Goal: Feedback & Contribution: Contribute content

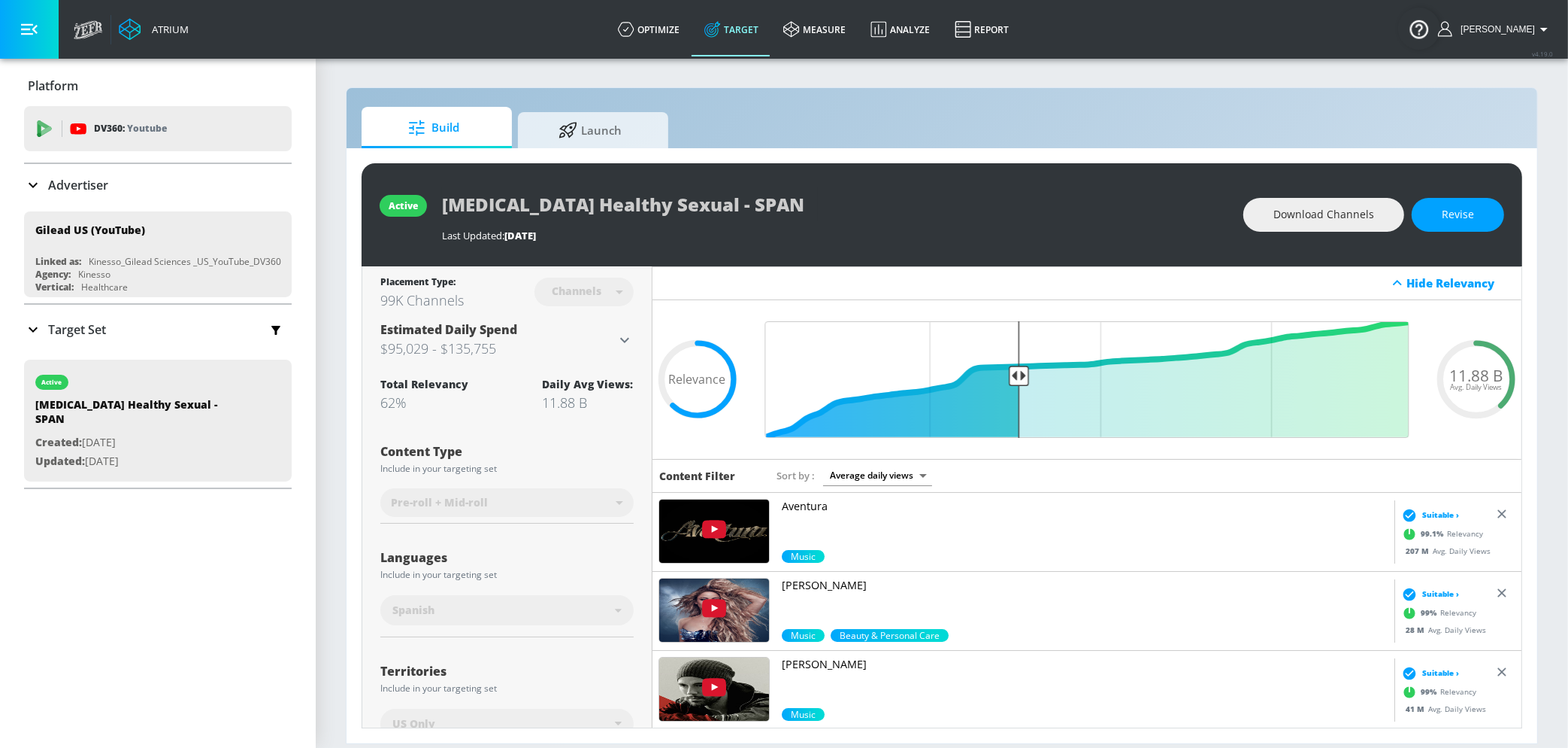
click at [91, 169] on div "Advertiser" at bounding box center [158, 186] width 268 height 42
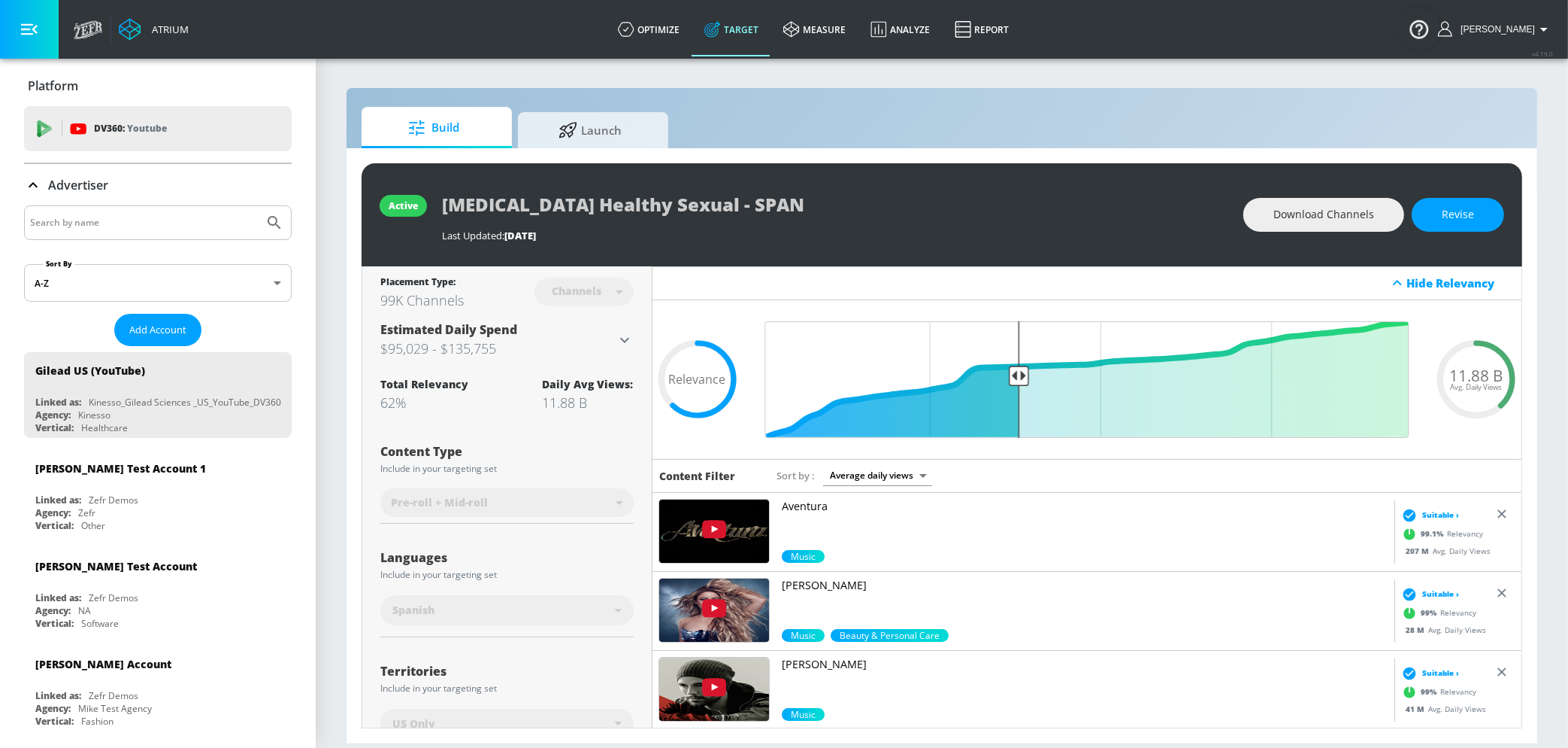
click at [102, 226] on input "Search by name" at bounding box center [144, 223] width 228 height 19
type input "[PERSON_NAME]"
click at [257, 206] on button "Submit Search" at bounding box center [274, 223] width 33 height 33
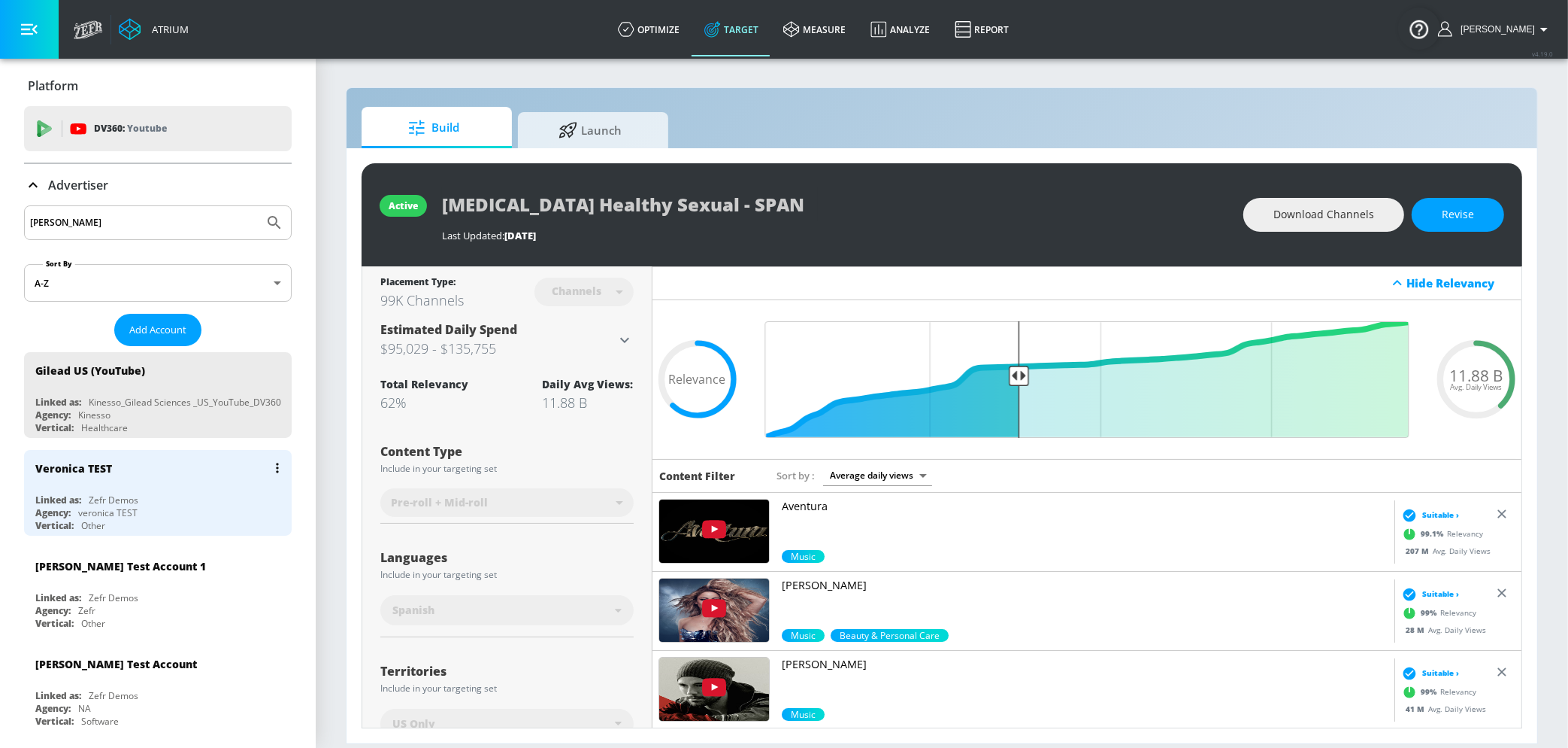
click at [124, 481] on div "Veronica TEST" at bounding box center [162, 467] width 253 height 36
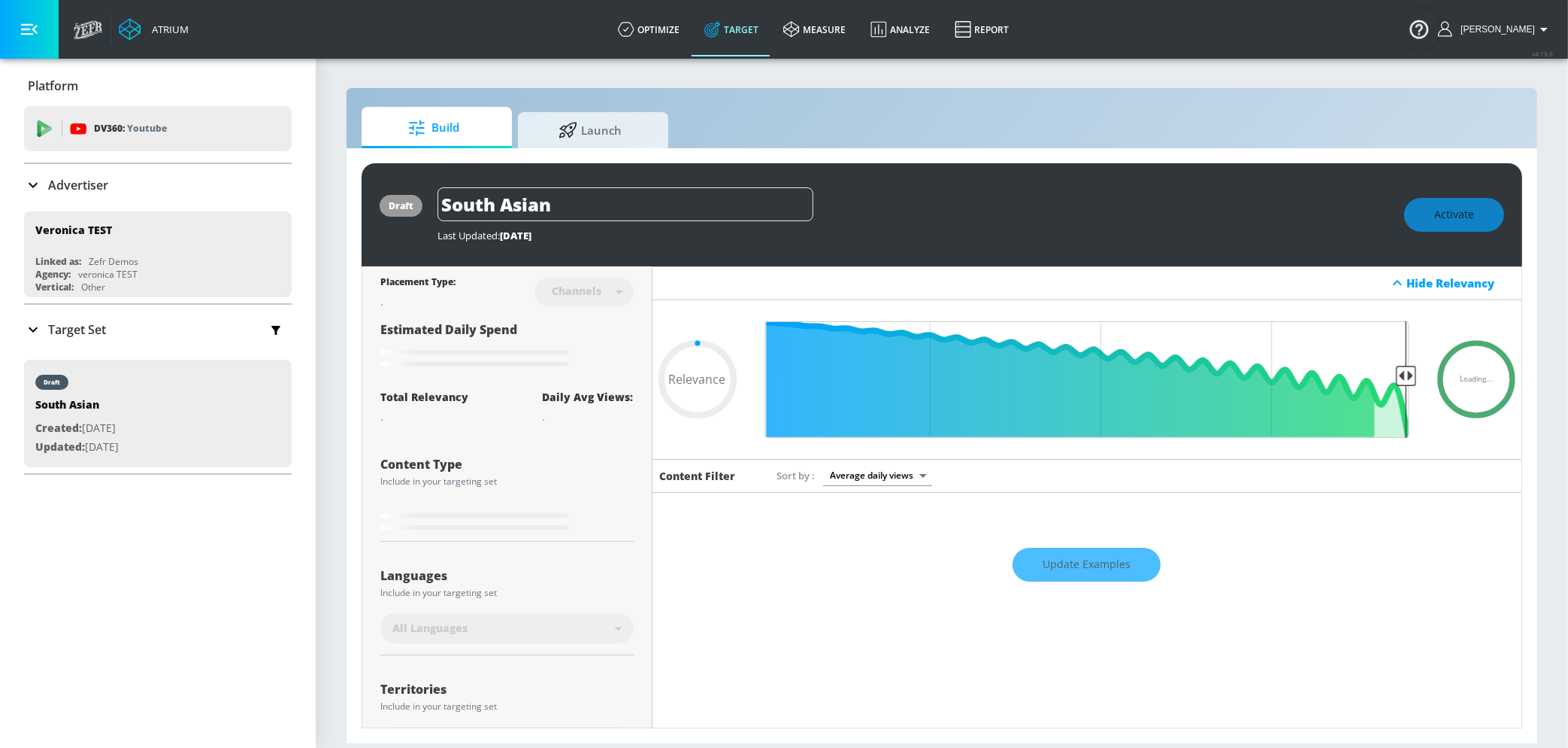
type input "0.05"
click at [51, 331] on p "Target Set" at bounding box center [77, 330] width 58 height 17
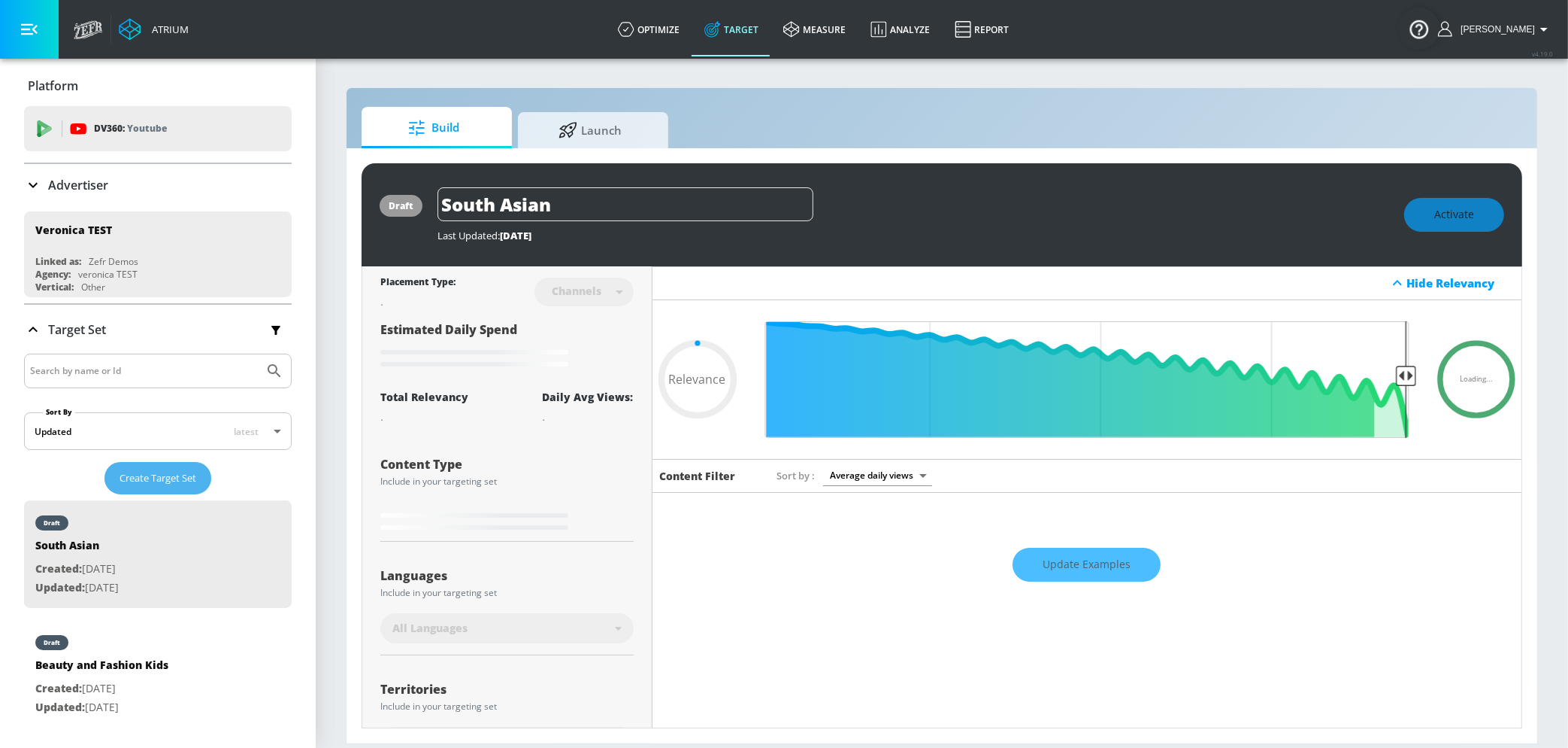
click at [152, 477] on span "Create Target Set" at bounding box center [158, 477] width 77 height 18
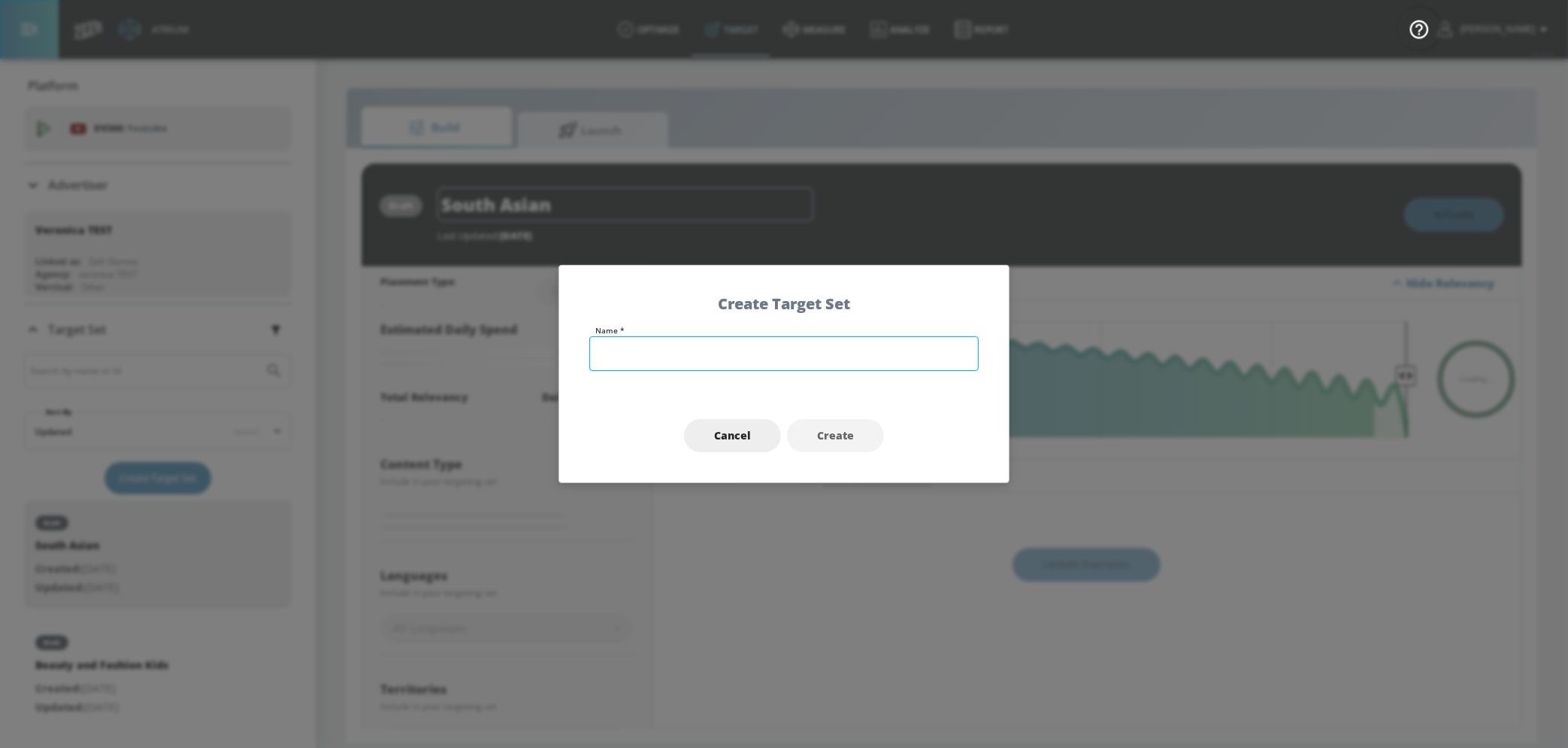
click at [616, 366] on input "text" at bounding box center [784, 353] width 389 height 34
type input "Creator-L"
type input "0.6"
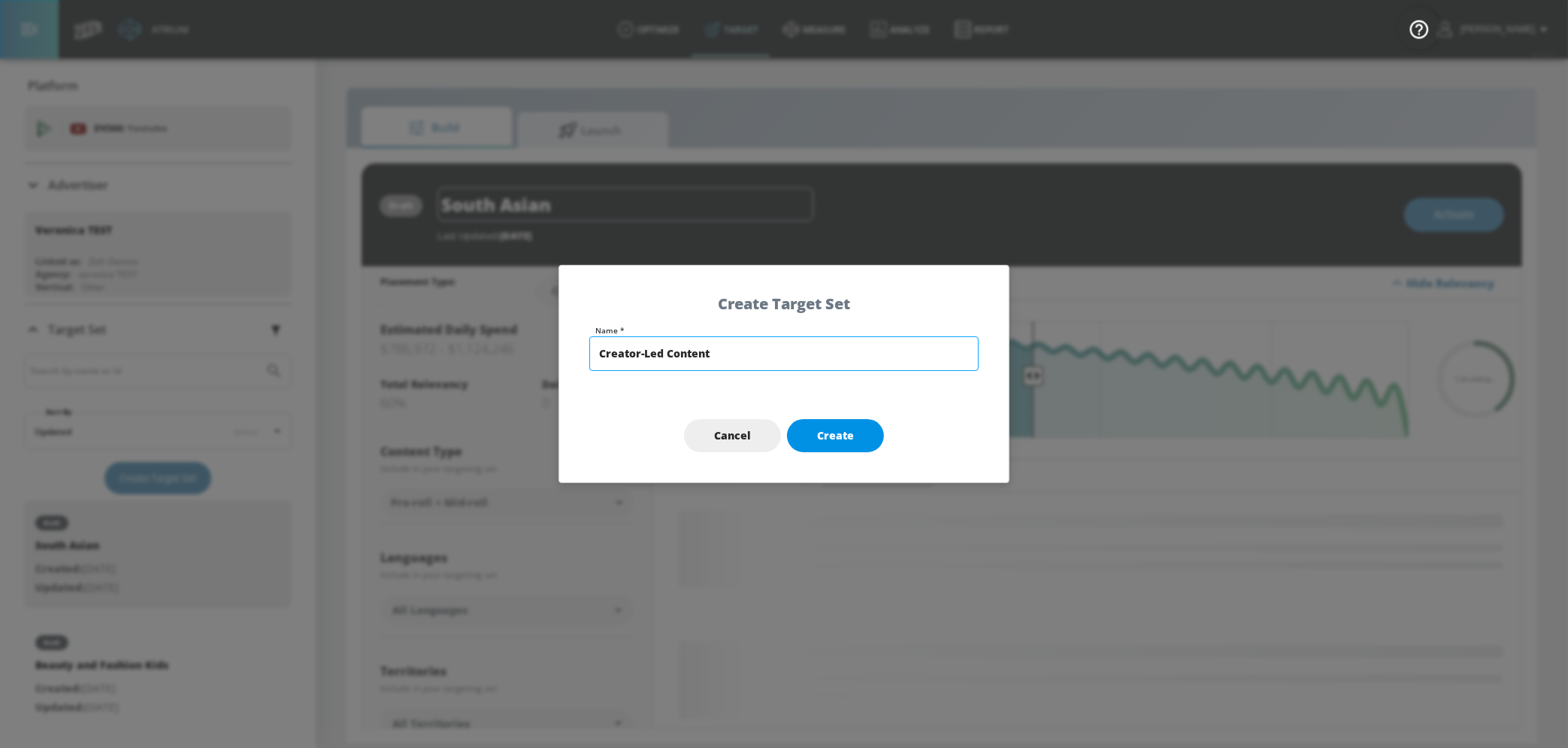
type input "Creator-Led Content"
click at [864, 449] on button "Create" at bounding box center [835, 436] width 97 height 34
type input "Creator-Led Content"
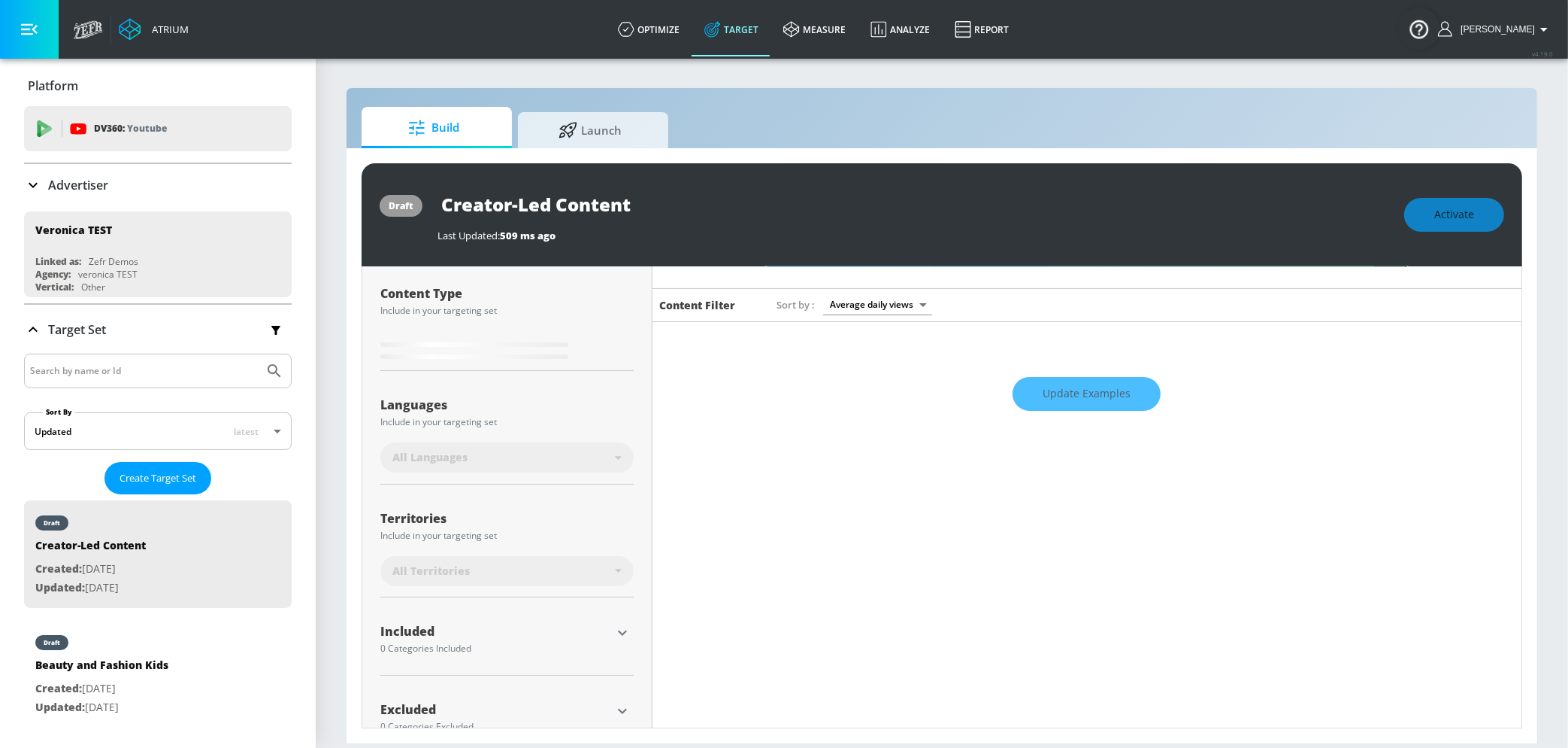
scroll to position [181, 0]
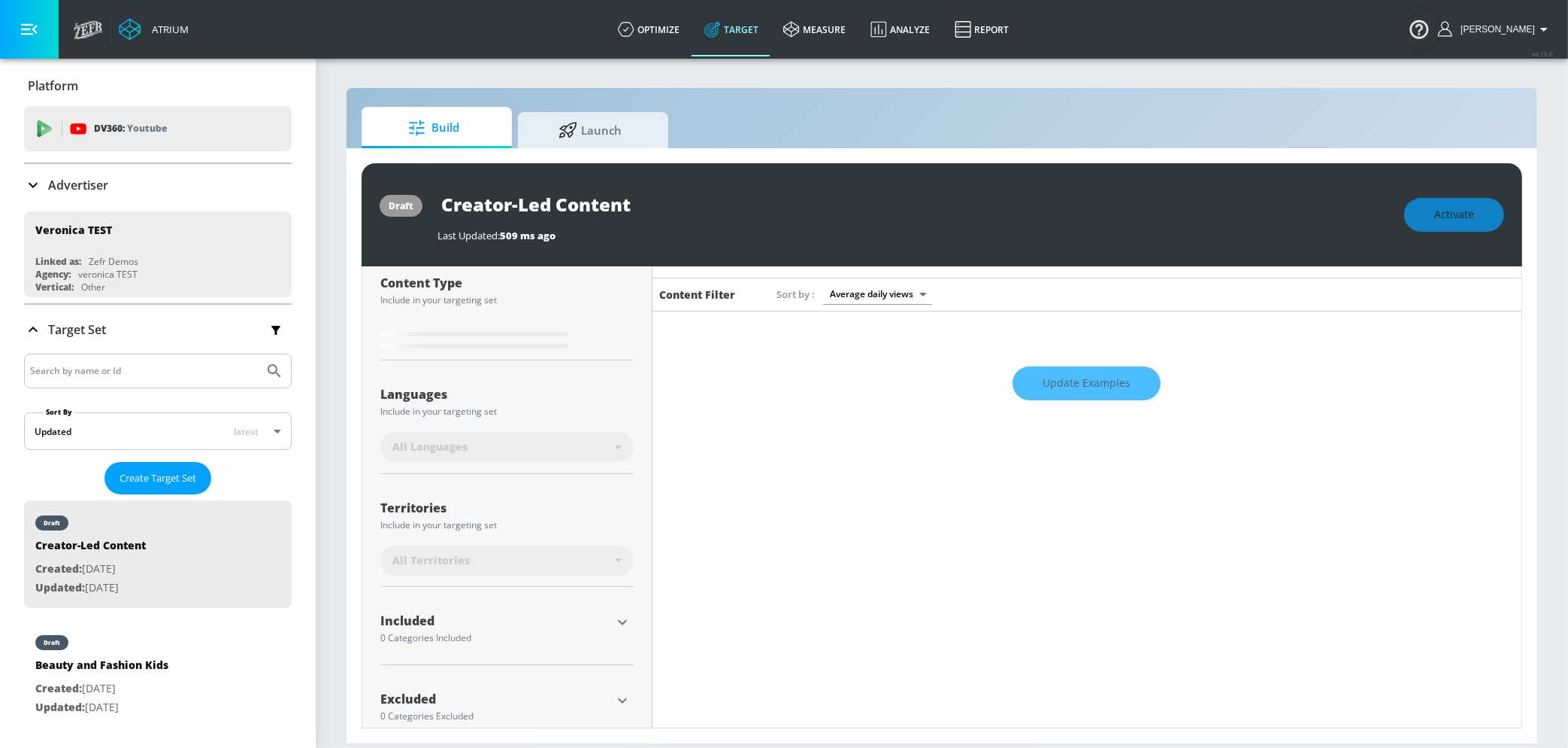
type input "0.6"
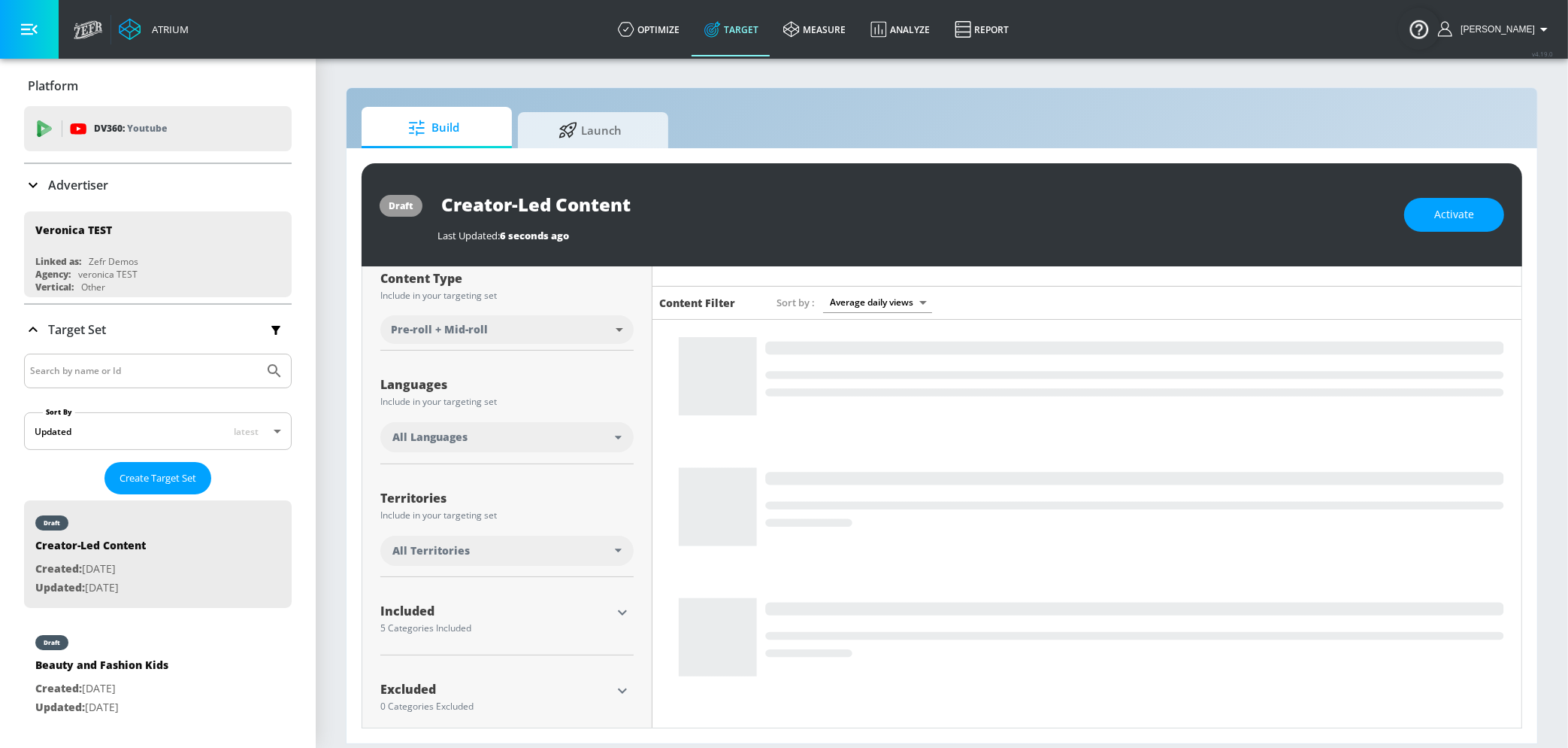
scroll to position [204, 0]
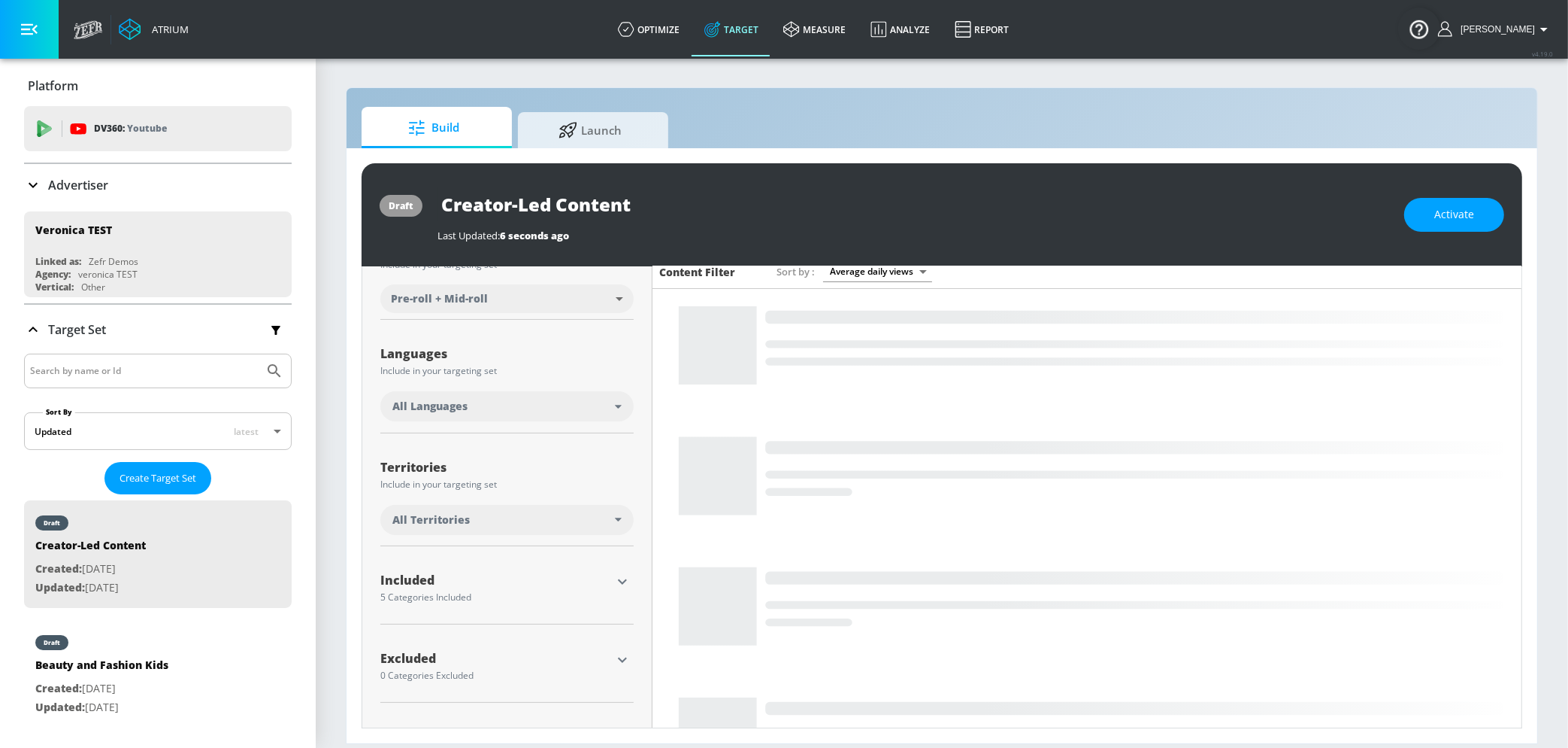
click at [585, 404] on div "All Languages" at bounding box center [503, 406] width 222 height 15
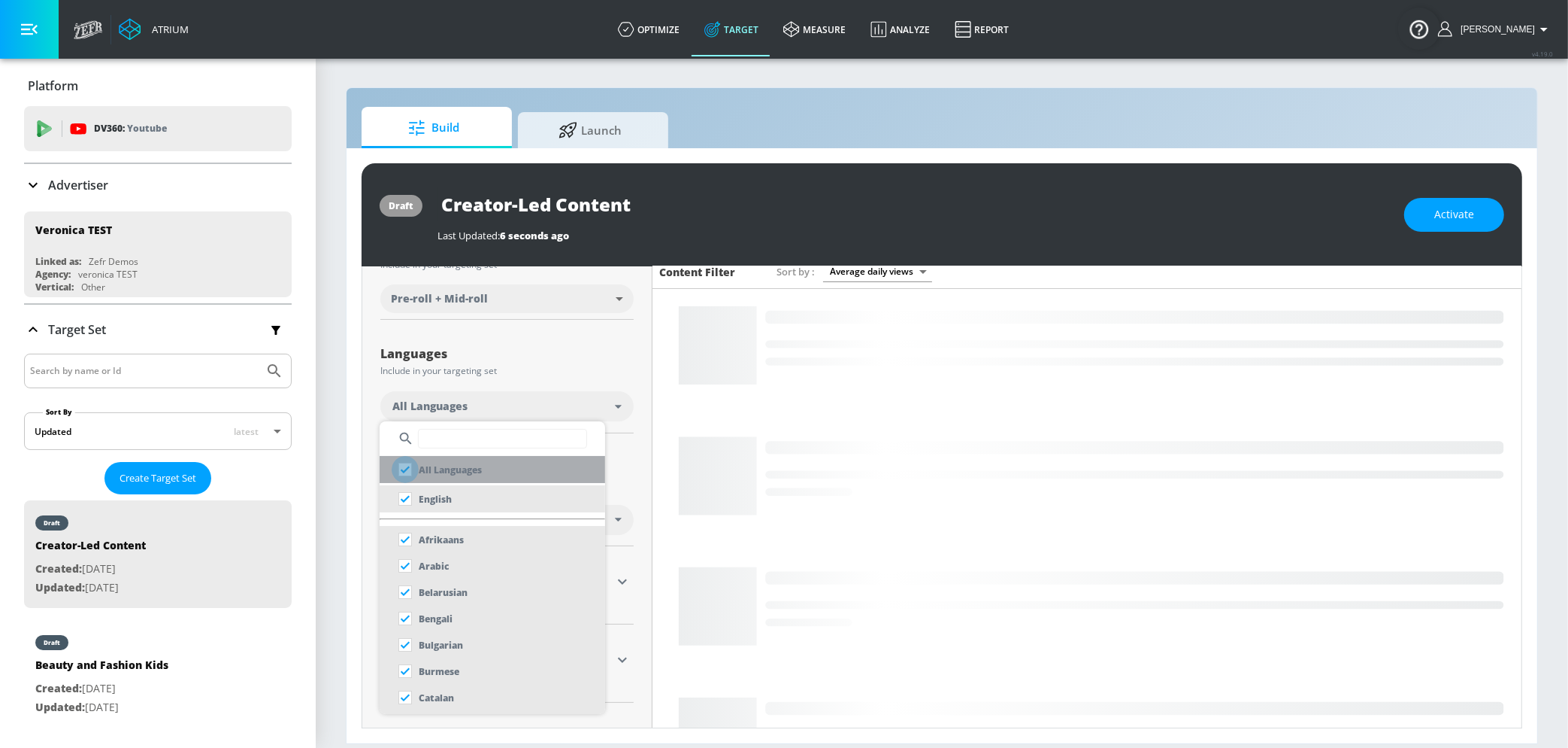
click at [406, 468] on input "checkbox" at bounding box center [404, 469] width 27 height 27
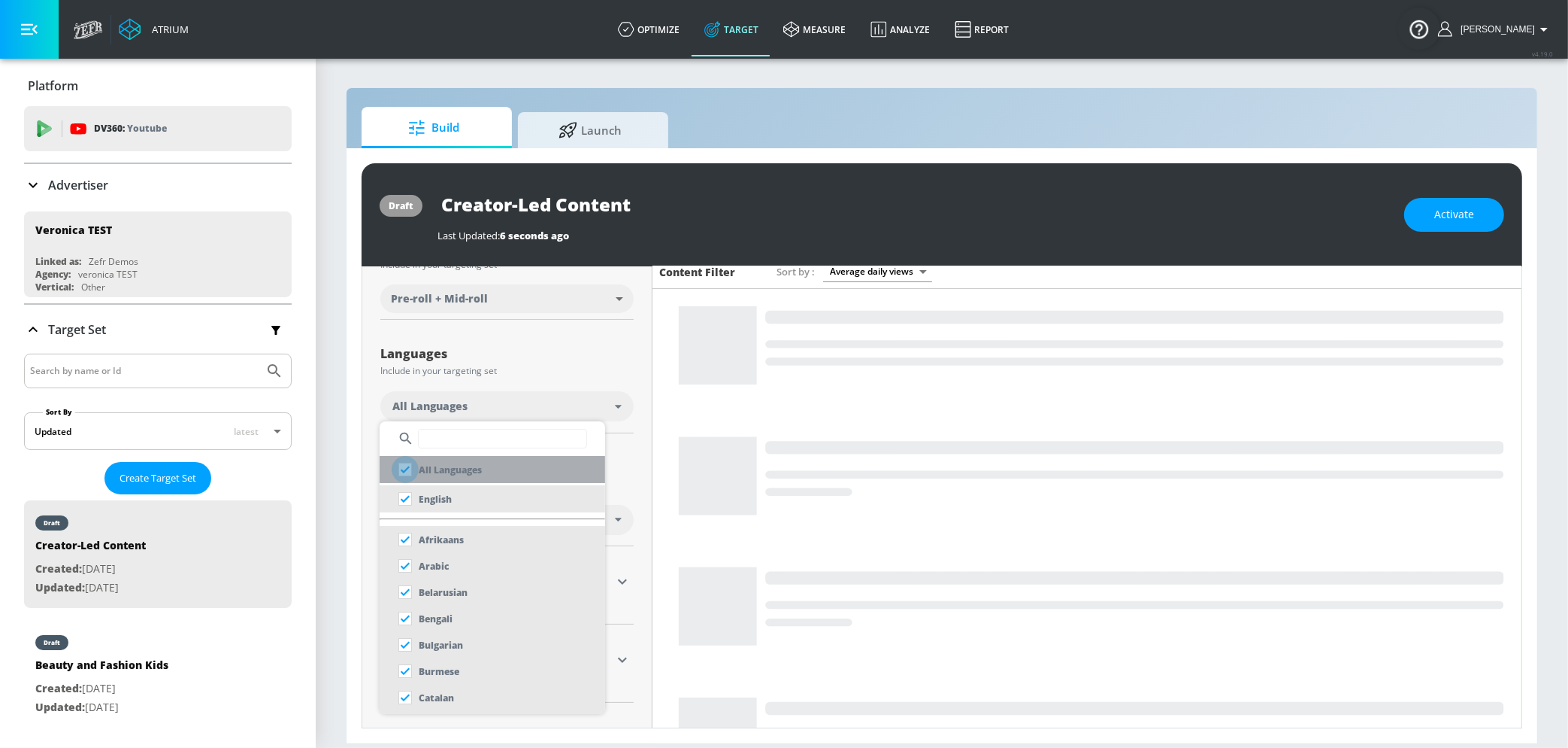
checkbox input "true"
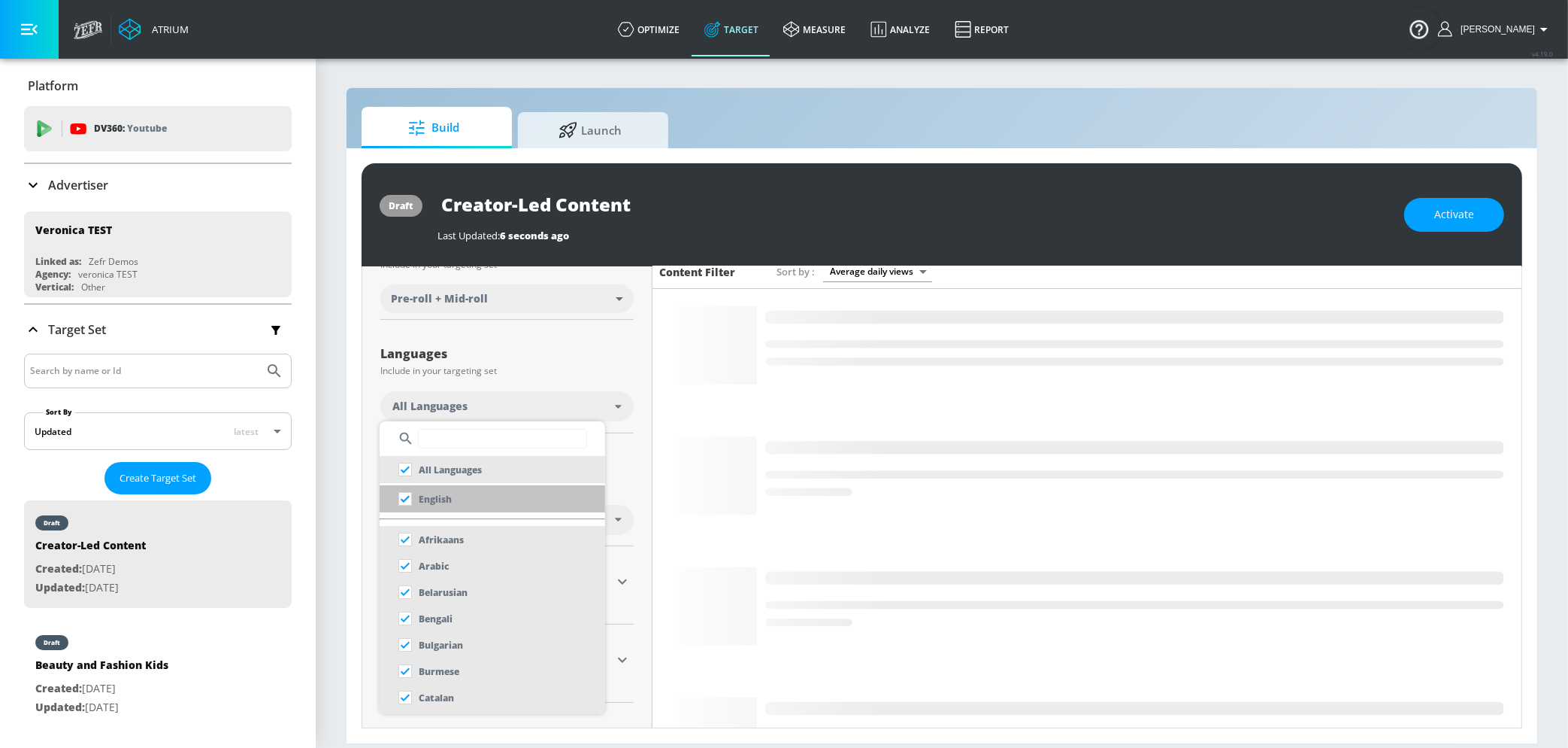
click at [406, 496] on input "checkbox" at bounding box center [404, 498] width 27 height 27
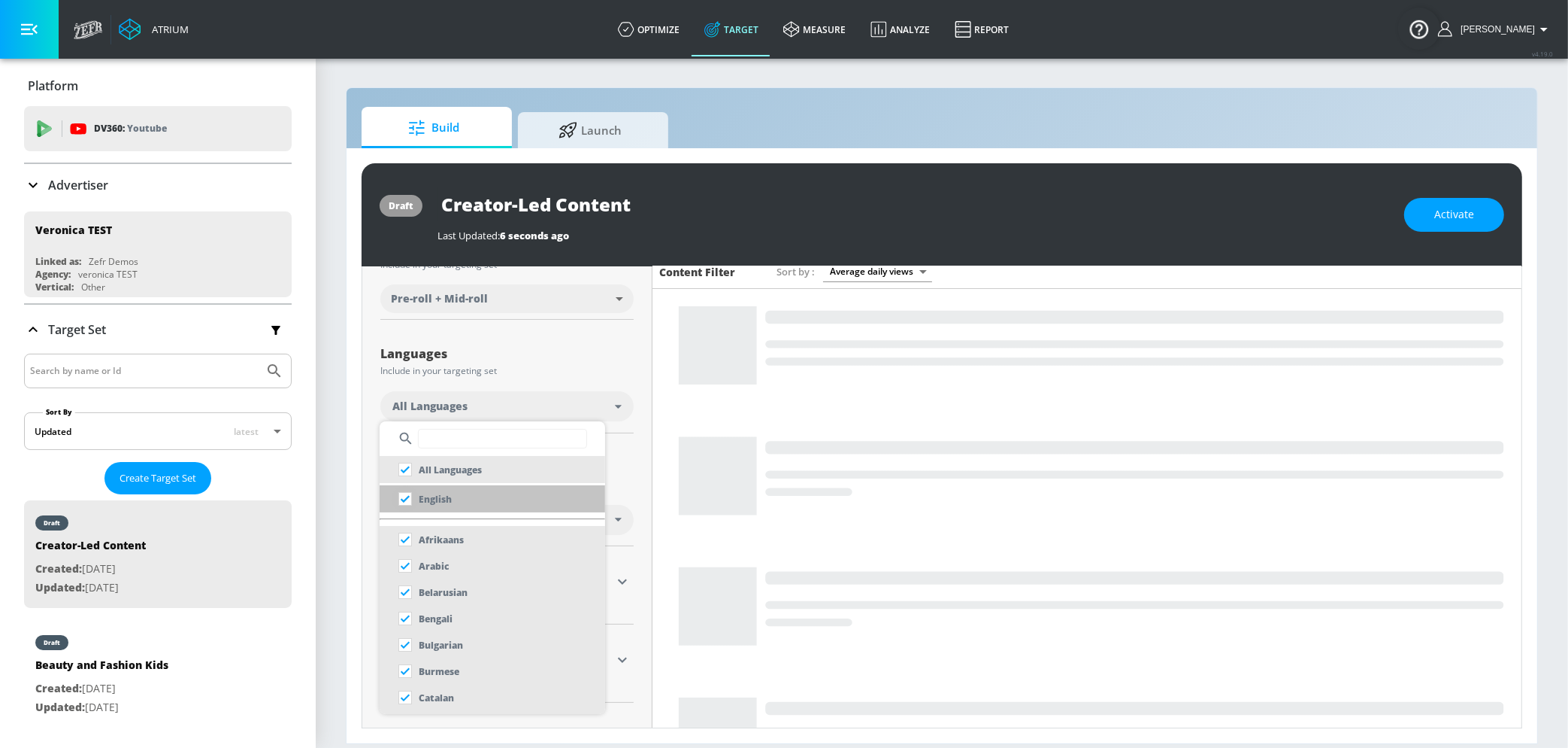
checkbox input "true"
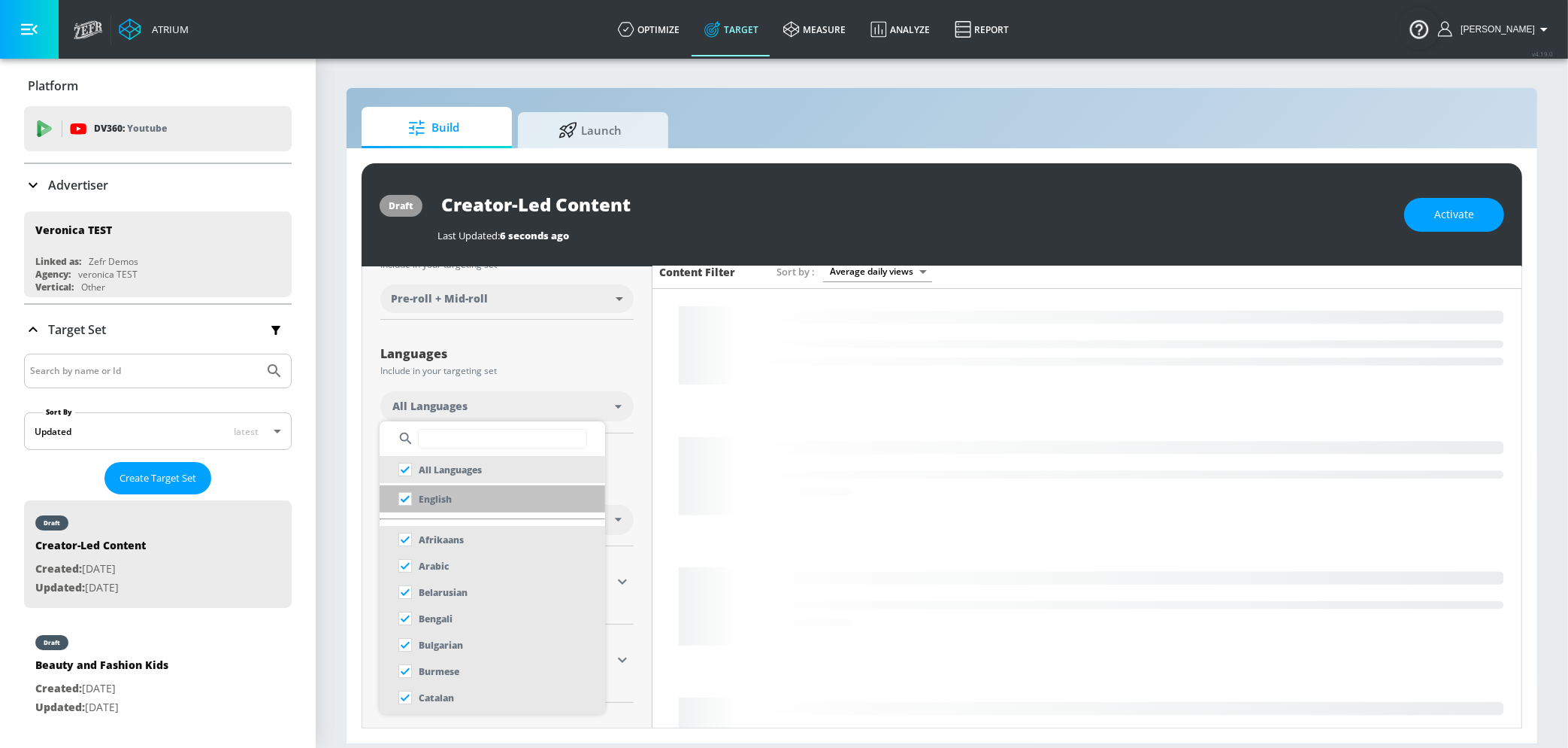
checkbox input "false"
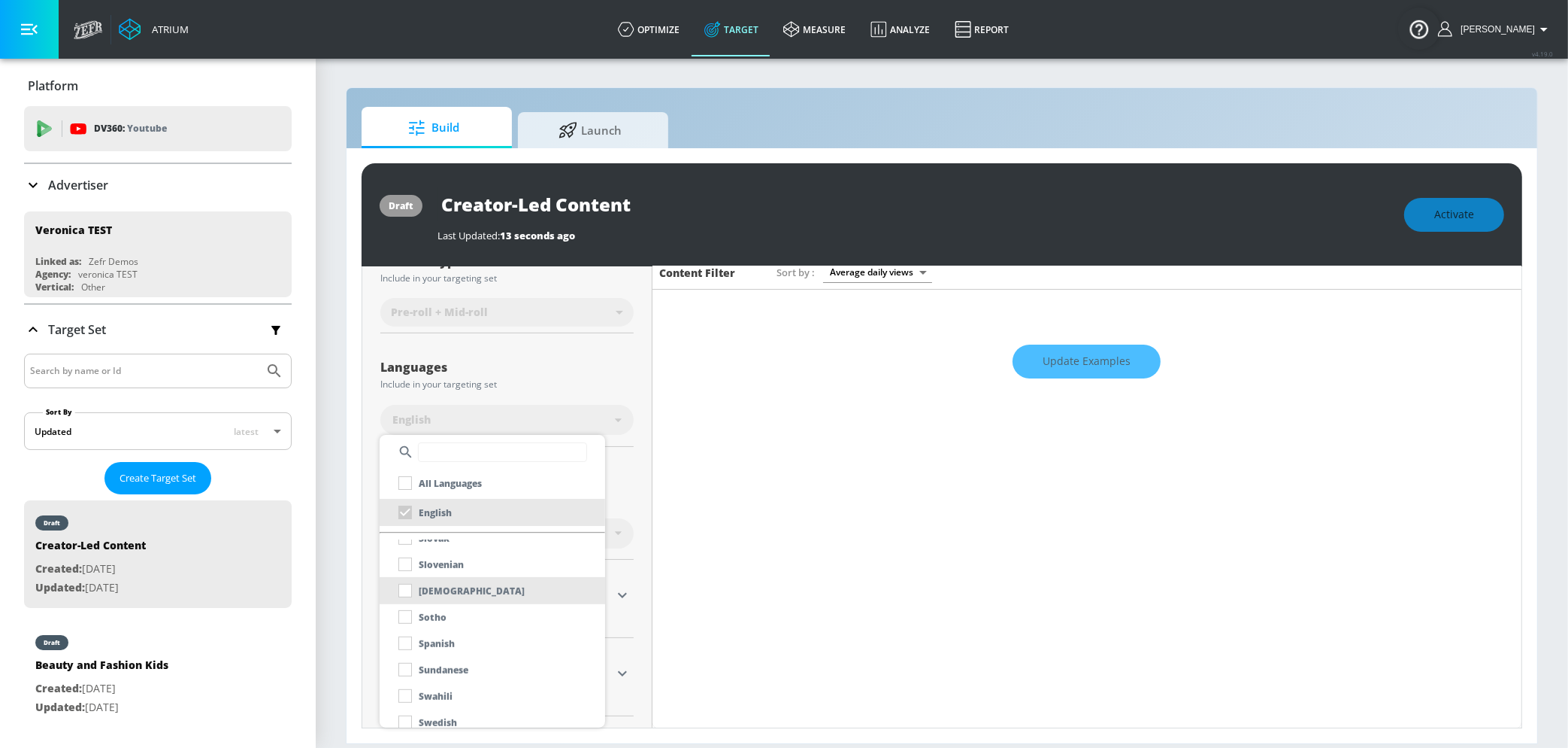
scroll to position [1095, 0]
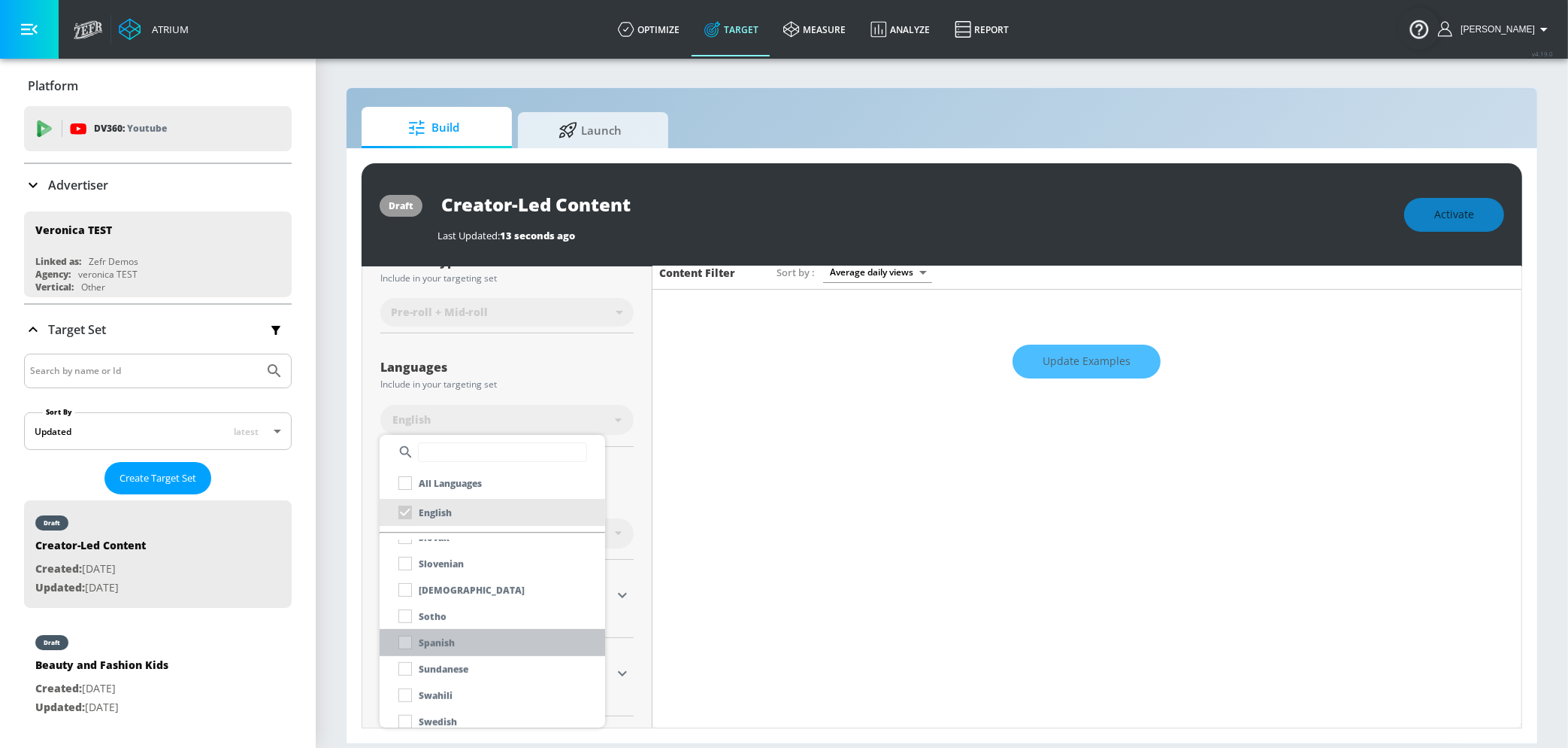
click at [407, 641] on div "Spanish" at bounding box center [423, 642] width 63 height 27
click at [641, 496] on div at bounding box center [784, 374] width 1568 height 748
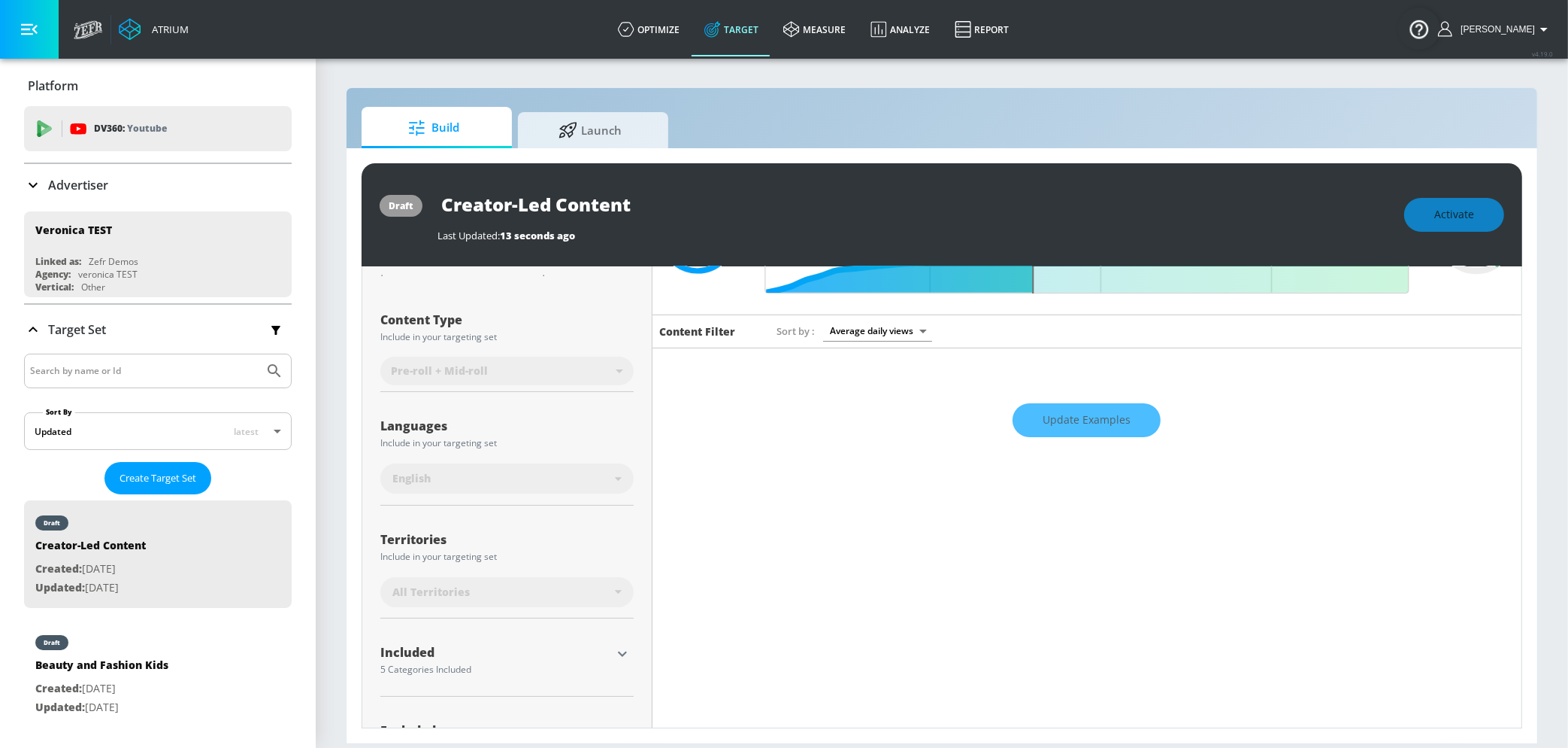
scroll to position [141, 0]
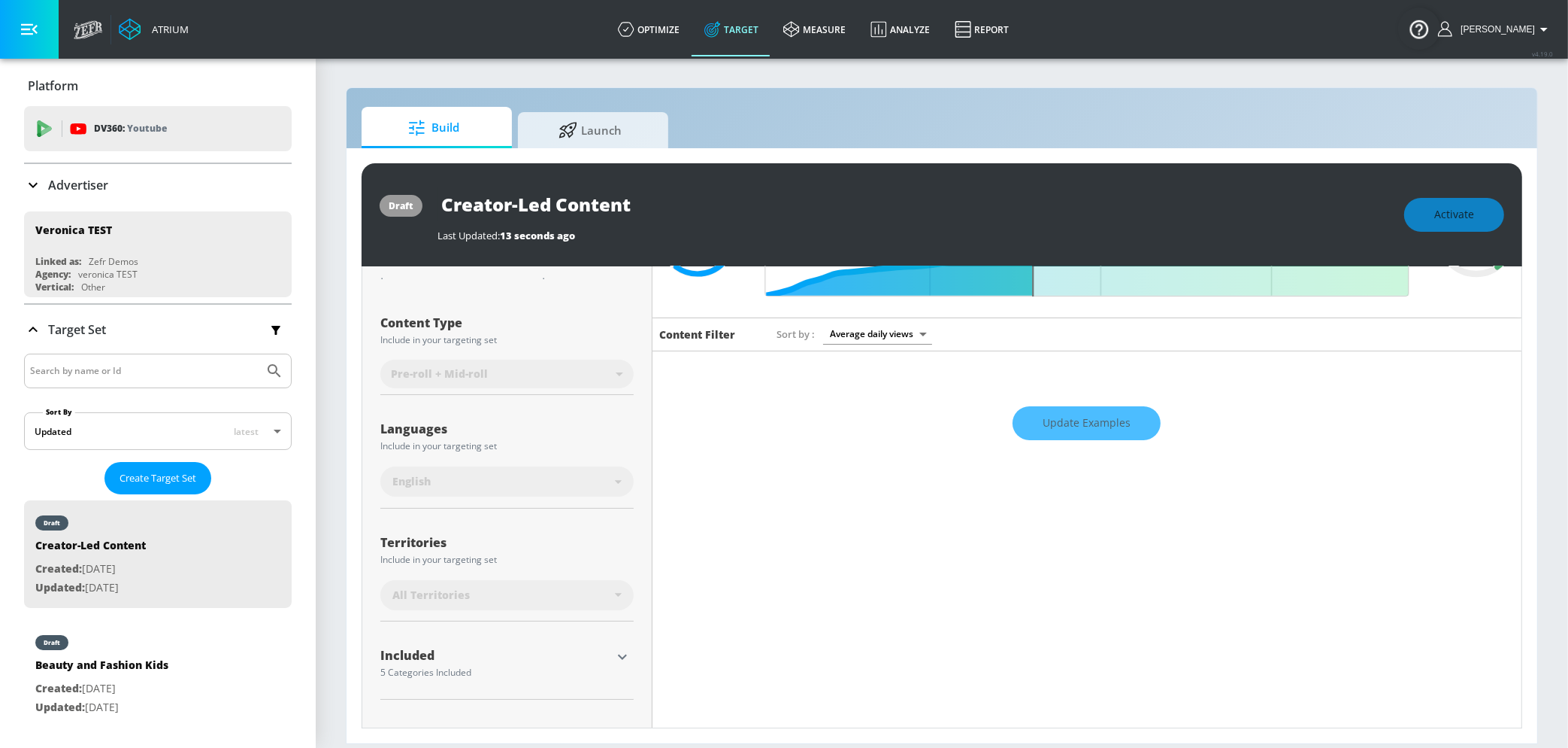
click at [583, 471] on div "English" at bounding box center [507, 481] width 254 height 30
click at [597, 489] on div "English" at bounding box center [507, 481] width 254 height 30
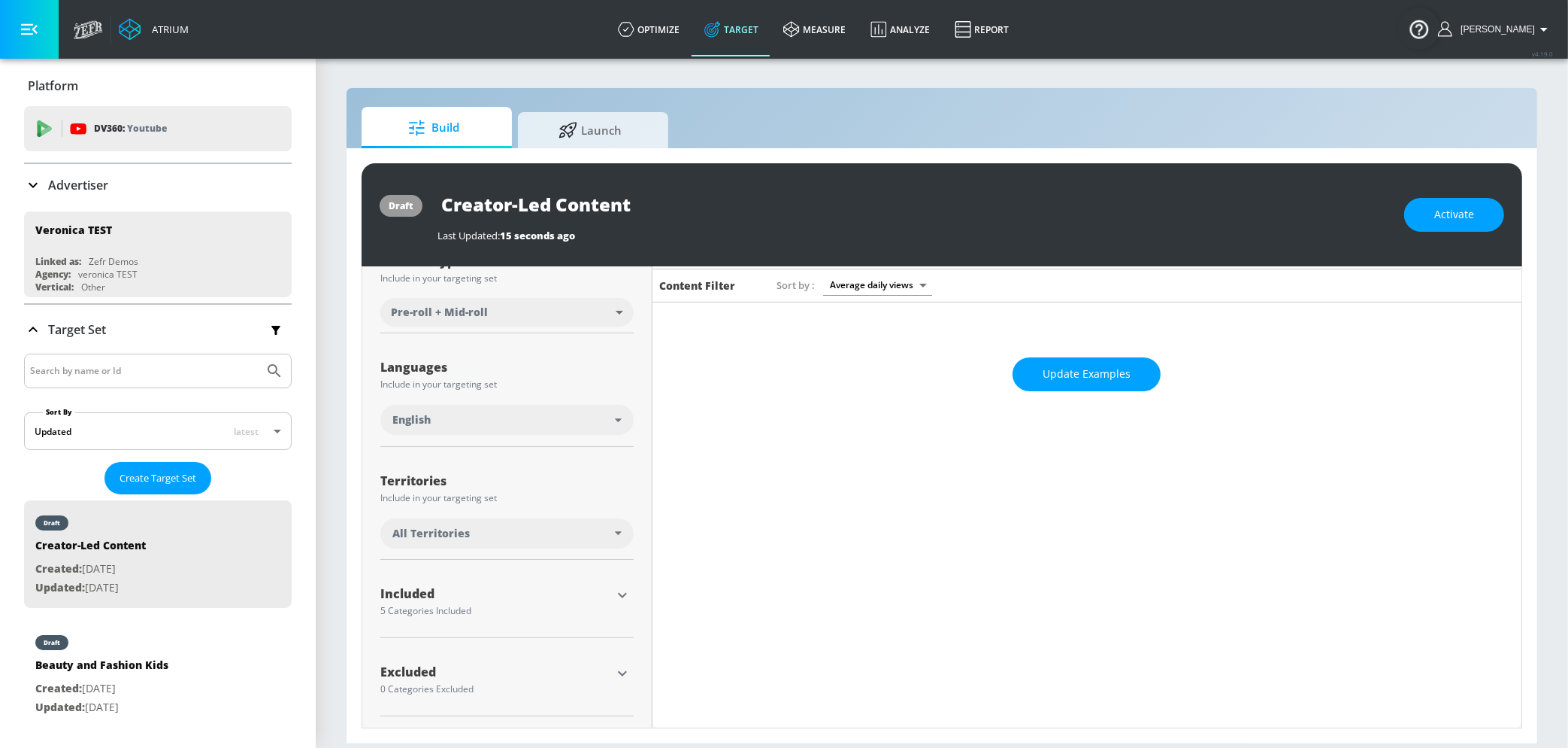
scroll to position [172, 0]
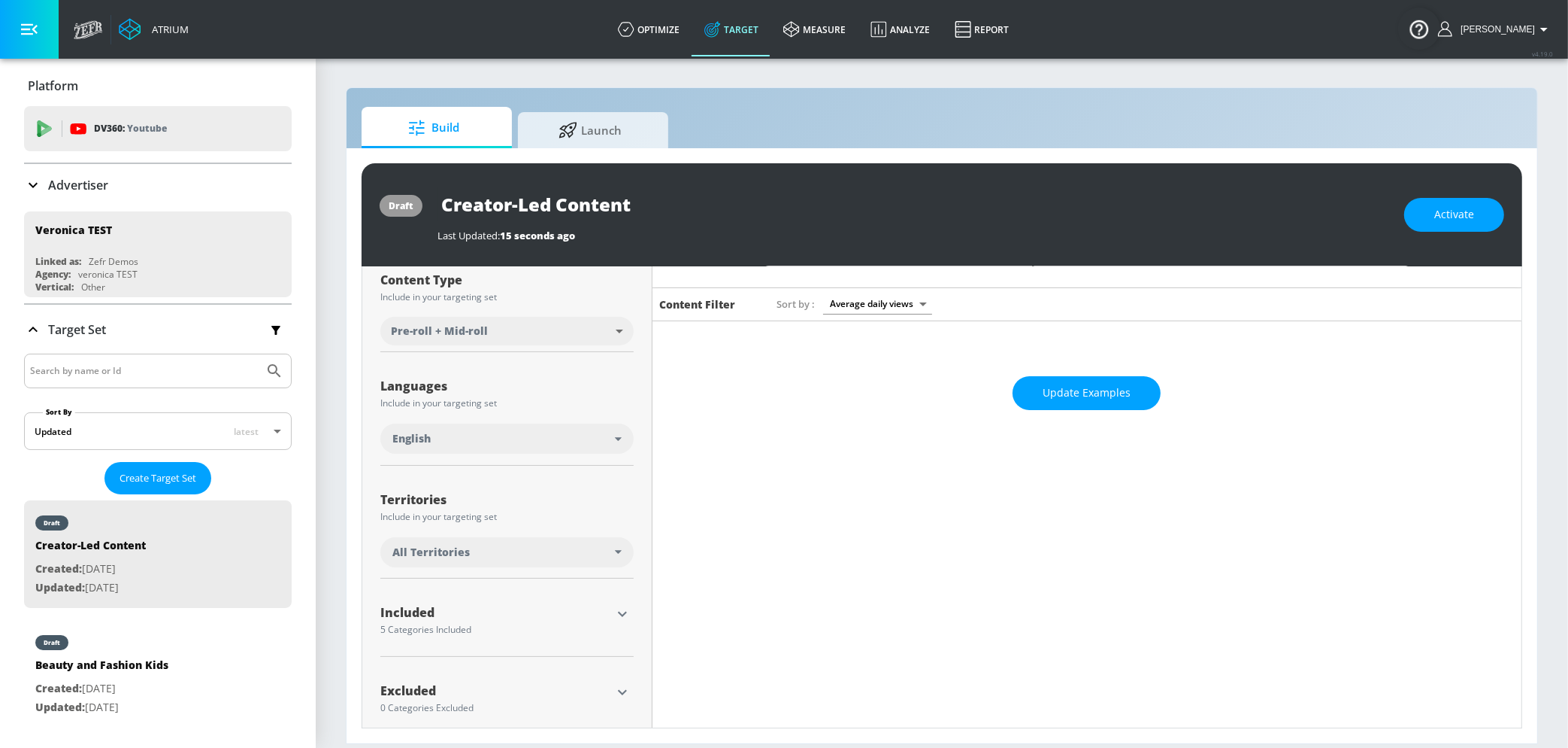
click at [620, 433] on div "English" at bounding box center [507, 439] width 254 height 30
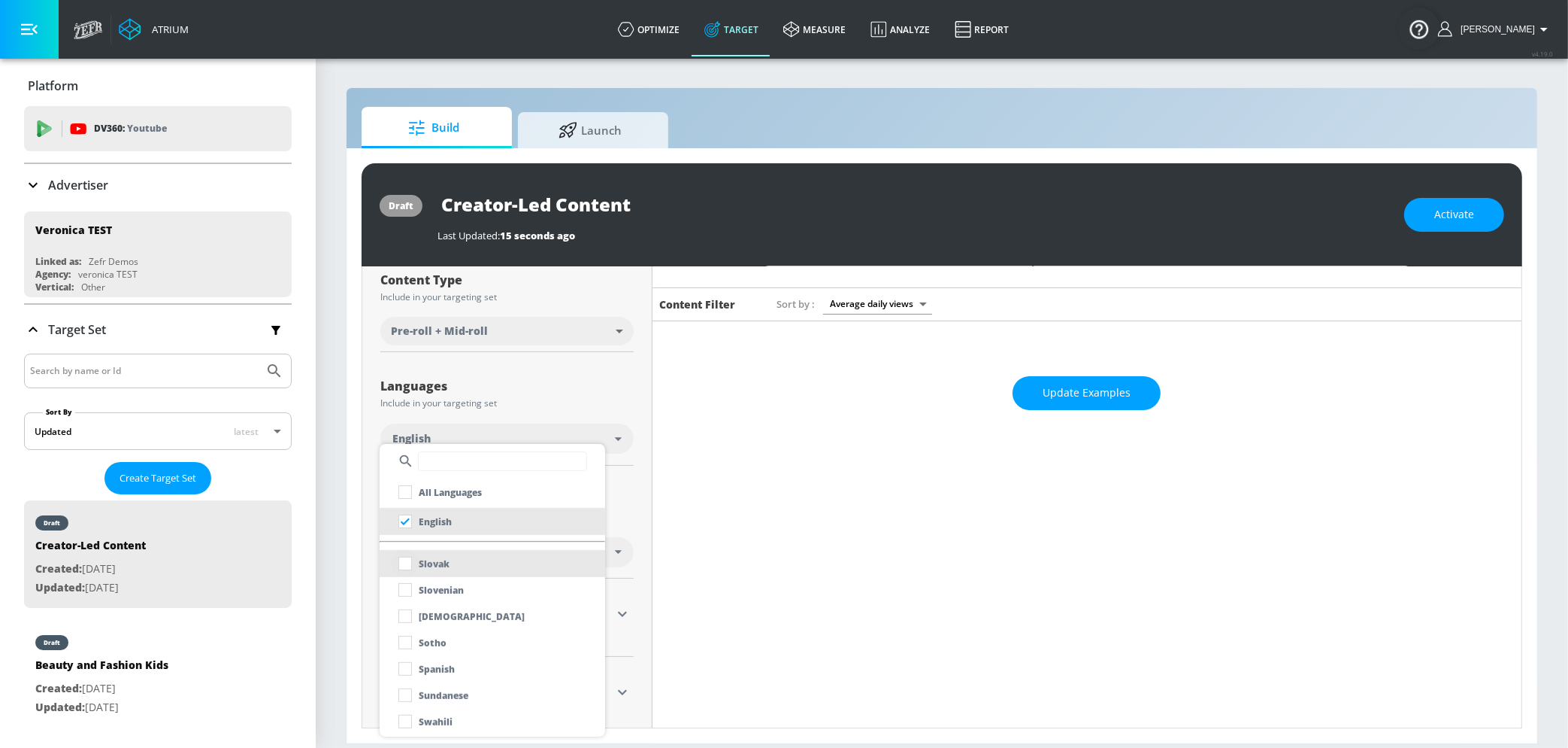
scroll to position [1087, 0]
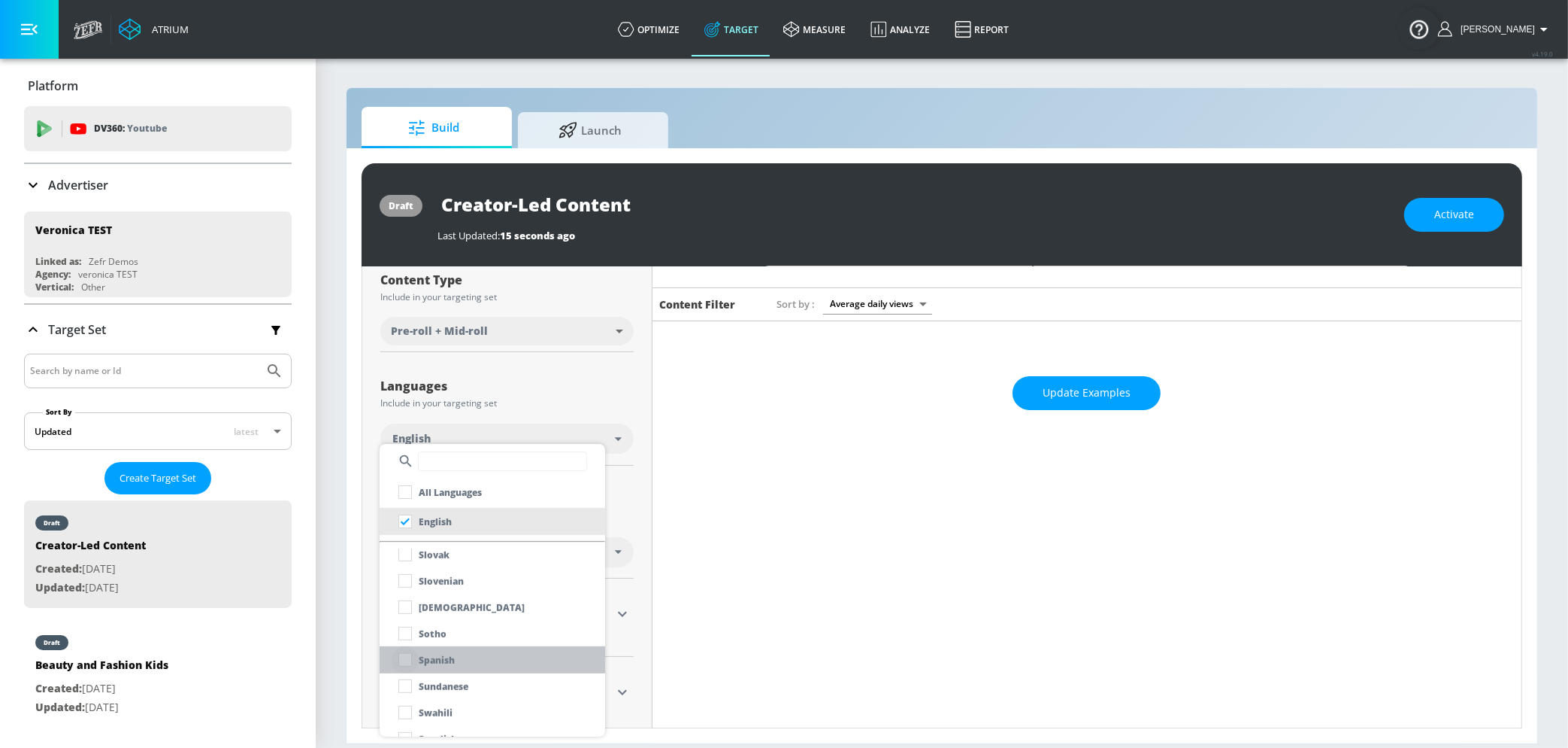
click at [403, 661] on input "checkbox" at bounding box center [404, 659] width 27 height 27
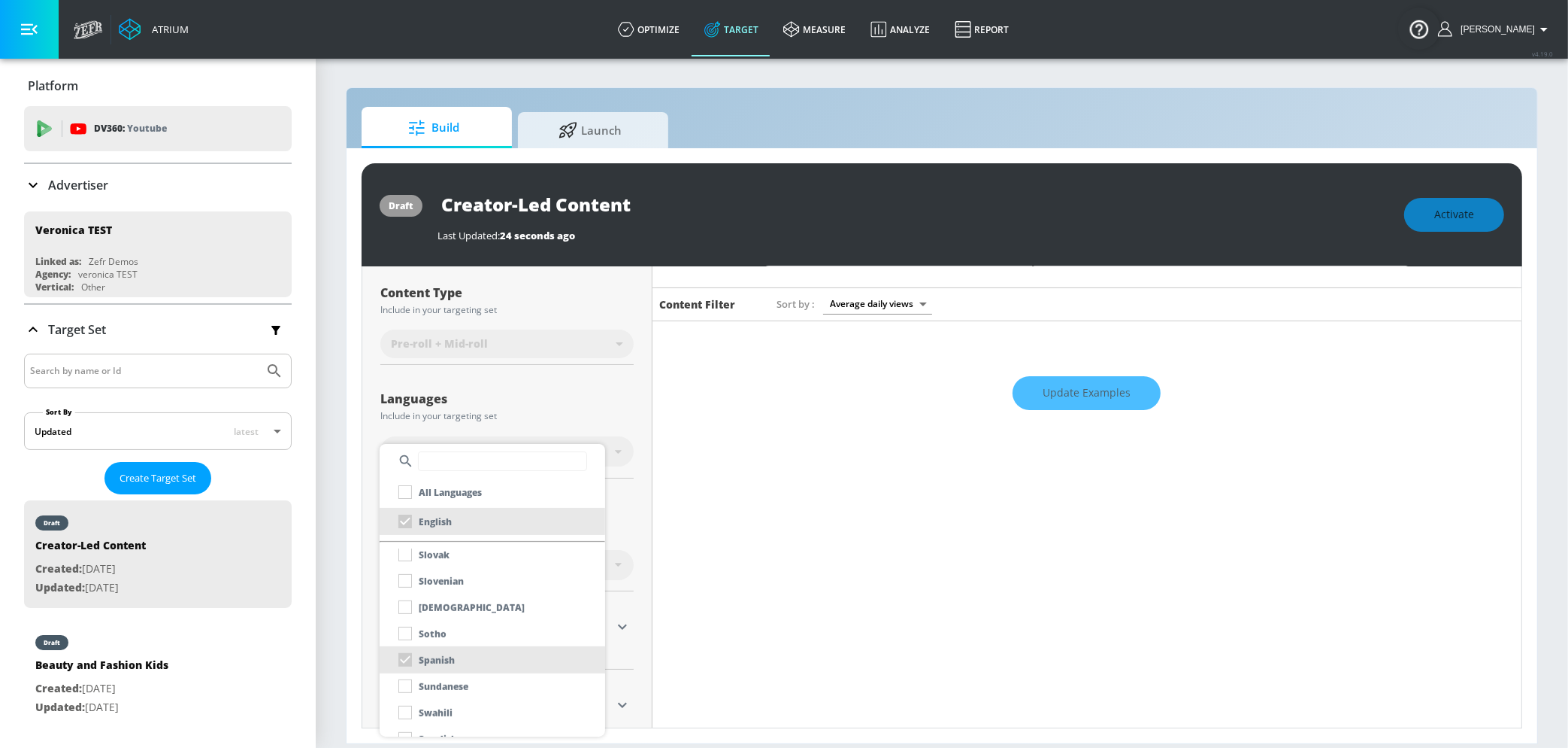
click at [628, 525] on div at bounding box center [784, 374] width 1568 height 748
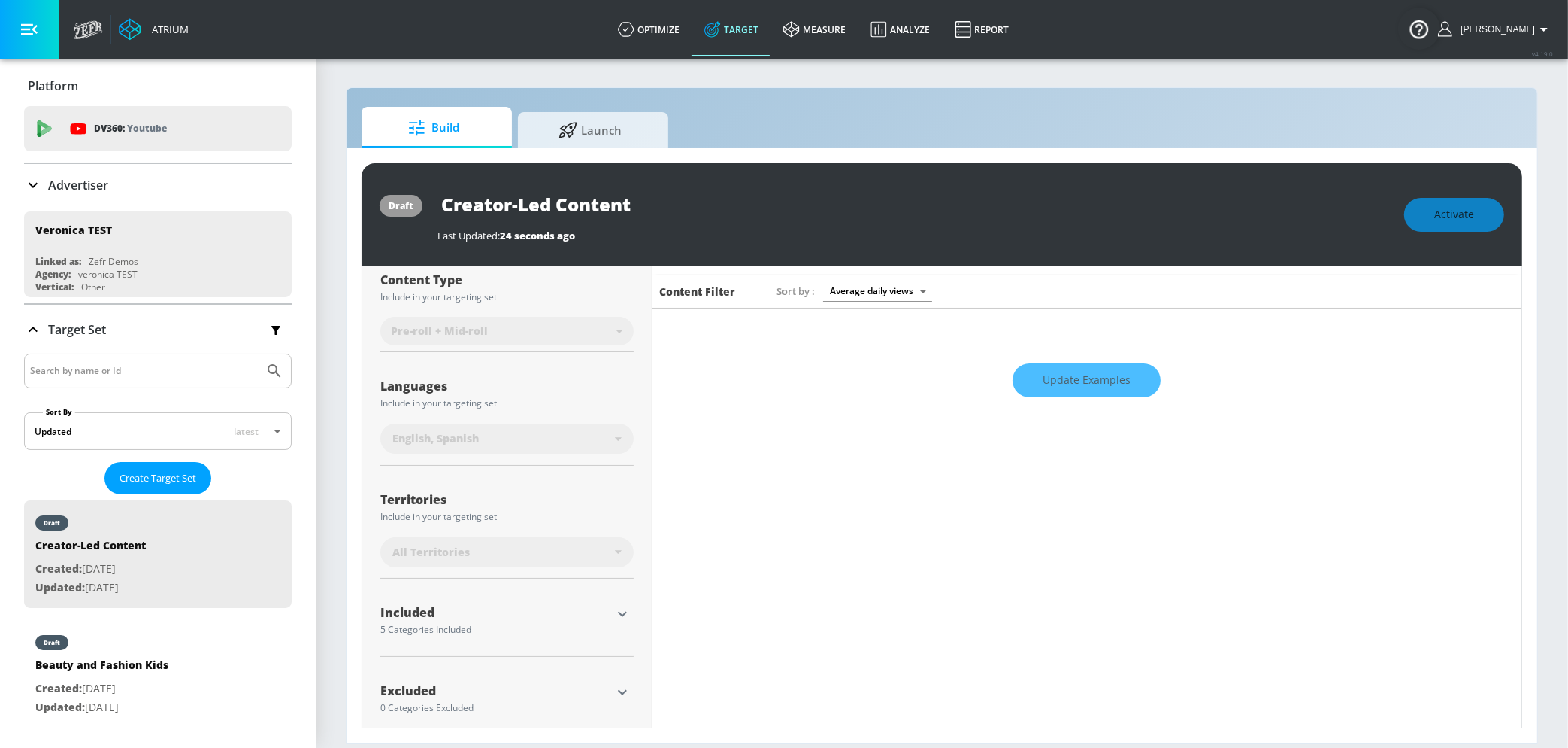
click at [546, 562] on div "All Territories" at bounding box center [507, 552] width 254 height 30
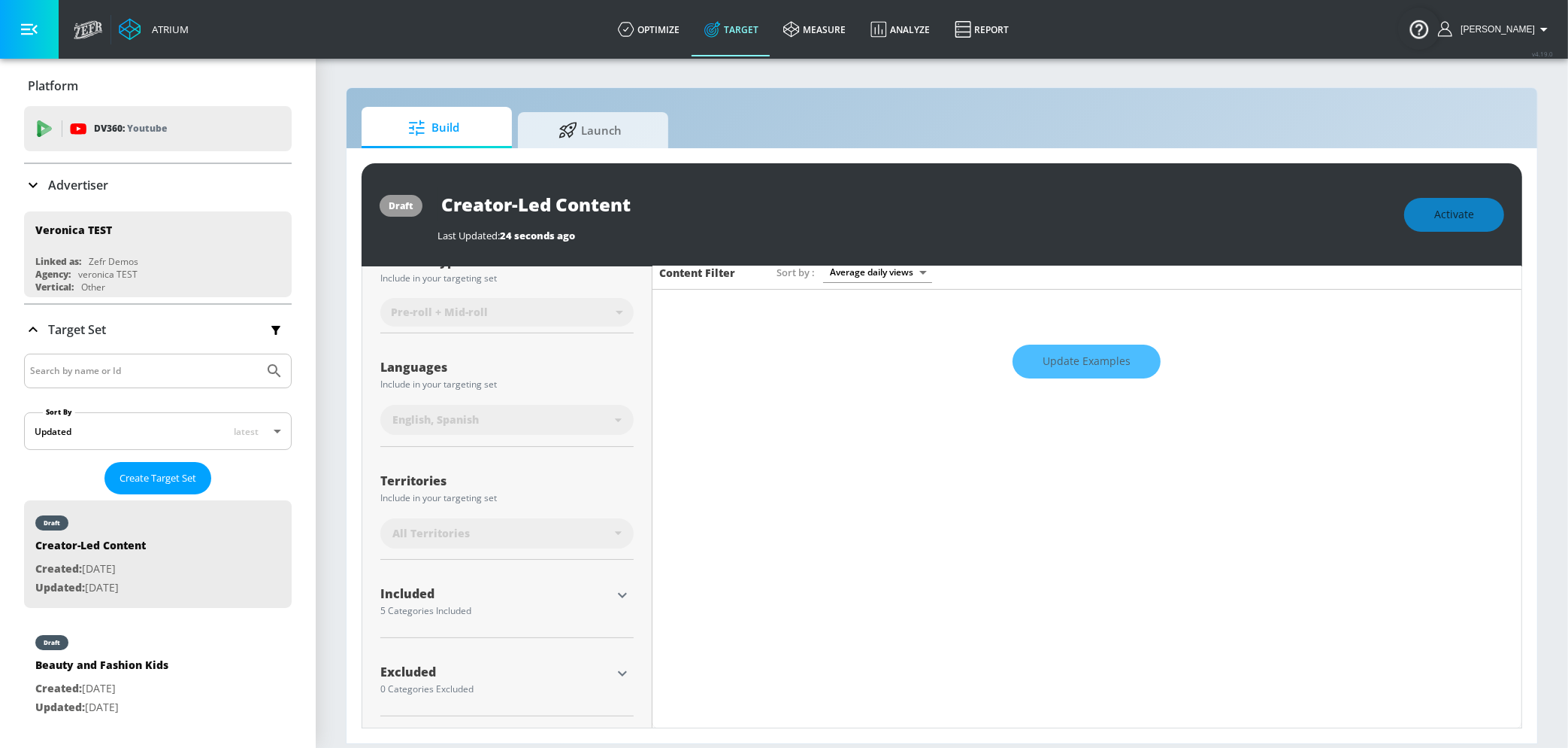
click at [626, 595] on icon "button" at bounding box center [623, 596] width 18 height 18
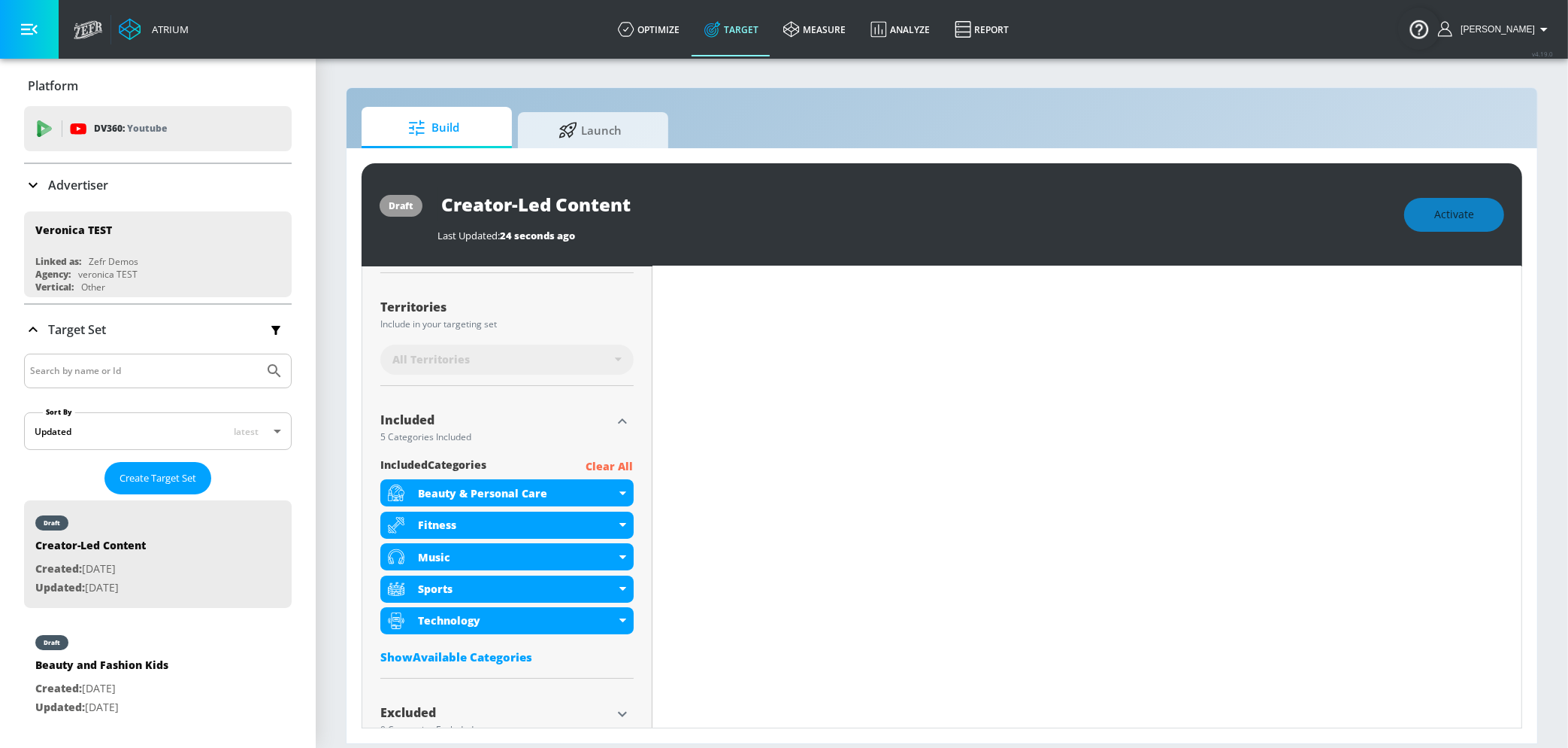
scroll to position [376, 0]
click at [509, 658] on div "Show Available Categories" at bounding box center [507, 658] width 254 height 15
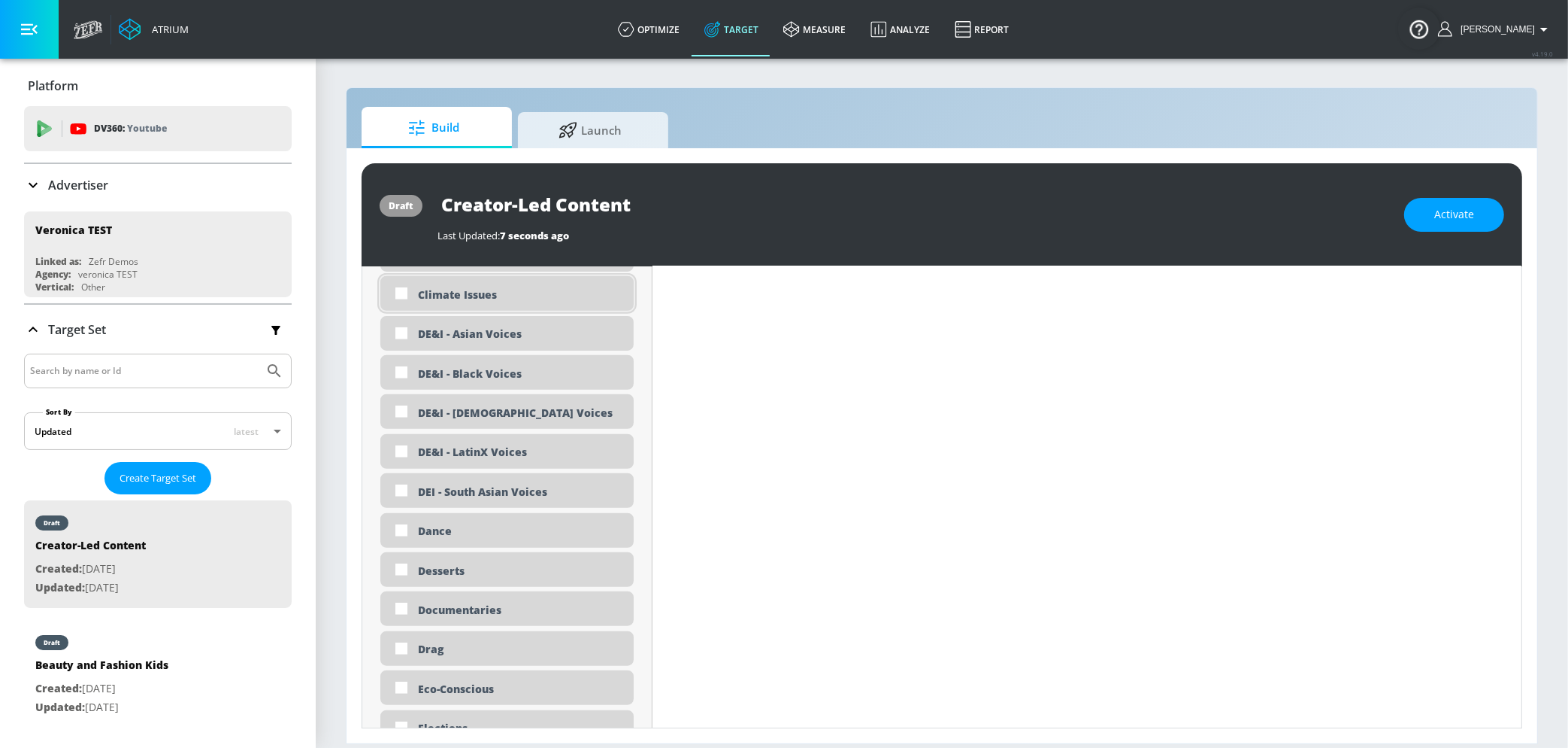
scroll to position [1409, 0]
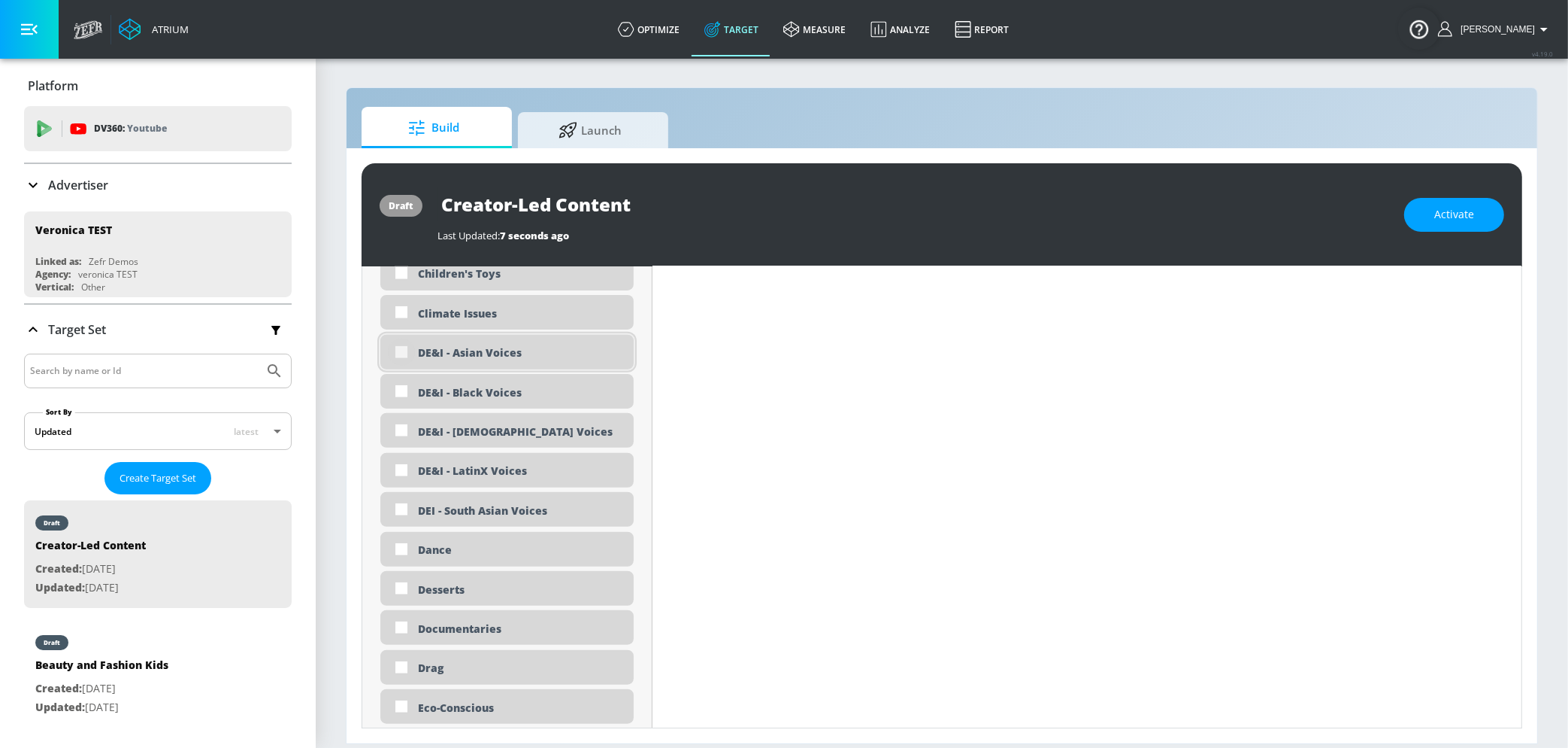
click at [401, 354] on input "checkbox" at bounding box center [401, 352] width 27 height 27
checkbox input "true"
click at [401, 382] on input "checkbox" at bounding box center [401, 391] width 27 height 27
checkbox input "true"
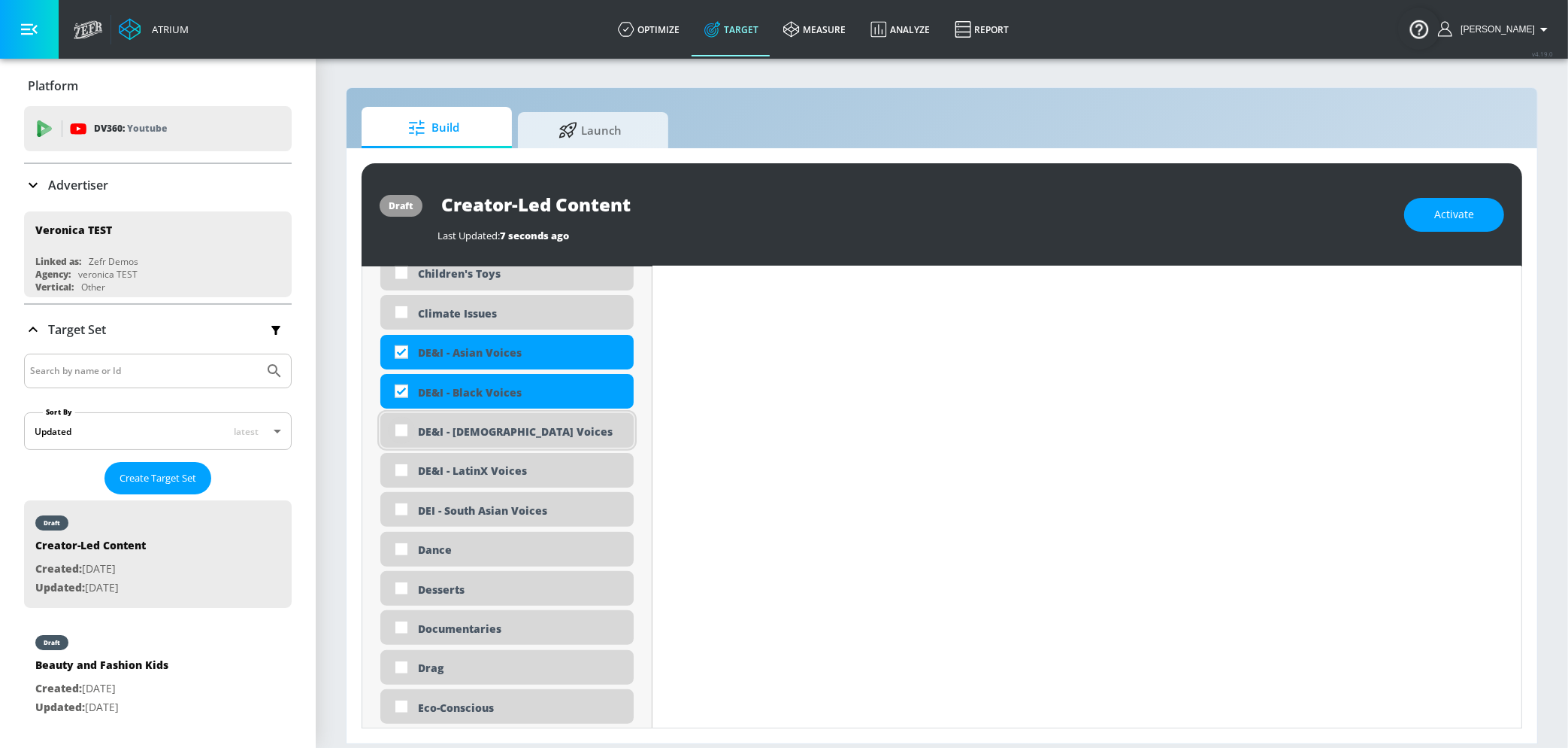
click at [401, 428] on input "checkbox" at bounding box center [401, 429] width 27 height 27
checkbox input "true"
click at [401, 475] on input "checkbox" at bounding box center [401, 469] width 27 height 27
checkbox input "true"
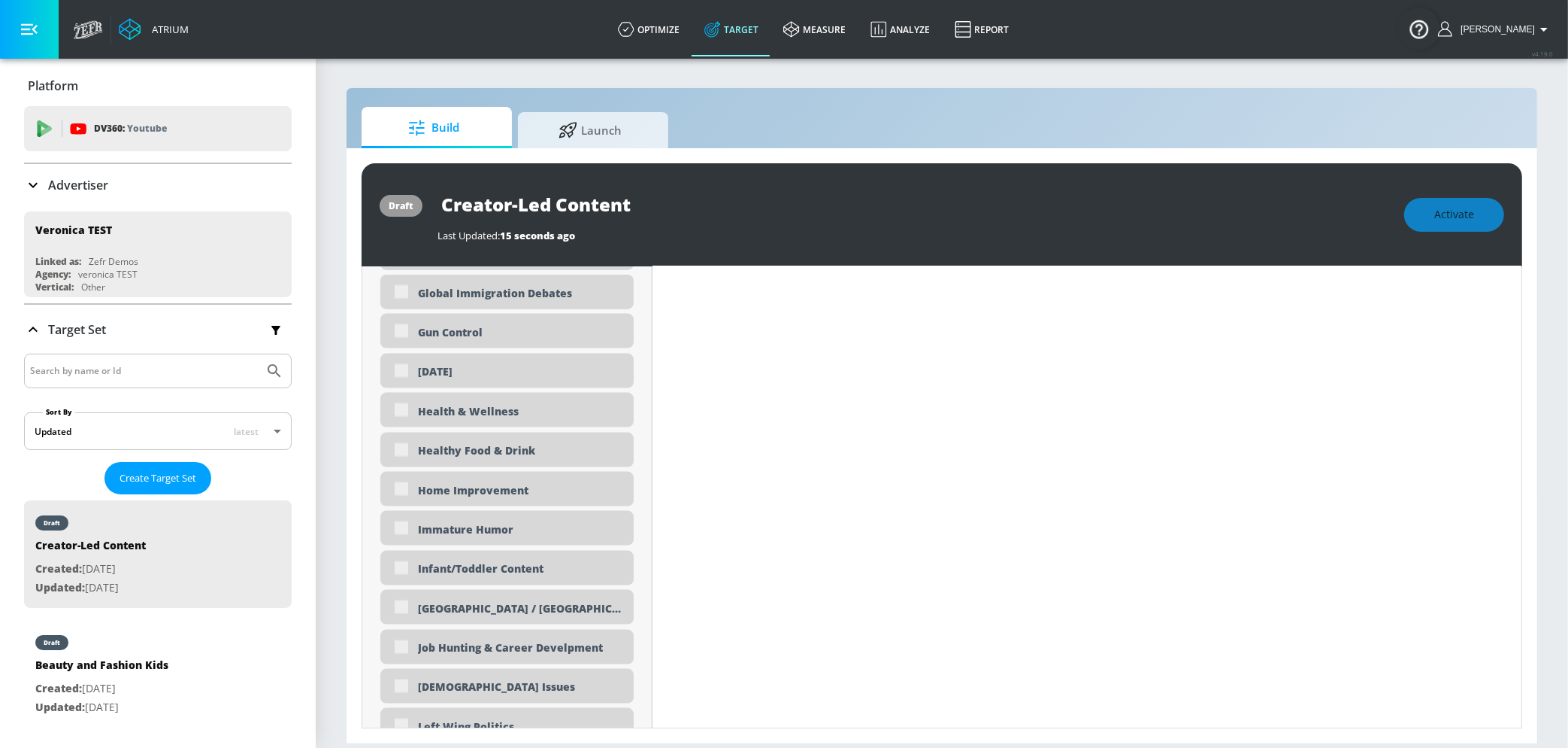
scroll to position [2518, 0]
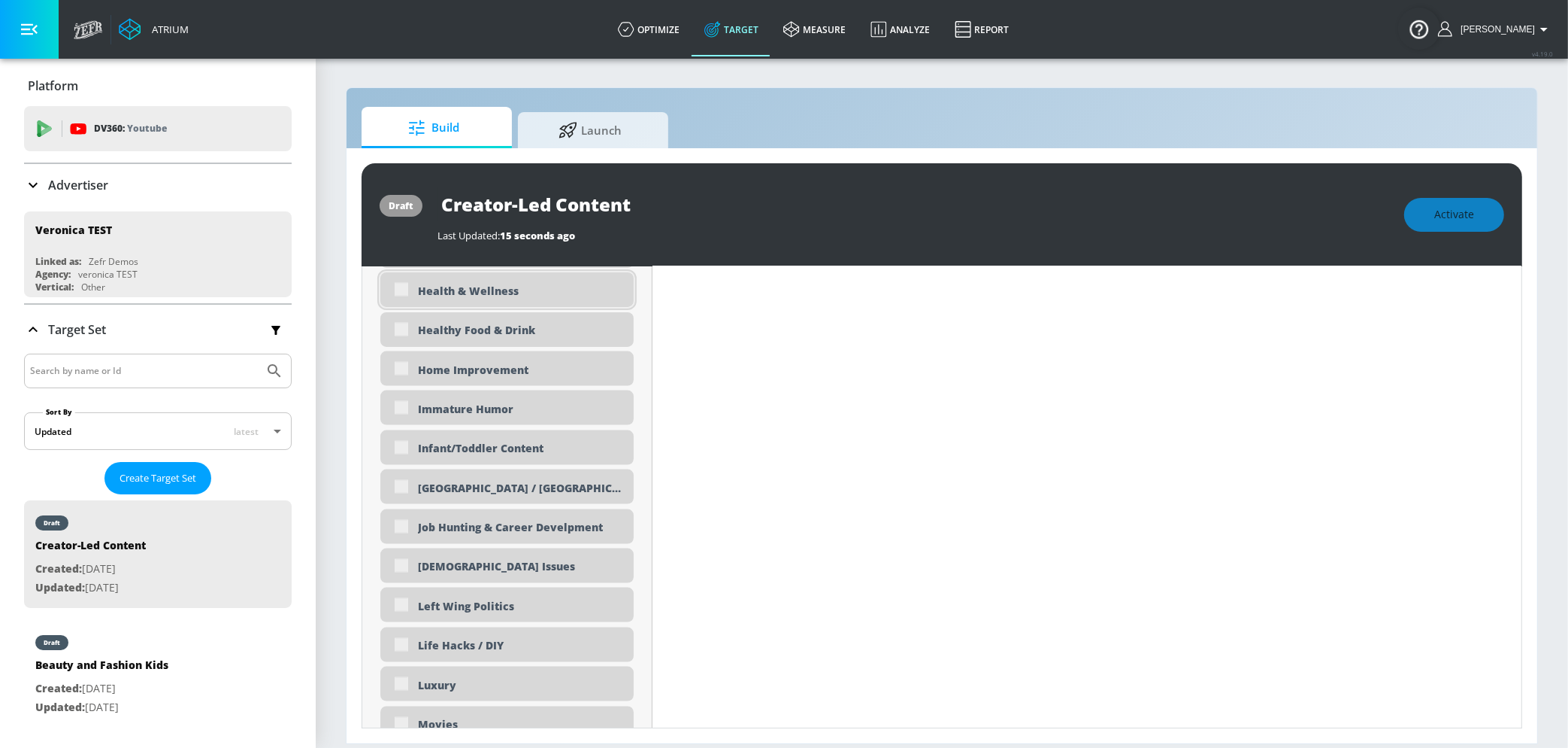
click at [403, 296] on div "Health & Wellness" at bounding box center [507, 289] width 254 height 34
click at [401, 288] on div "Health & Wellness" at bounding box center [507, 289] width 254 height 34
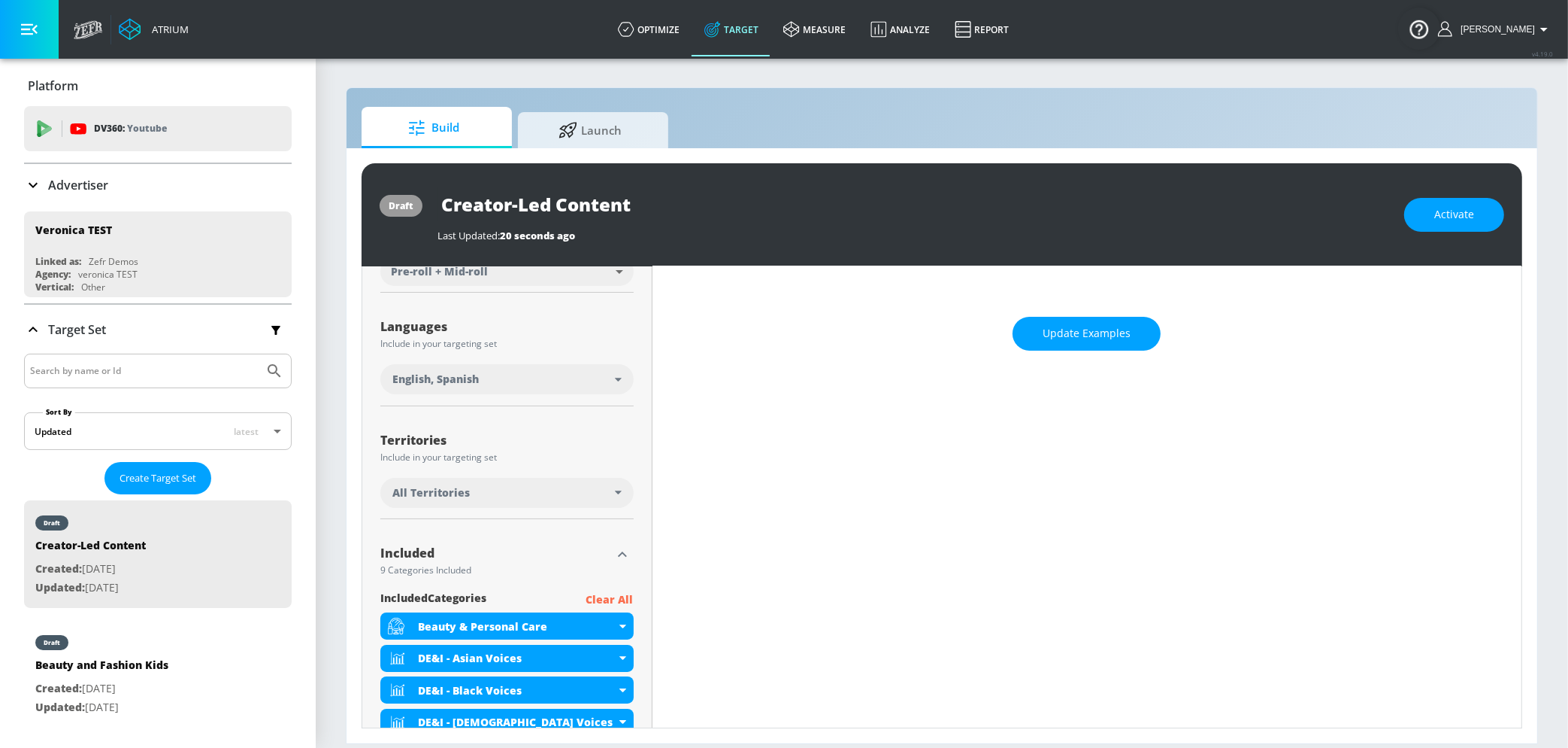
scroll to position [0, 0]
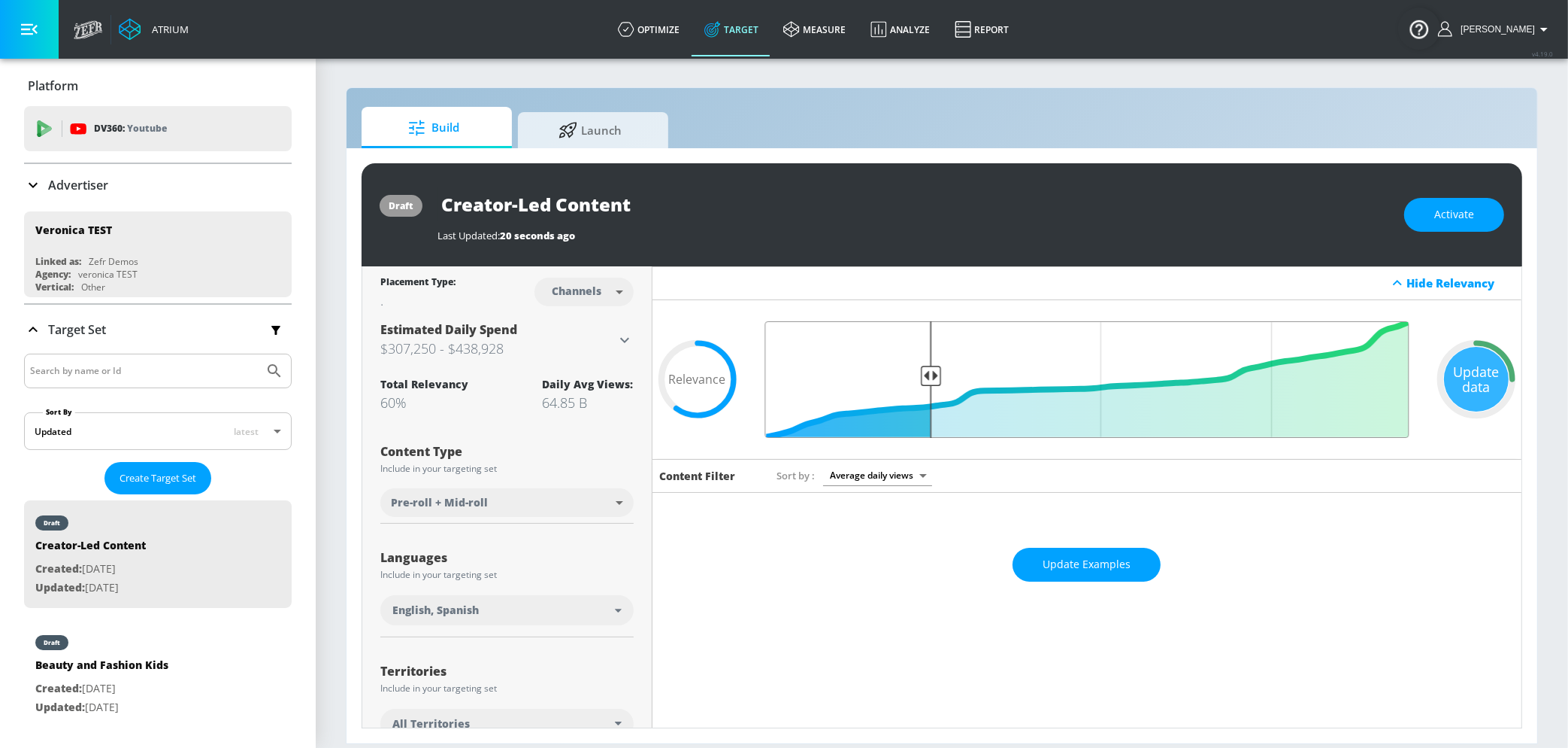
drag, startPoint x: 1035, startPoint y: 379, endPoint x: 929, endPoint y: 385, distance: 106.2
type input "0.75"
click at [929, 385] on input "Final Threshold" at bounding box center [1087, 380] width 659 height 116
click at [1060, 572] on div "Update Examples" at bounding box center [1087, 564] width 870 height 53
click at [1069, 558] on span "Update Examples" at bounding box center [1086, 564] width 88 height 18
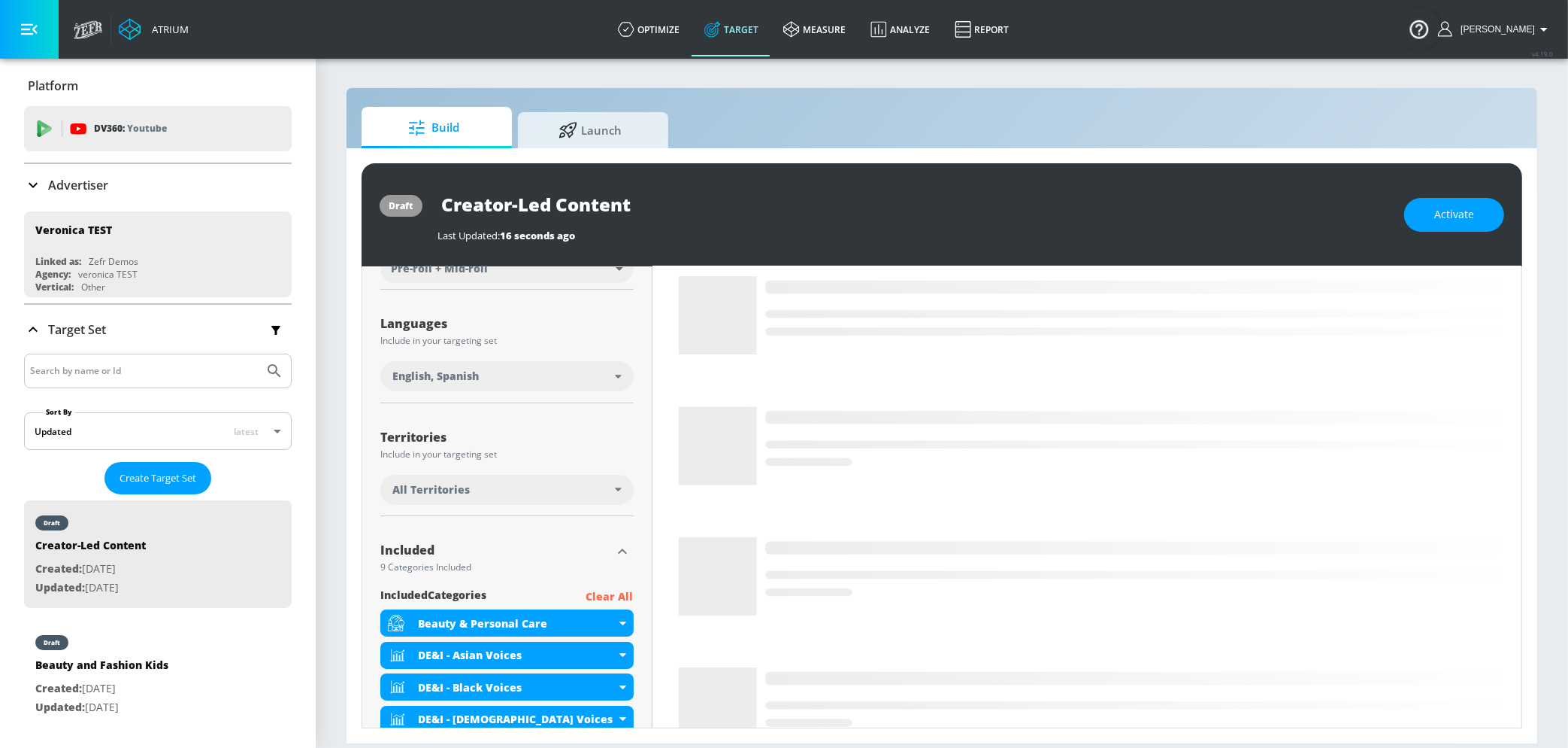
click at [1421, 234] on div "draft Creator-Led Content Last Updated: 16 seconds ago Activate" at bounding box center [942, 215] width 1161 height 103
click at [1426, 223] on button "Activate" at bounding box center [1454, 214] width 100 height 34
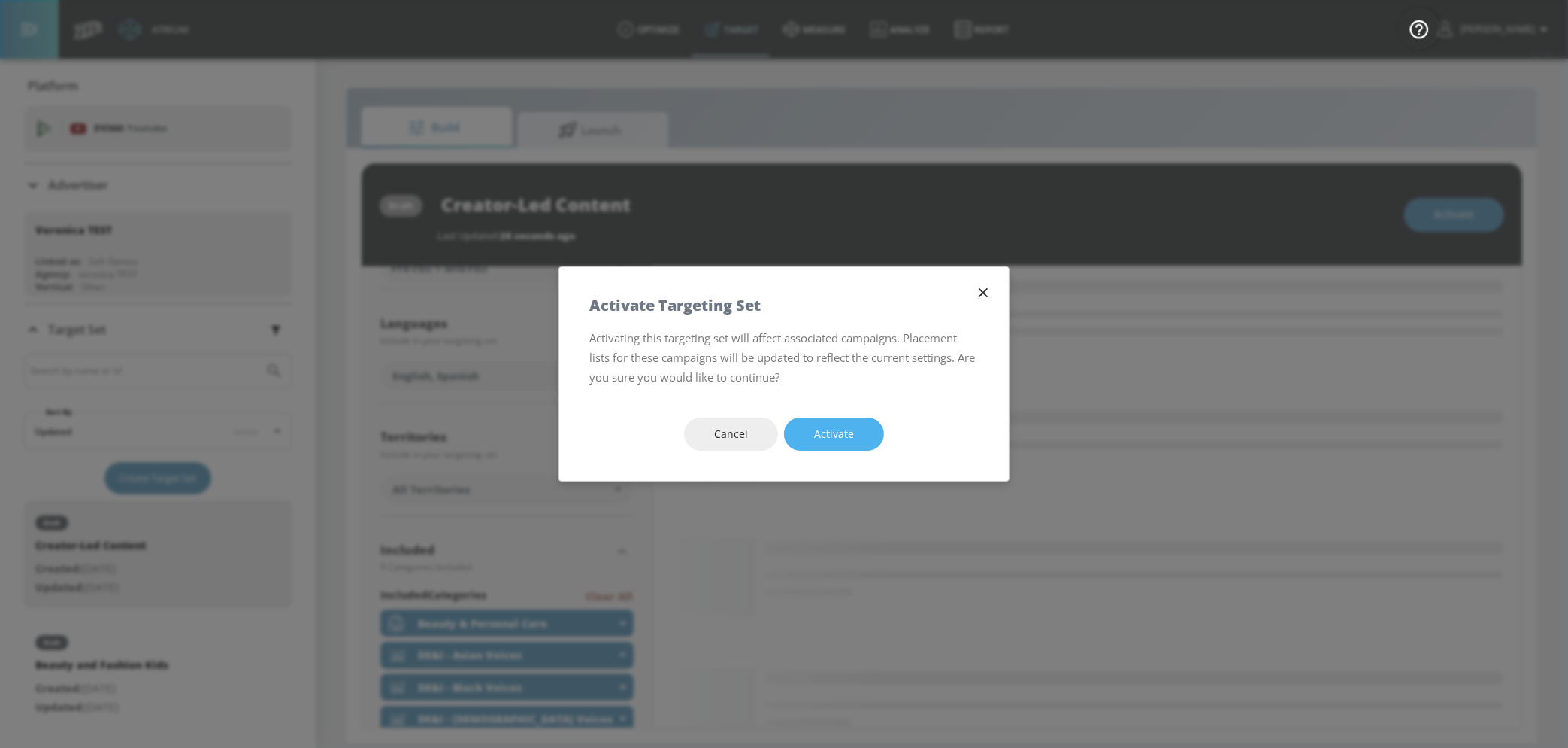
click at [828, 427] on span "Activate" at bounding box center [833, 434] width 40 height 18
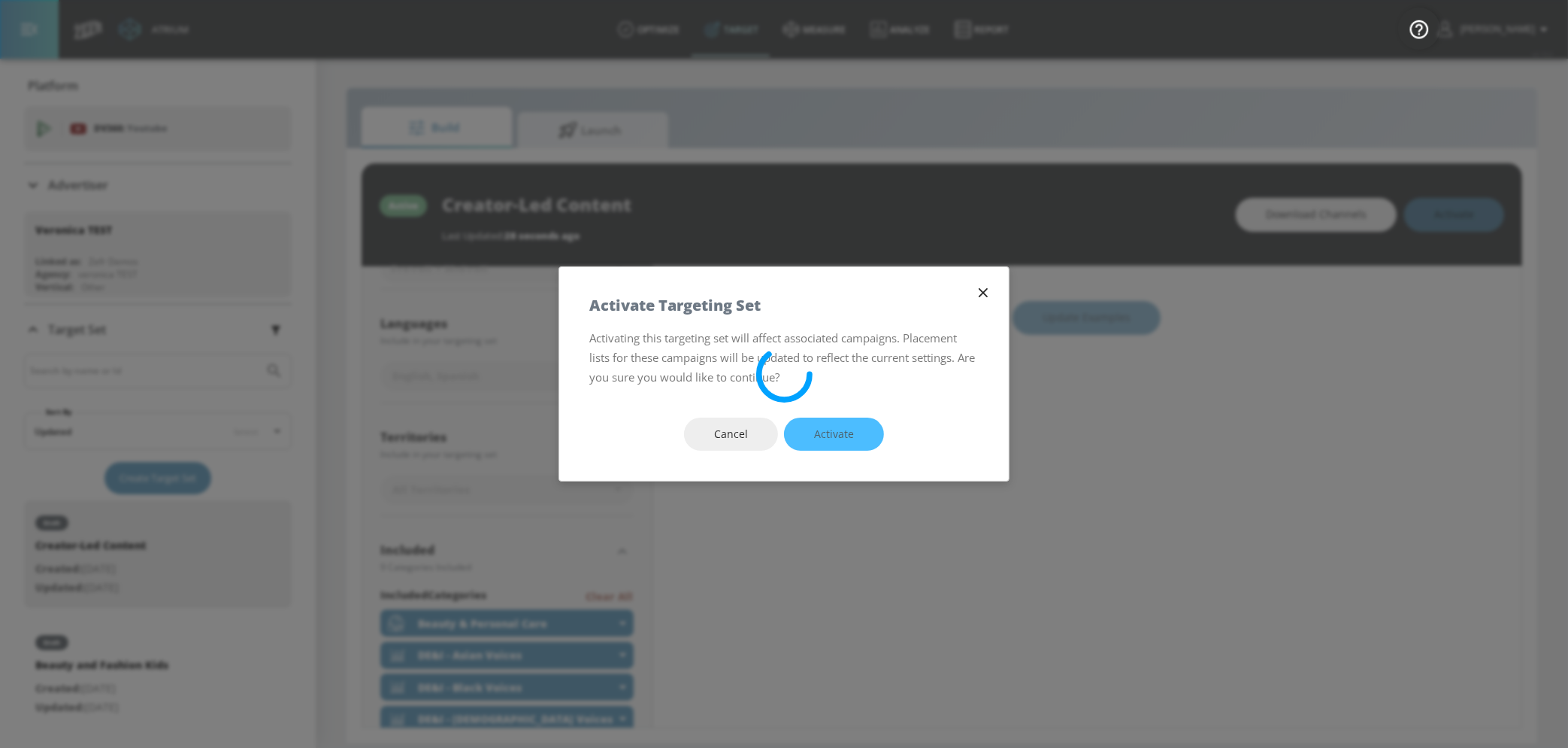
scroll to position [234, 0]
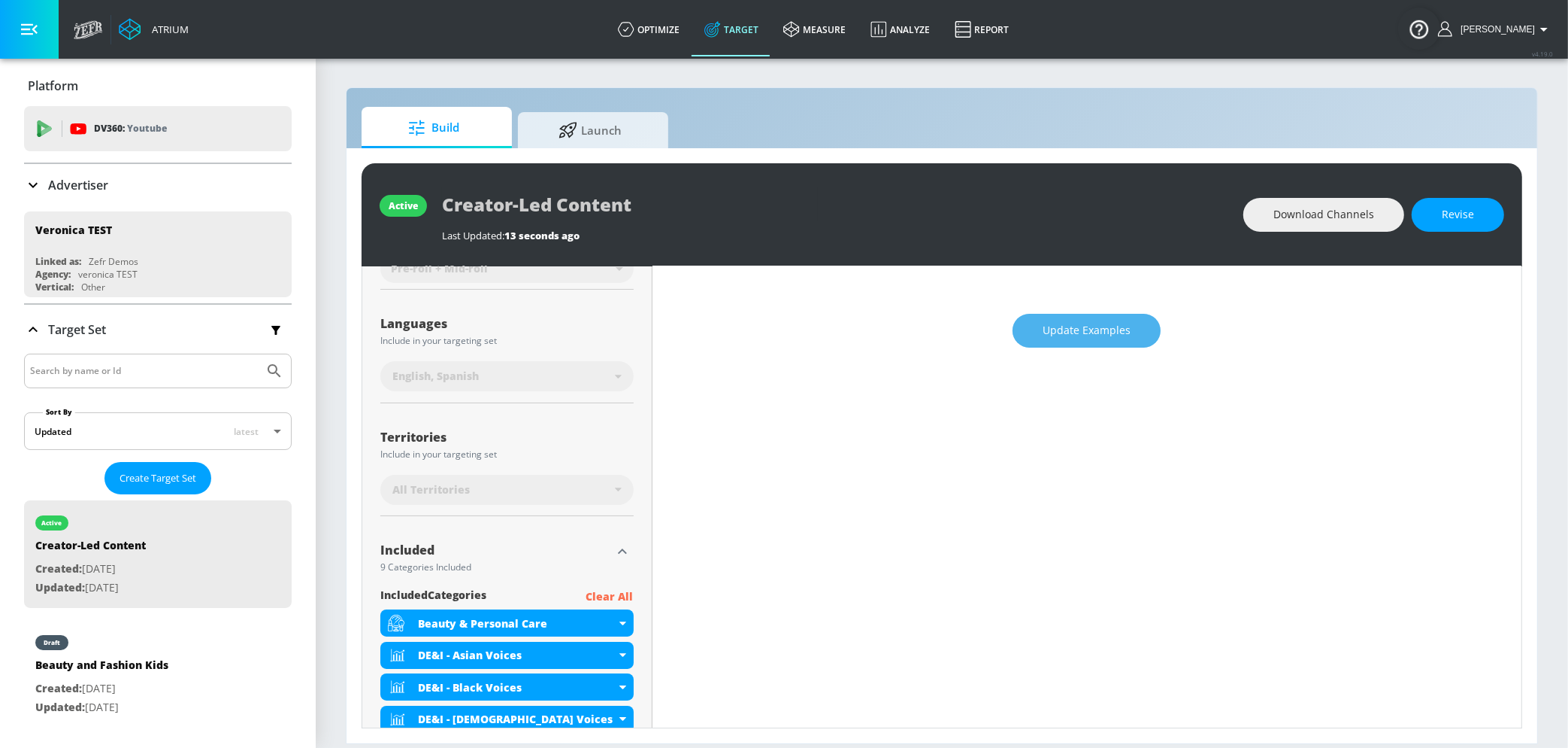
click at [1076, 319] on button "Update Examples" at bounding box center [1086, 331] width 148 height 34
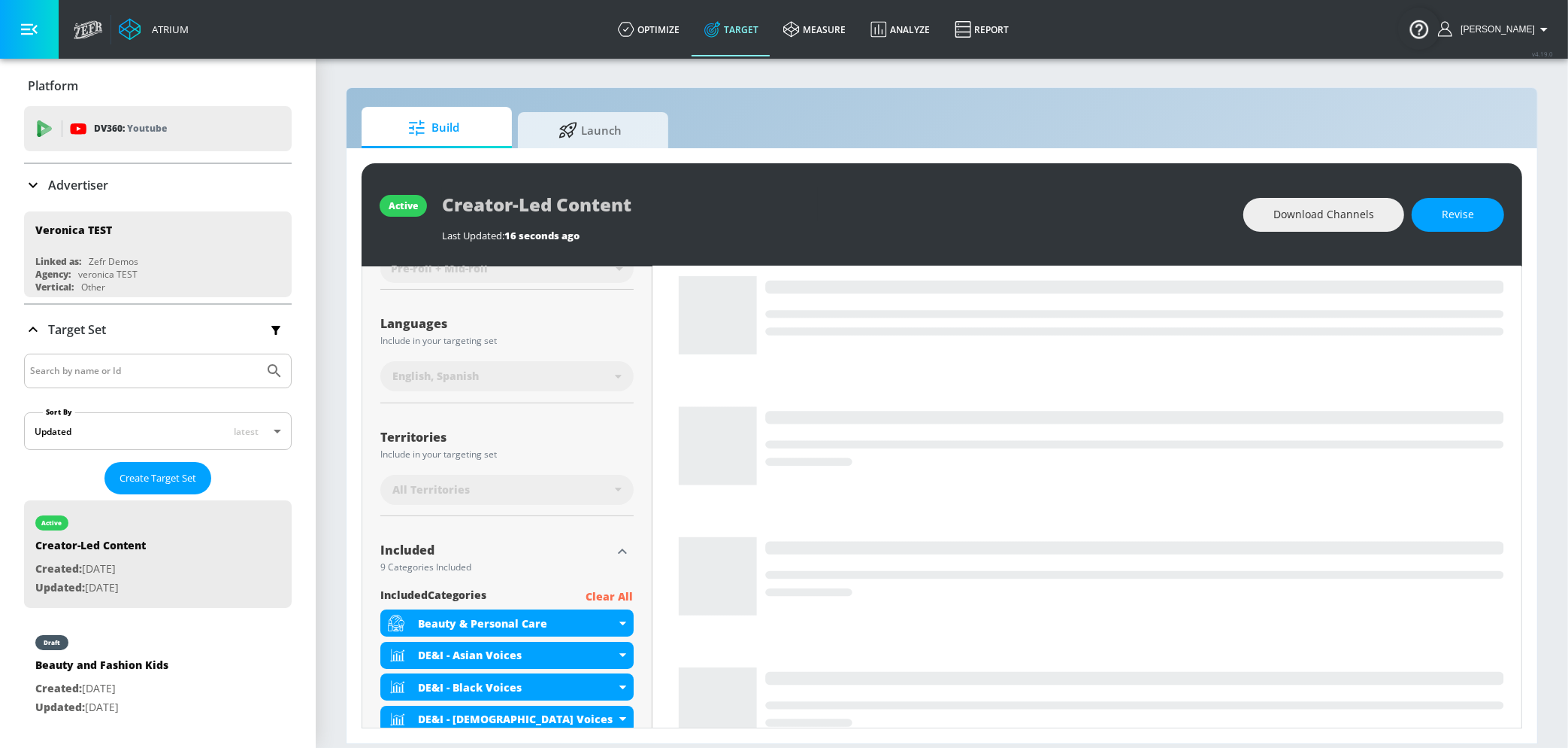
scroll to position [0, 0]
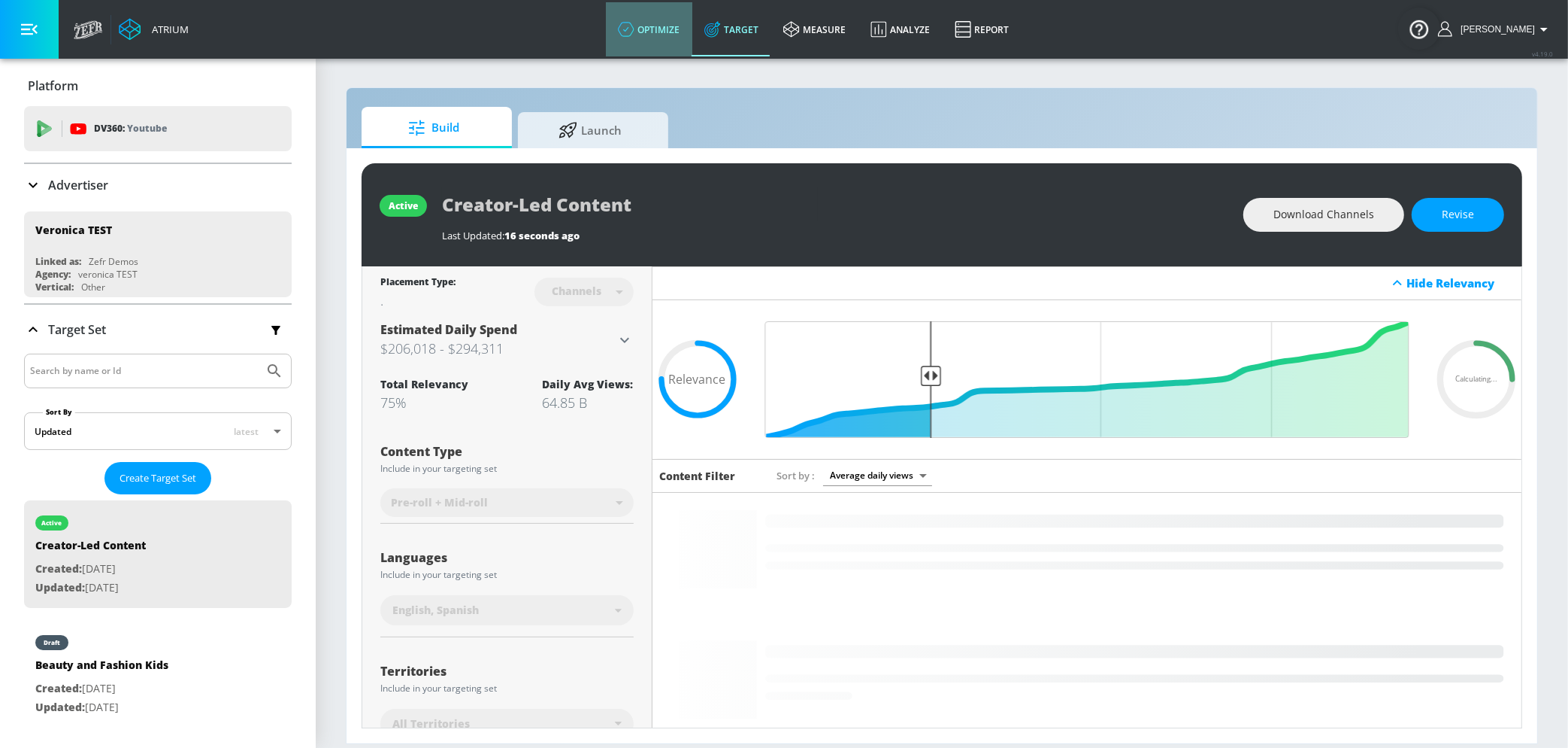
click at [659, 30] on link "optimize" at bounding box center [650, 29] width 87 height 54
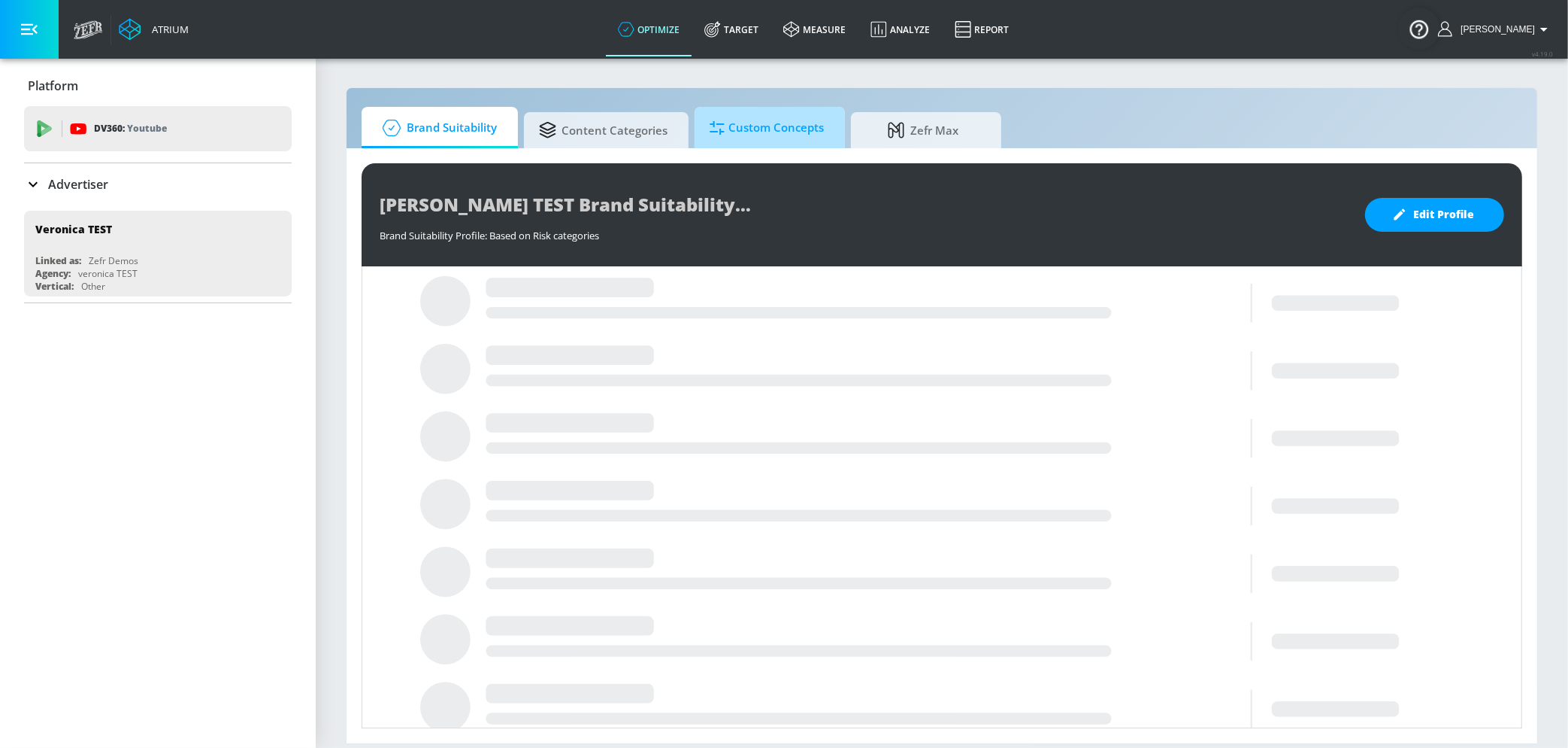
click at [752, 123] on span "Custom Concepts" at bounding box center [767, 127] width 114 height 36
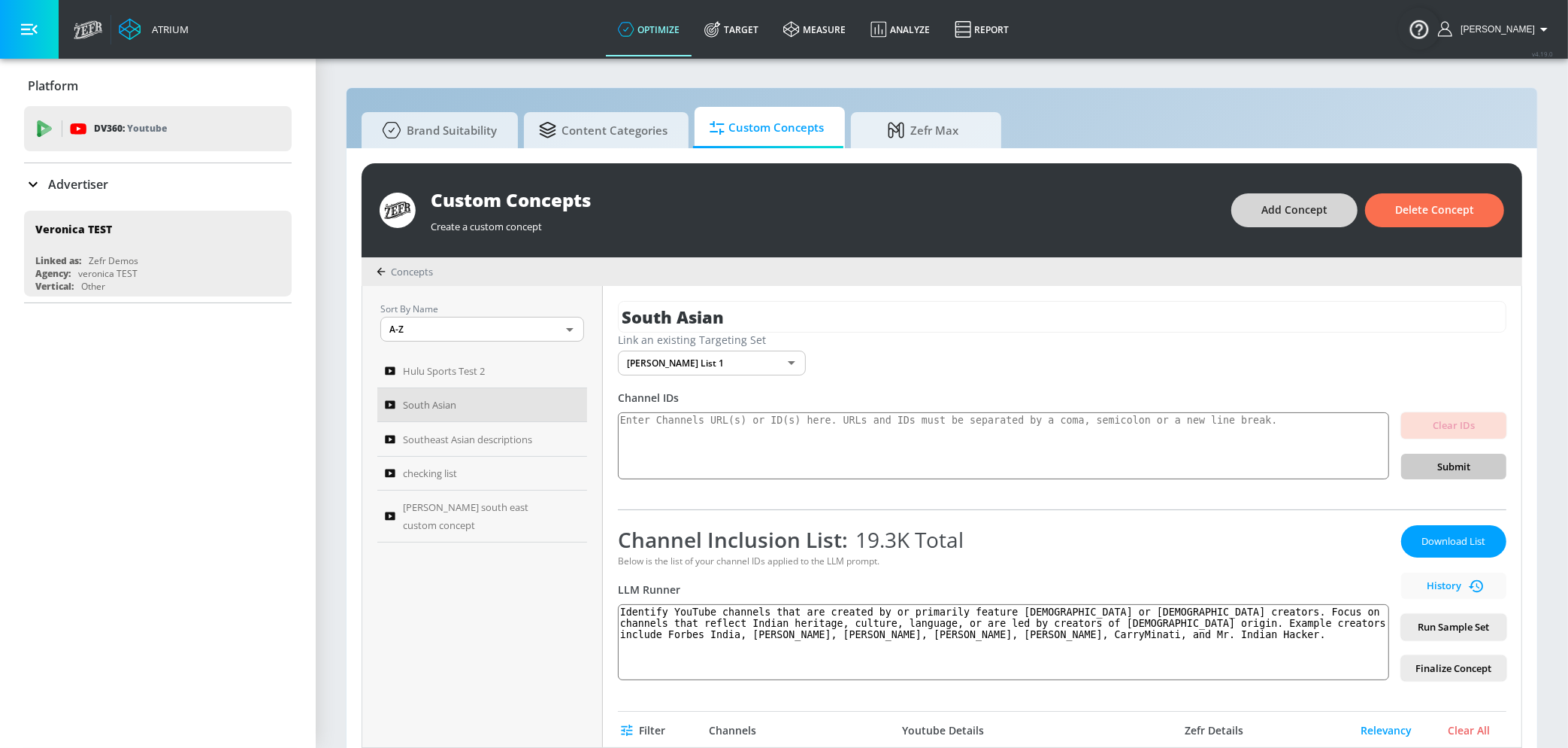
click at [1316, 212] on span "Add Concept" at bounding box center [1295, 211] width 66 height 18
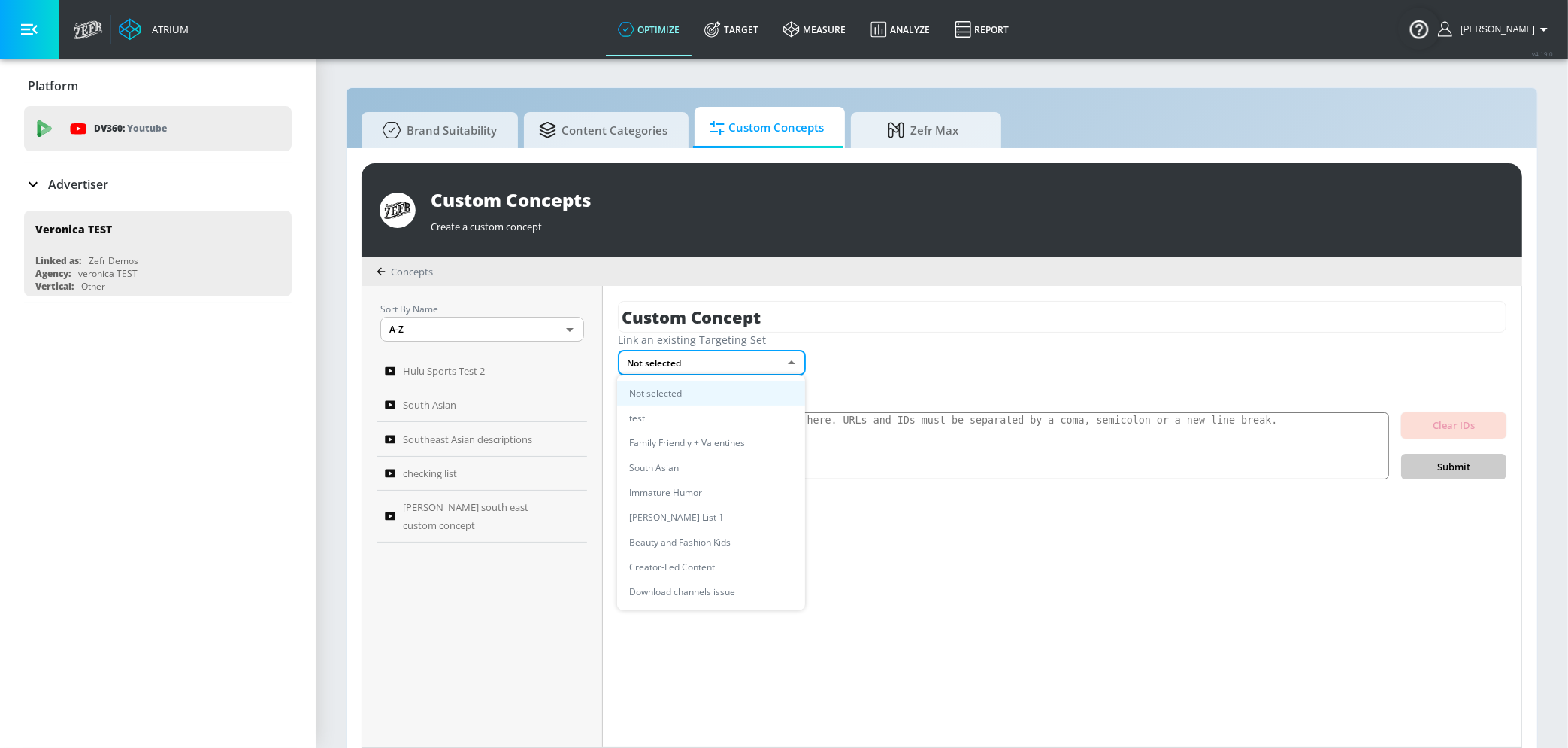
click at [716, 363] on body "Atrium optimize Target measure Analyze Report optimize Target measure Analyze R…" at bounding box center [784, 381] width 1568 height 764
click at [691, 559] on li "Creator-Led Content" at bounding box center [712, 566] width 188 height 25
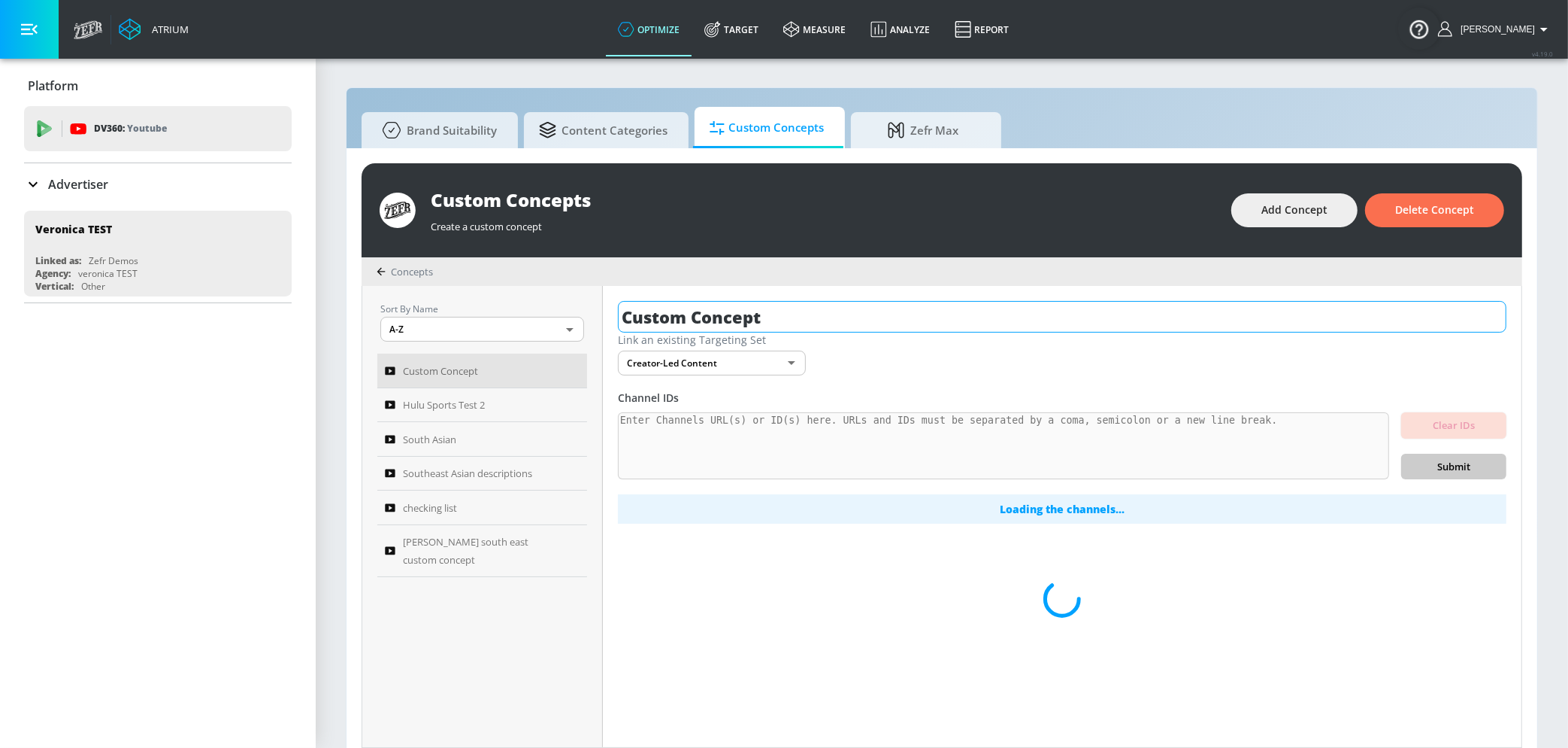
click at [714, 320] on input "Custom Concept" at bounding box center [1062, 317] width 889 height 31
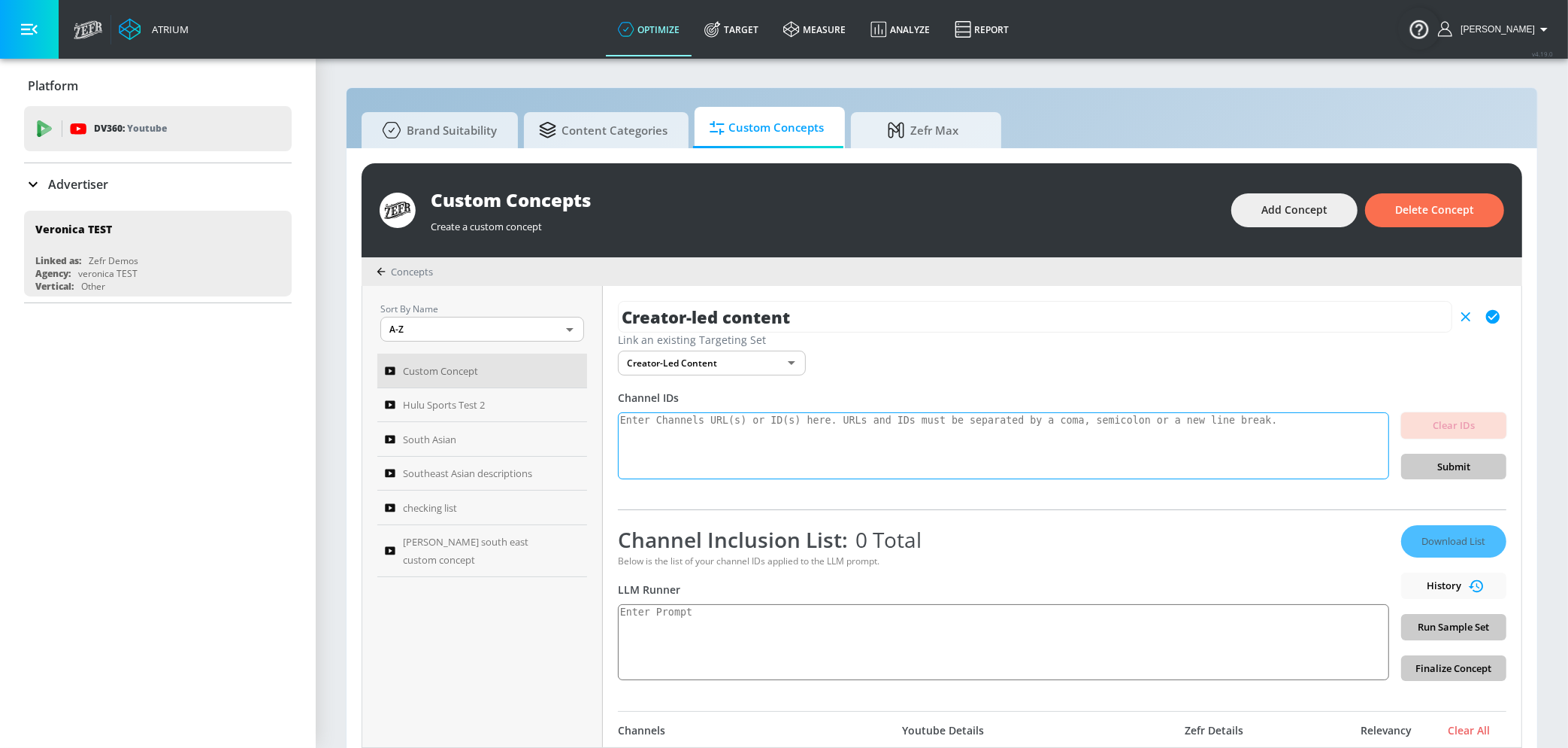
type input "Creator-led content"
click at [692, 415] on textarea at bounding box center [1004, 445] width 772 height 67
paste textarea "Creator-Driven / Personality-Led Channels Definition: Individual voices or smal…"
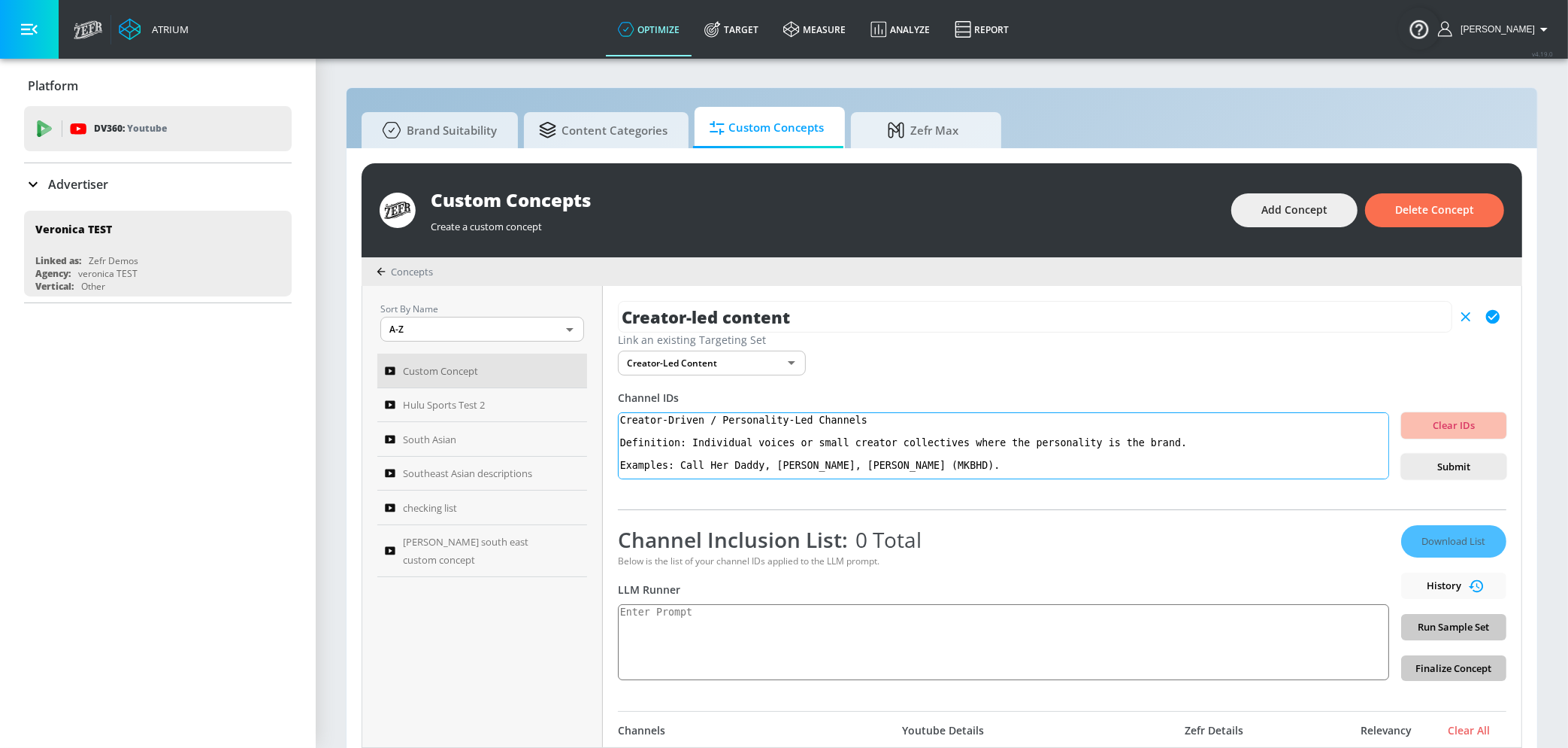
click at [902, 441] on textarea "Creator-Driven / Personality-Led Channels Definition: Individual voices or smal…" at bounding box center [1004, 445] width 772 height 67
paste textarea "driven or personality-led channels, such as Call Her Daddy, [PERSON_NAME], or M…"
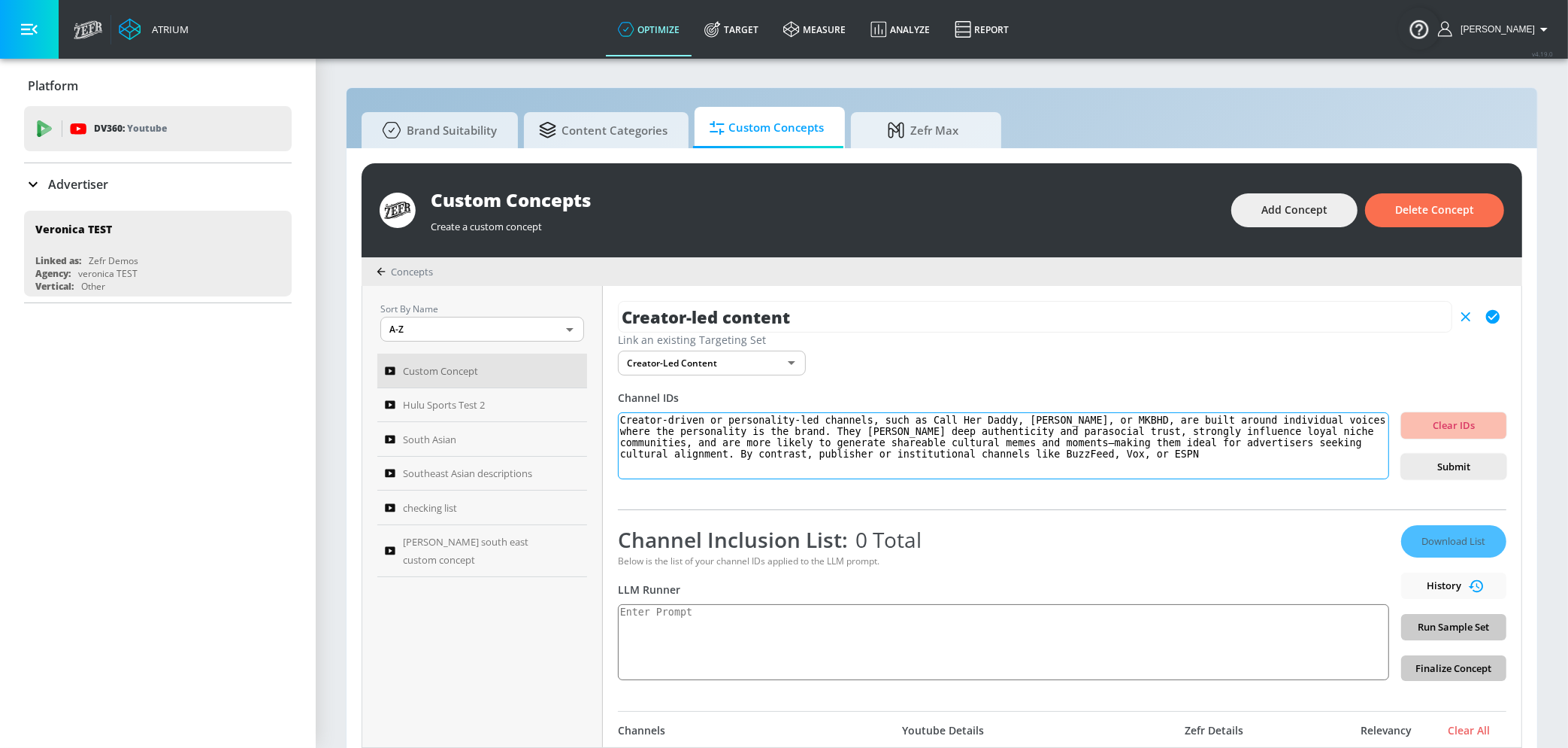
click at [879, 420] on textarea "Creator-driven or personality-led channels, such as Call Her Daddy, [PERSON_NAM…" at bounding box center [1004, 445] width 772 height 67
click at [1326, 459] on textarea "Creator-driven or personality-led channels: Creator-drive channels such as Call…" at bounding box center [1004, 445] width 772 height 67
drag, startPoint x: 861, startPoint y: 456, endPoint x: 931, endPoint y: 456, distance: 70.0
click at [931, 456] on textarea "Creator-driven or personality-led channels: Creator-drive channels such as Call…" at bounding box center [1004, 445] width 772 height 67
click at [1303, 455] on textarea "Creator-driven or personality-led channels: Creator-drive channels such as Call…" at bounding box center [1004, 445] width 772 height 67
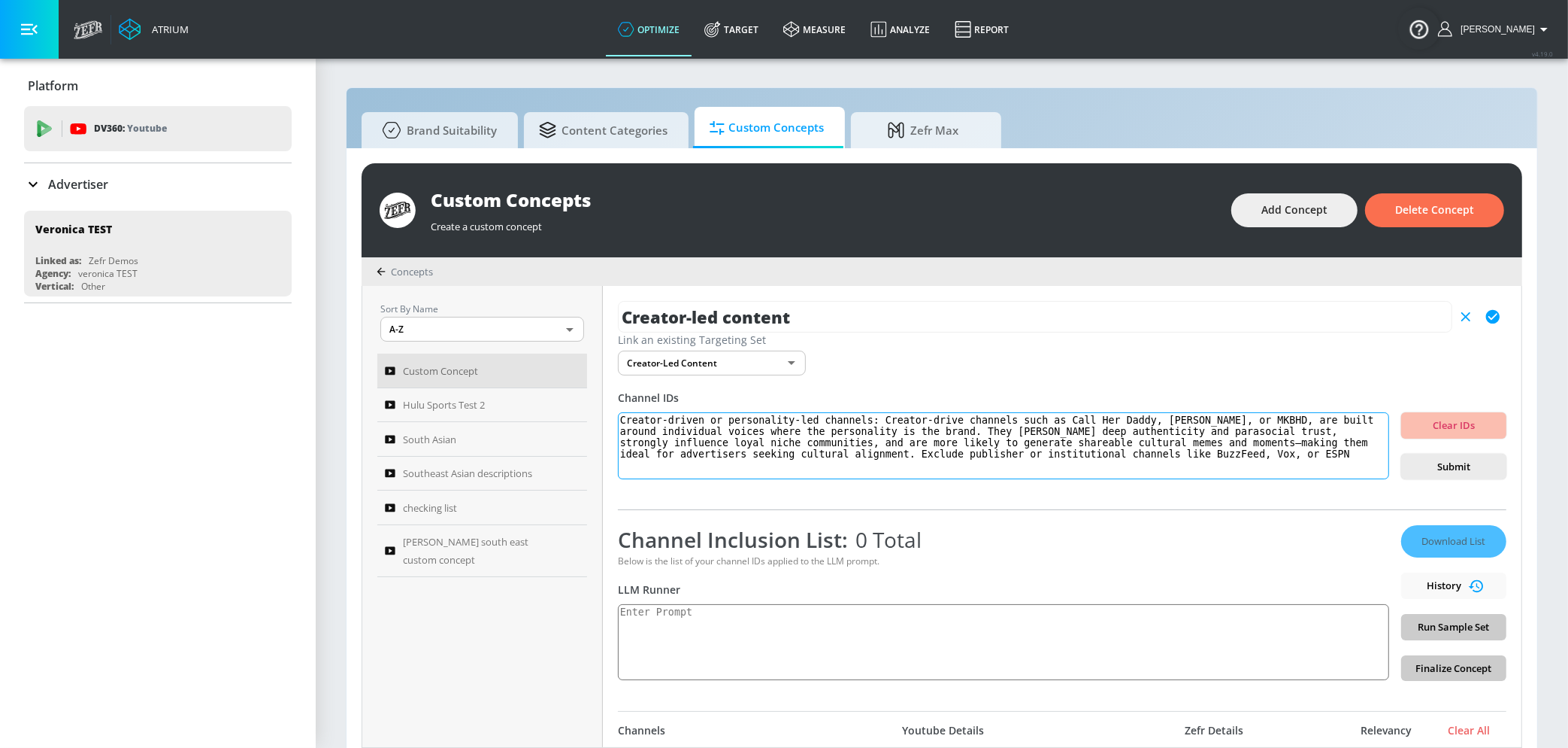
click at [1328, 464] on textarea "Creator-driven or personality-led channels: Creator-drive channels such as Call…" at bounding box center [1004, 445] width 772 height 67
paste textarea "with less personal connection and weaker cultural resonance, unless they happen…"
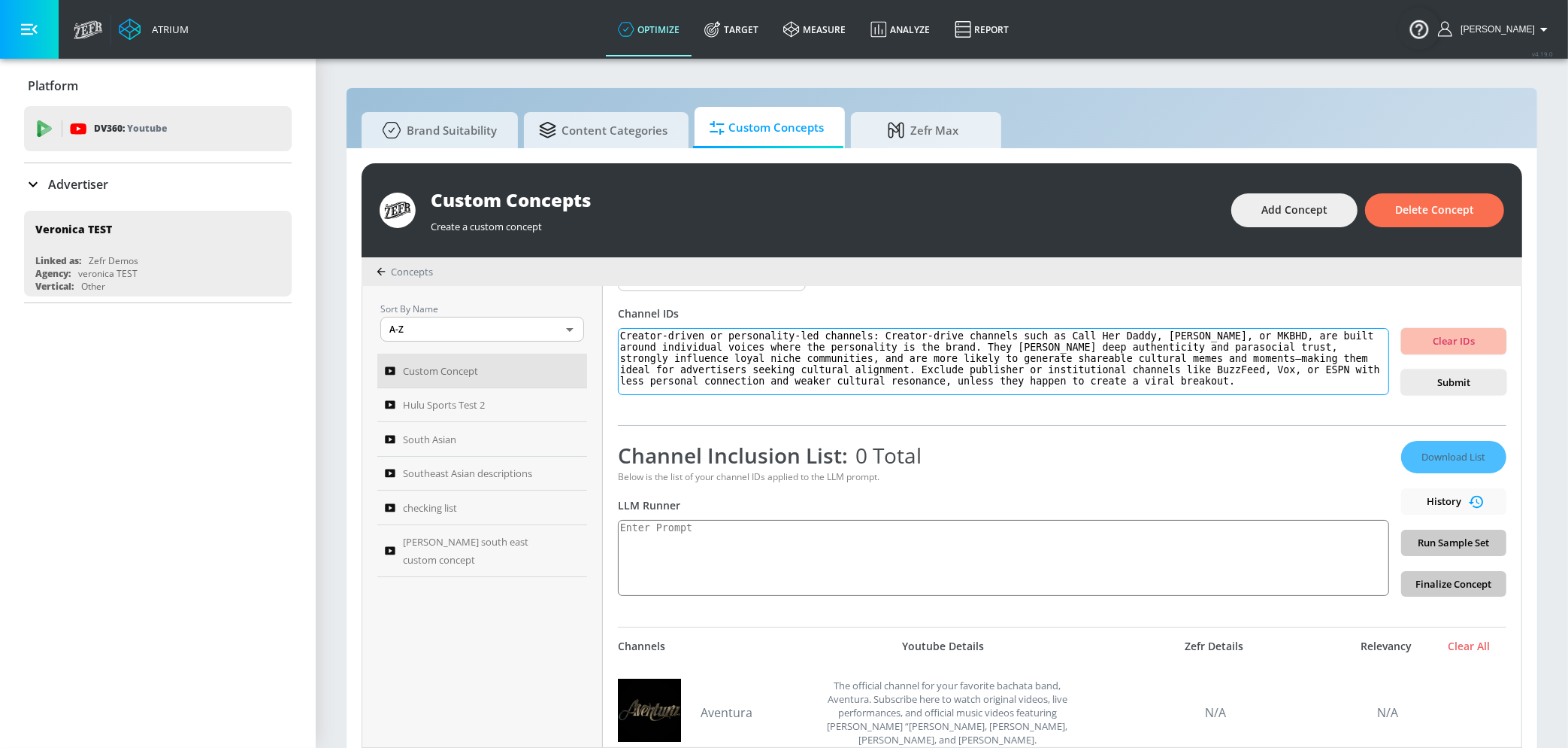
scroll to position [90, 0]
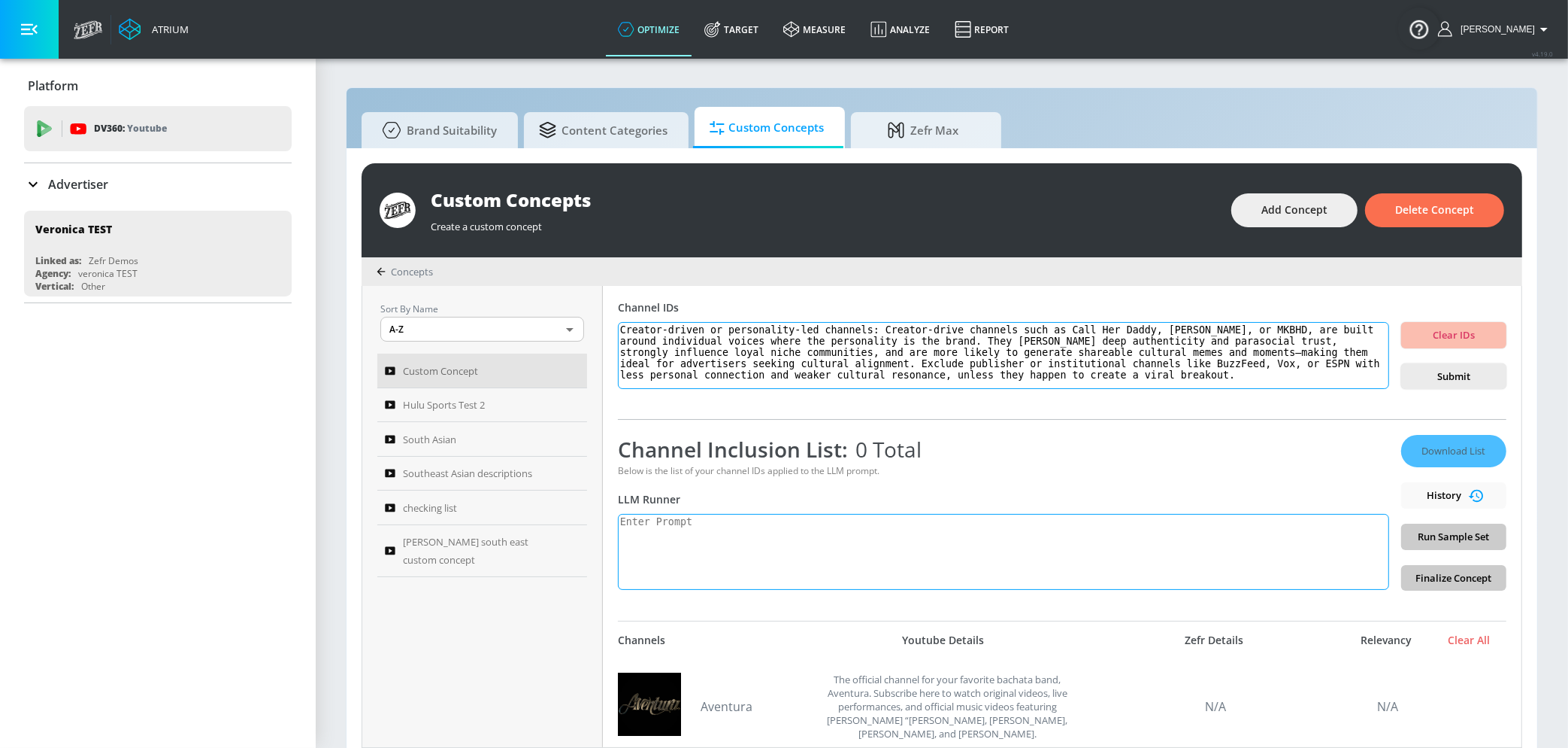
type textarea "Creator-driven or personality-led channels: Creator-drive channels such as Call…"
click at [1318, 542] on textarea at bounding box center [1004, 551] width 772 height 76
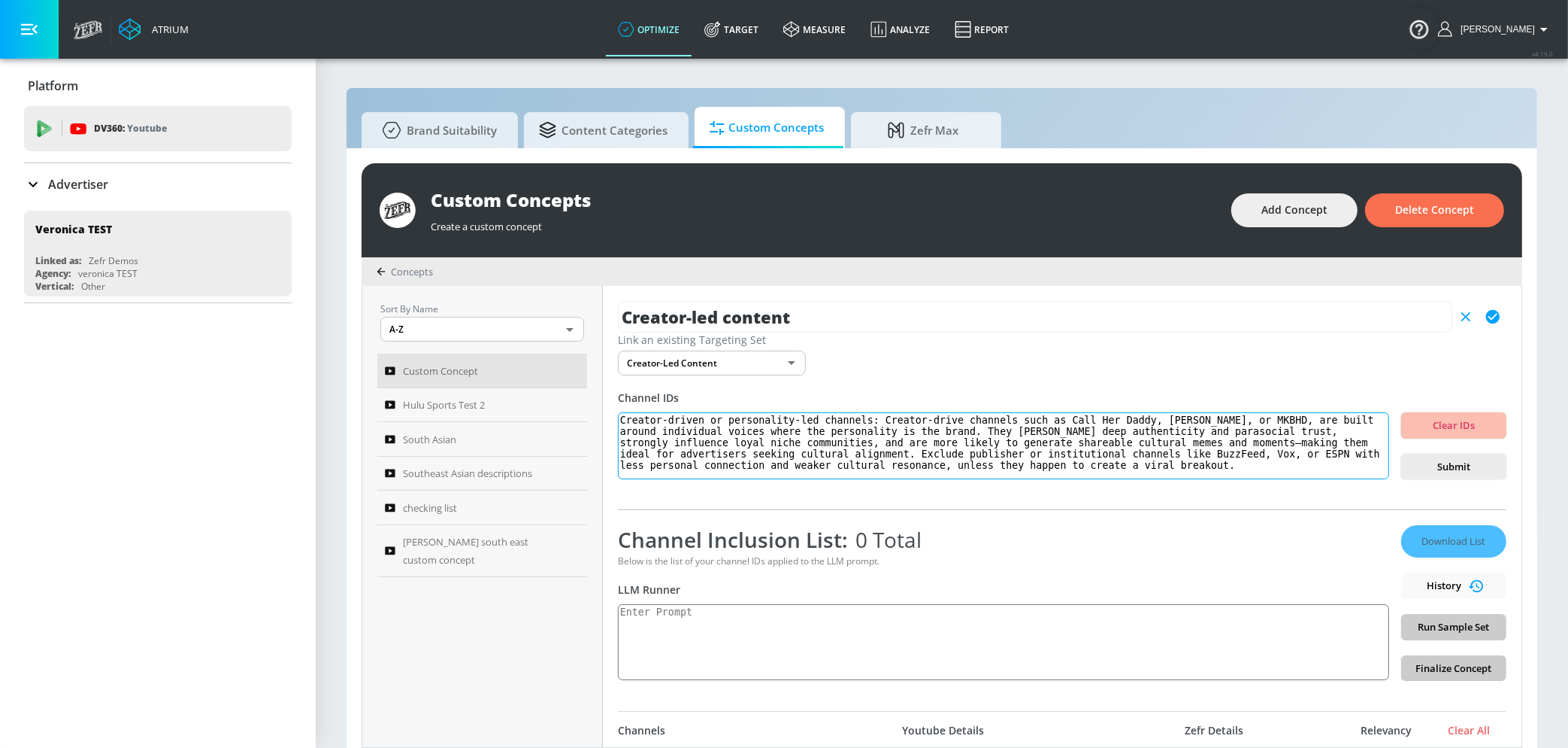
click at [1278, 464] on textarea "Creator-driven or personality-led channels: Creator-drive channels such as Call…" at bounding box center [1004, 445] width 772 height 67
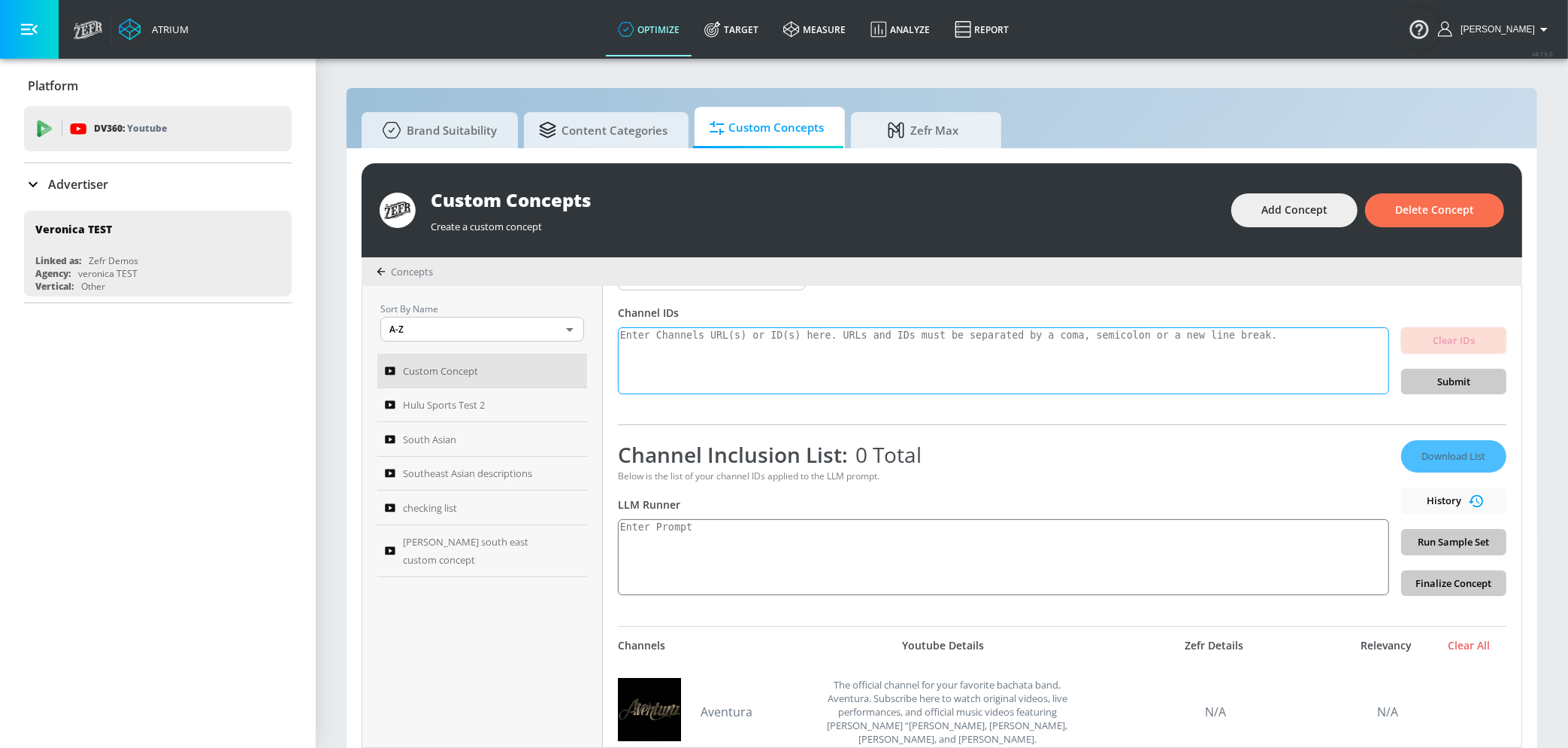
scroll to position [87, 0]
click at [1159, 561] on textarea at bounding box center [1004, 555] width 772 height 76
paste textarea "Creator-driven or personality-led channels: Creator-drive channels such as Call…"
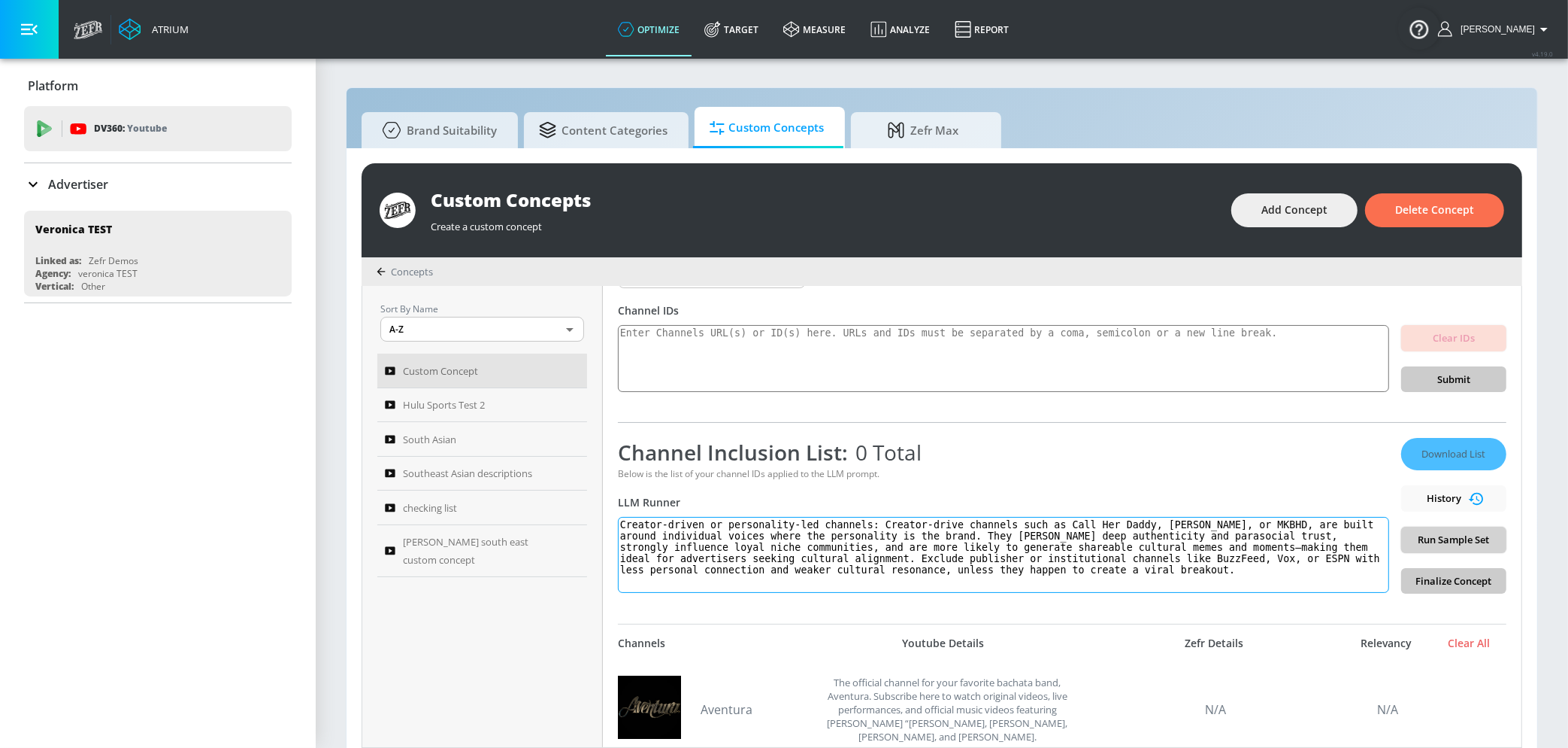
type textarea "Creator-driven or personality-led channels: Creator-drive channels such as Call…"
click at [1434, 540] on span "Run Sample Set" at bounding box center [1454, 539] width 81 height 18
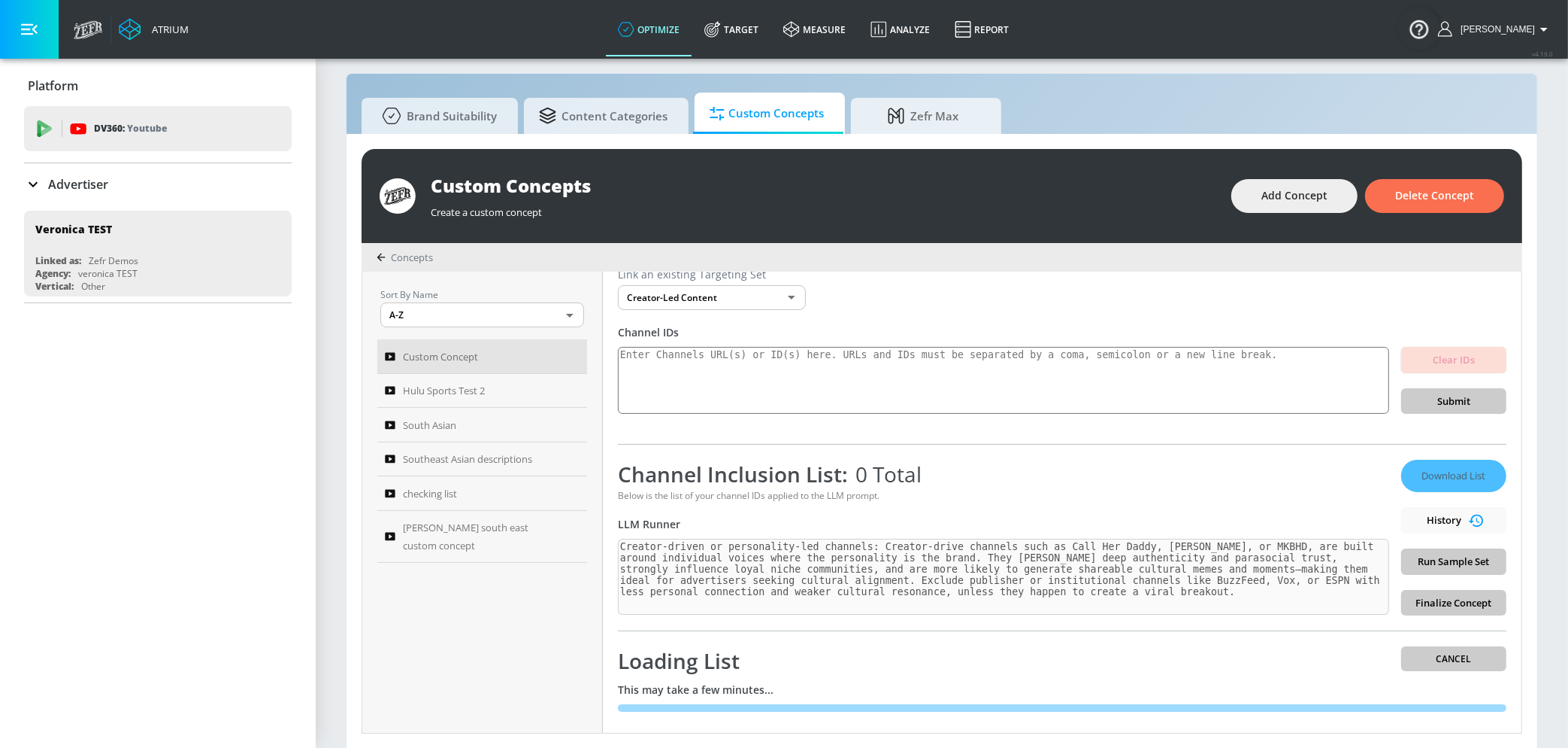
scroll to position [60, 0]
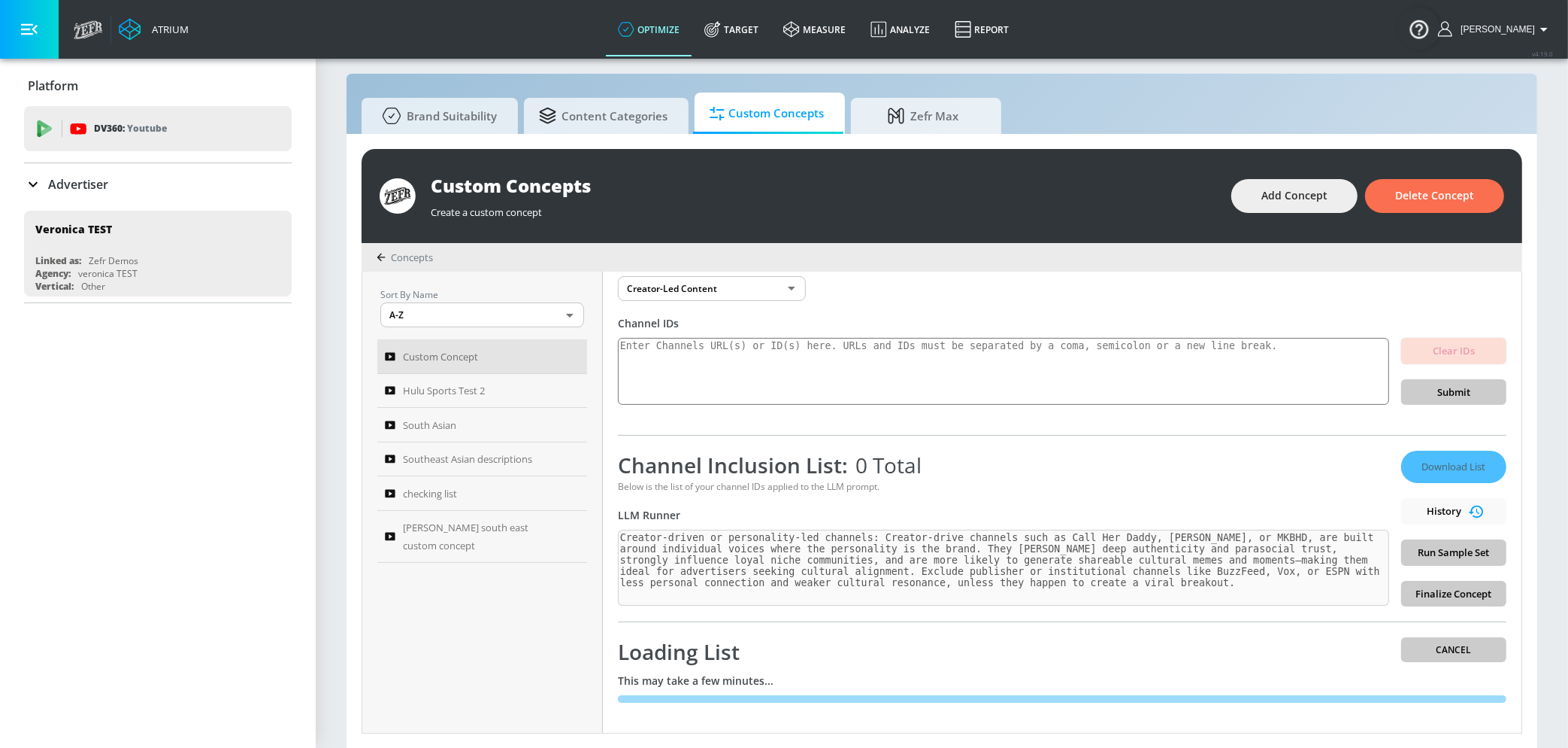
click at [1463, 543] on div "Download List History Run Sample Set Finalize Concept" at bounding box center [1454, 528] width 105 height 156
click at [1463, 550] on div "Download List History Run Sample Set Finalize Concept" at bounding box center [1454, 528] width 105 height 156
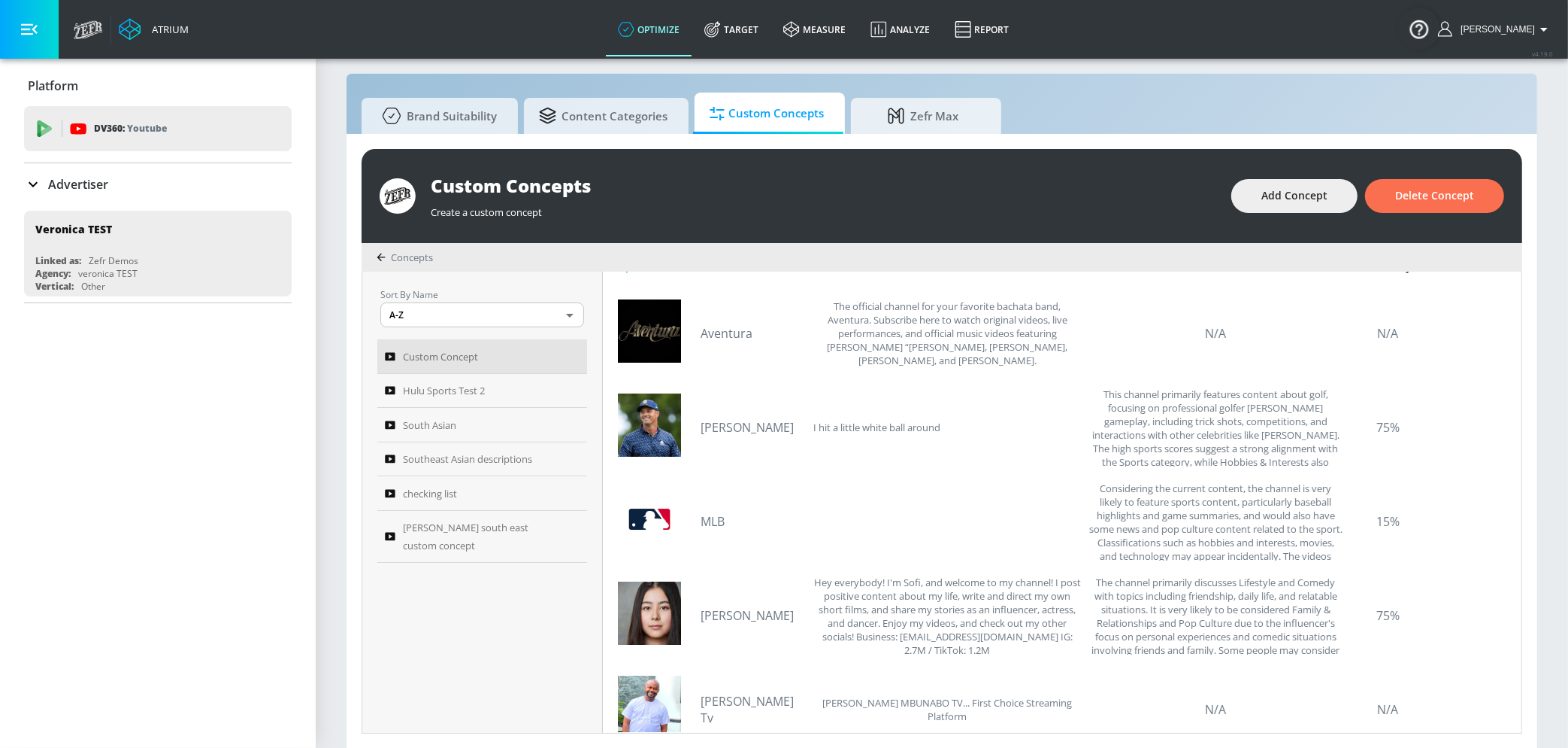
scroll to position [0, 0]
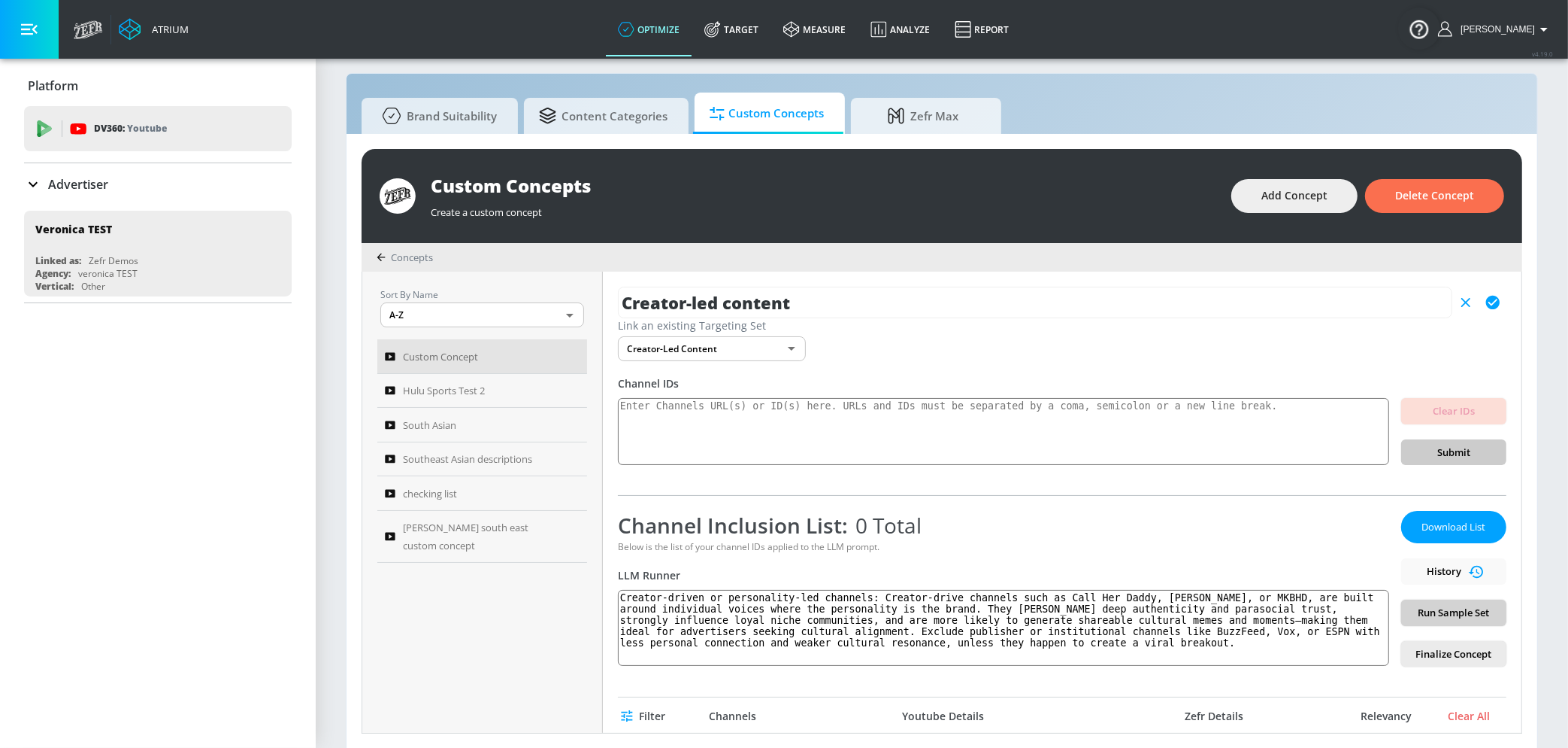
click at [1487, 607] on span "Run Sample Set" at bounding box center [1454, 612] width 81 height 18
click at [918, 429] on textarea at bounding box center [1004, 431] width 772 height 67
paste textarea "UCJxoFOhK4-0fuwxlk9HpRZA UCGRODP7wtTU_uyNZmu9cb7g UC9zOTetWNBKx44Mrwc6LfMg UCtQ…"
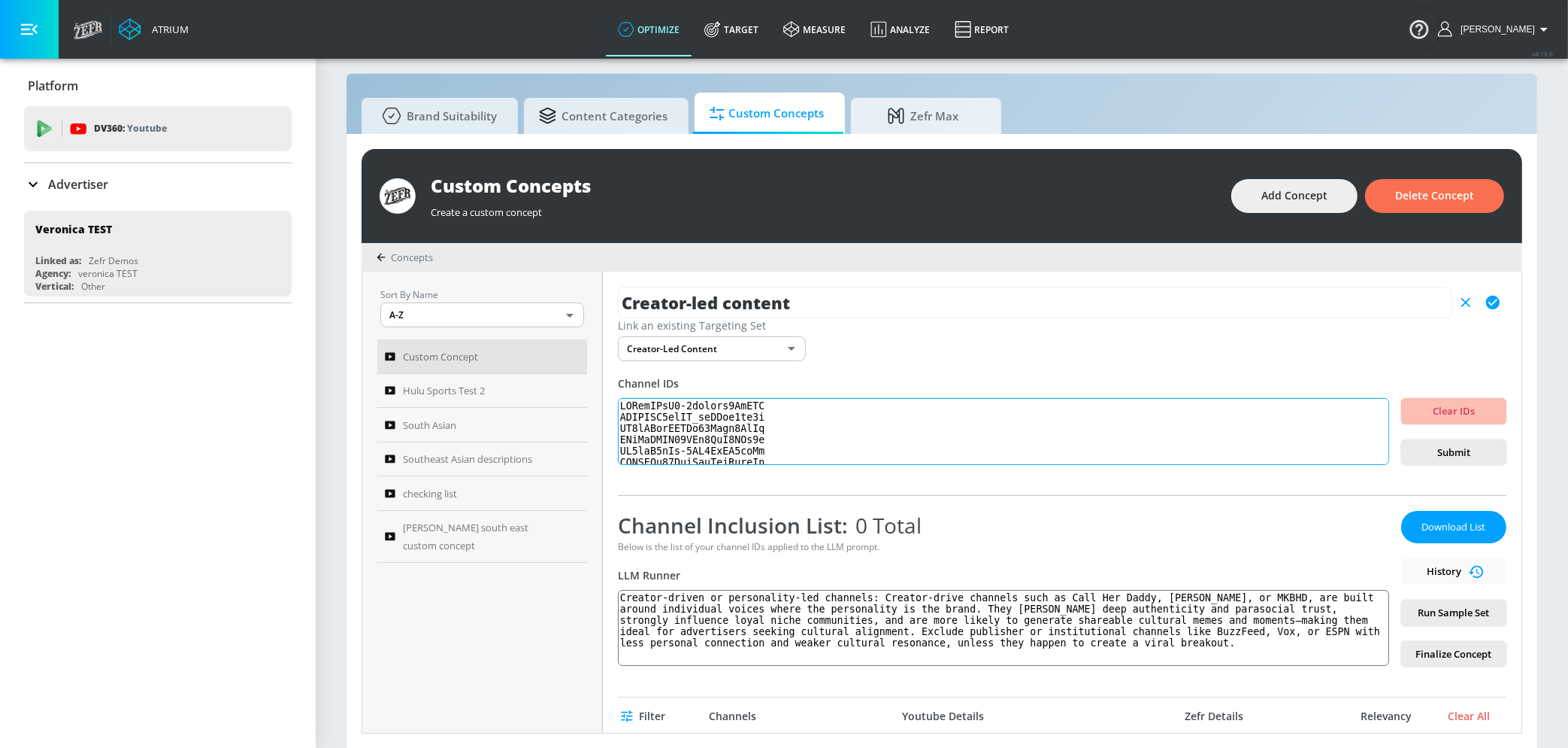
scroll to position [302990, 0]
type textarea "UCJxoFOhK4-0fuwxlk9HpRZA UCGRODP7wtTU_uyNZmu9cb7g UC9zOTetWNBKx44Mrwc6LfMg UCtQ…"
click at [1490, 453] on span "Submit" at bounding box center [1454, 452] width 81 height 18
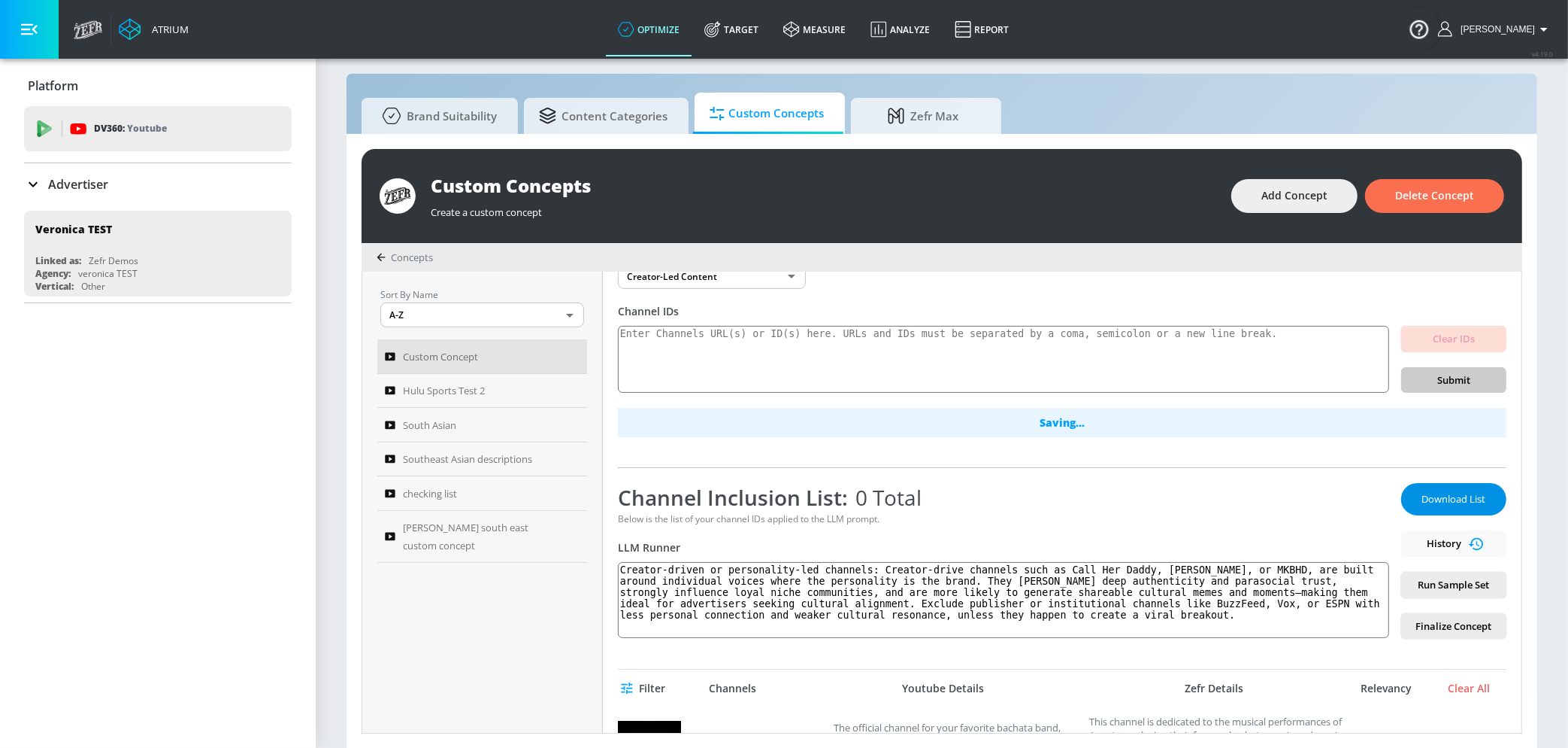
scroll to position [75, 0]
click at [1478, 617] on span "Finalize Concept" at bounding box center [1454, 623] width 81 height 18
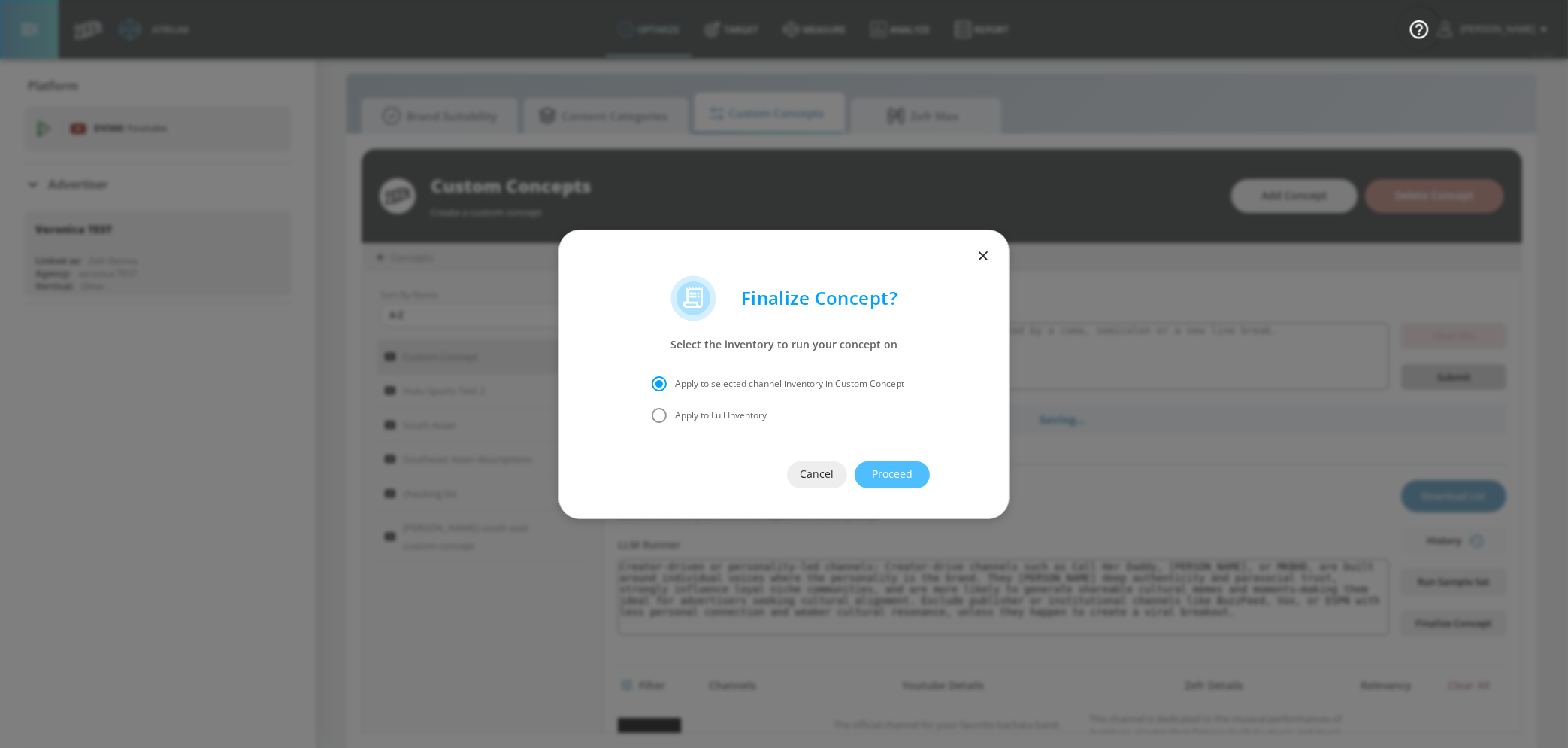
click at [915, 475] on button "Proceed" at bounding box center [892, 474] width 75 height 27
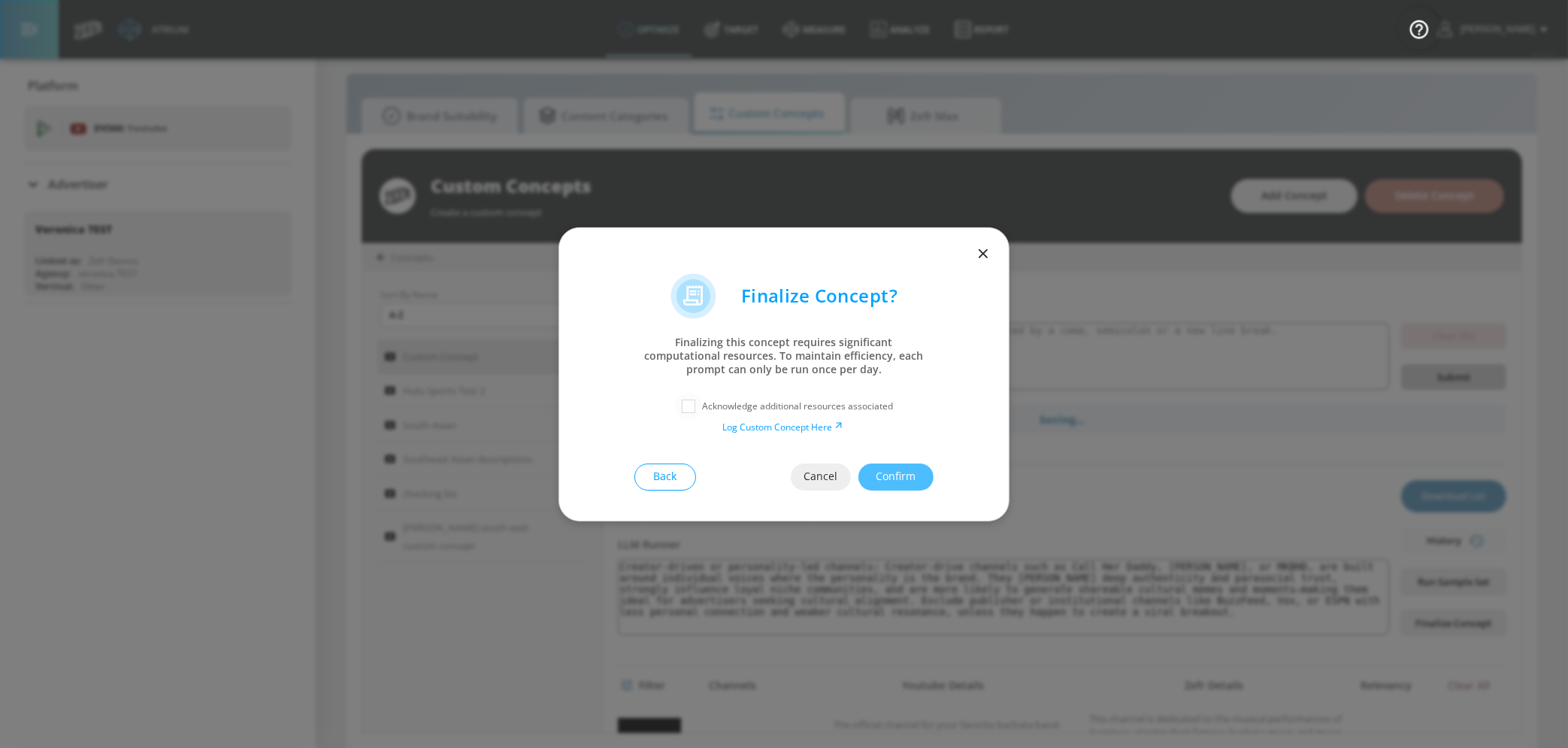
click at [689, 405] on input "checkbox" at bounding box center [688, 405] width 27 height 27
checkbox input "true"
click at [897, 476] on span "Confirm" at bounding box center [896, 477] width 15 height 18
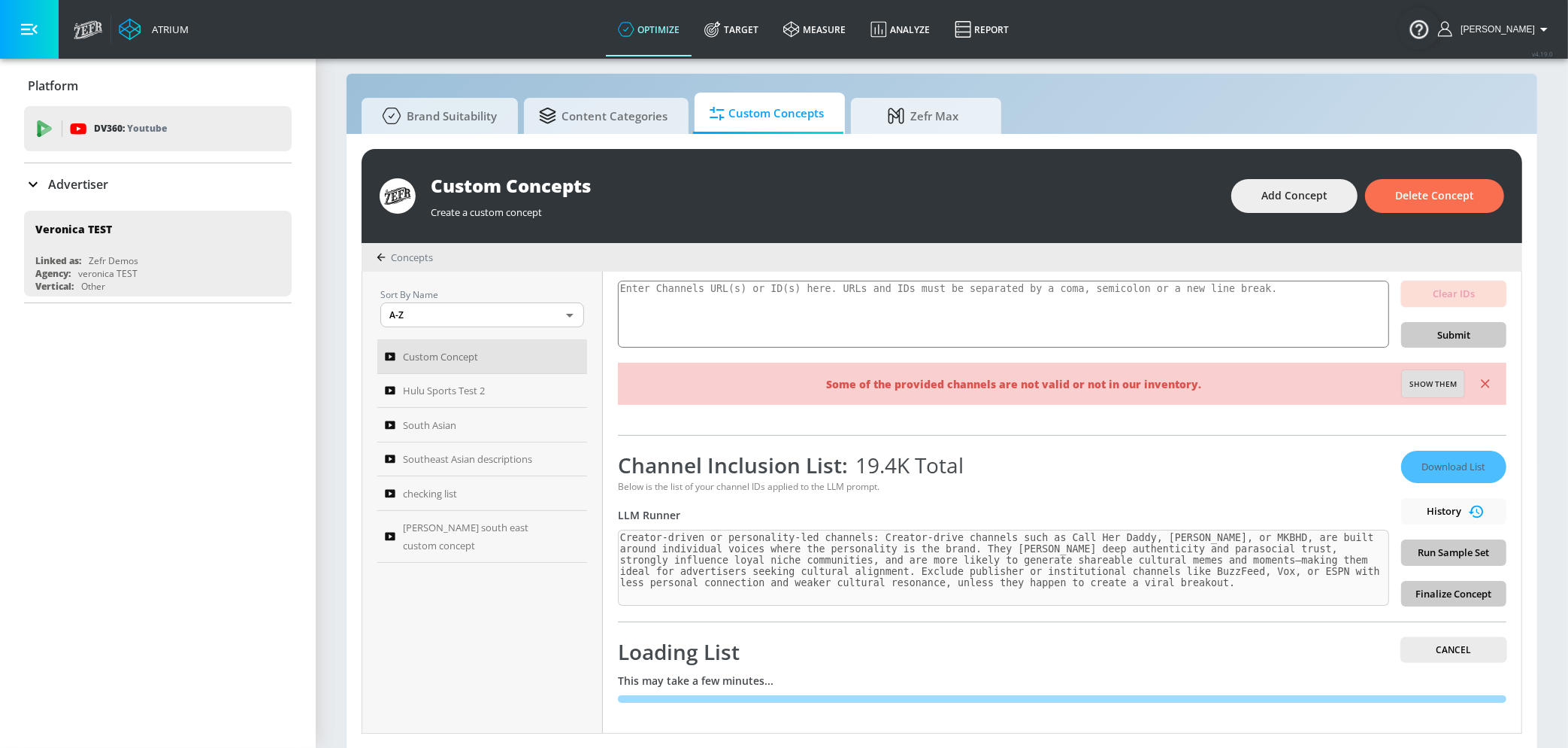
scroll to position [115, 0]
click at [1458, 648] on span "Cancel" at bounding box center [1454, 651] width 81 height 16
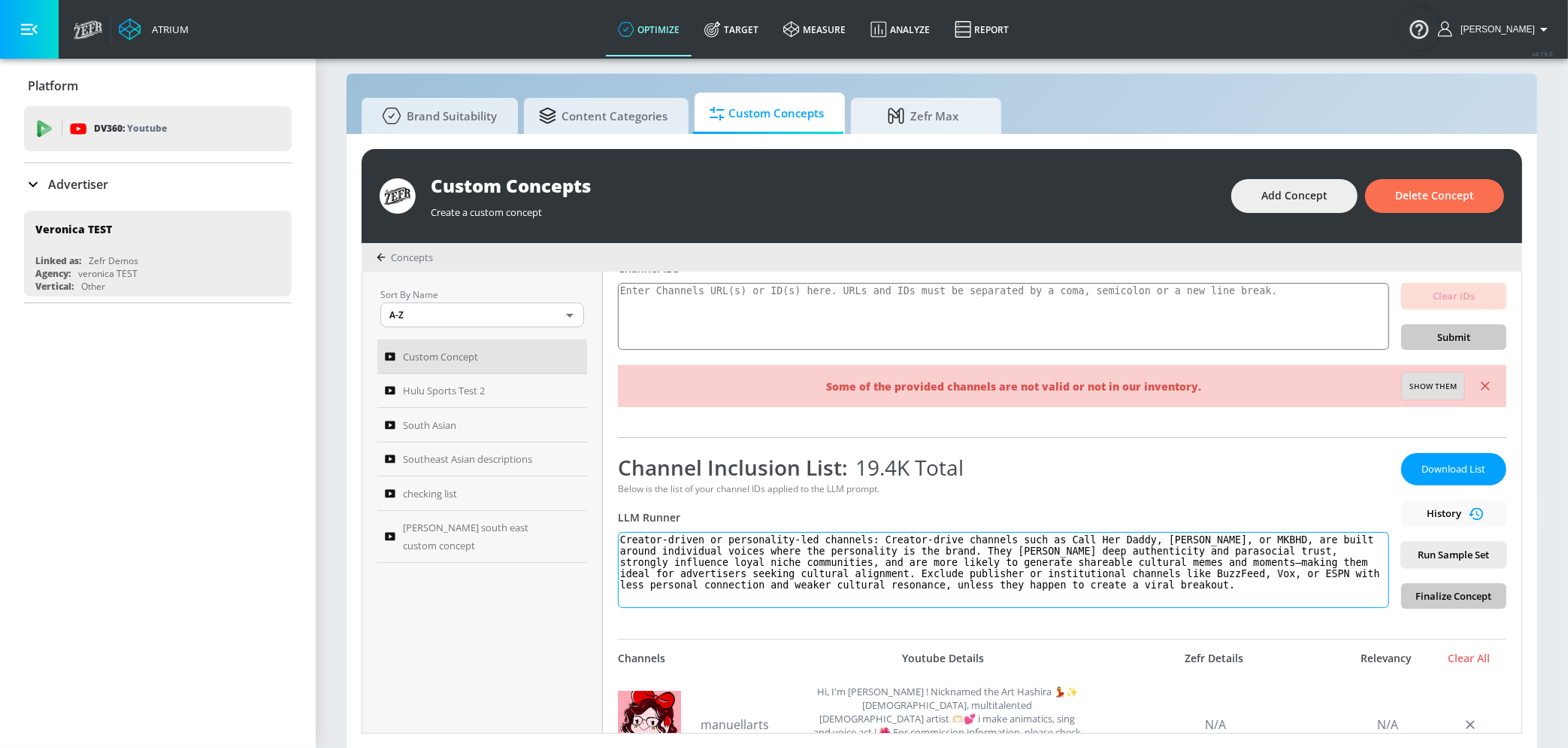
click at [1208, 576] on textarea "Creator-driven or personality-led channels: Creator-drive channels such as Call…" at bounding box center [1004, 570] width 772 height 76
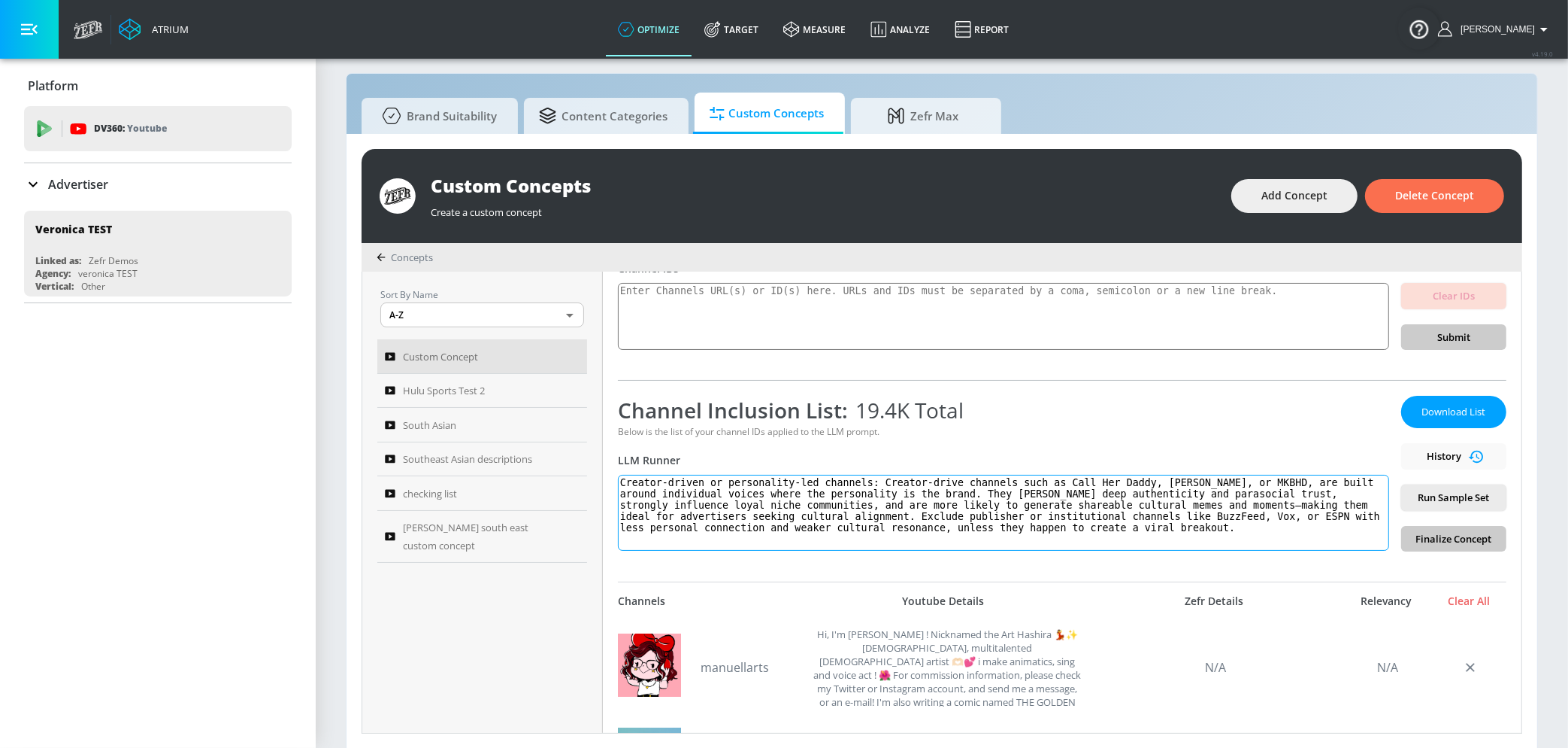
click at [1245, 519] on textarea "Creator-driven or personality-led channels: Creator-drive channels such as Call…" at bounding box center [1004, 513] width 772 height 76
type textarea "Creator-driven or personality-led channels: Creator-drive channels such as Call…"
click at [1438, 501] on span "Run Sample Set" at bounding box center [1454, 498] width 81 height 18
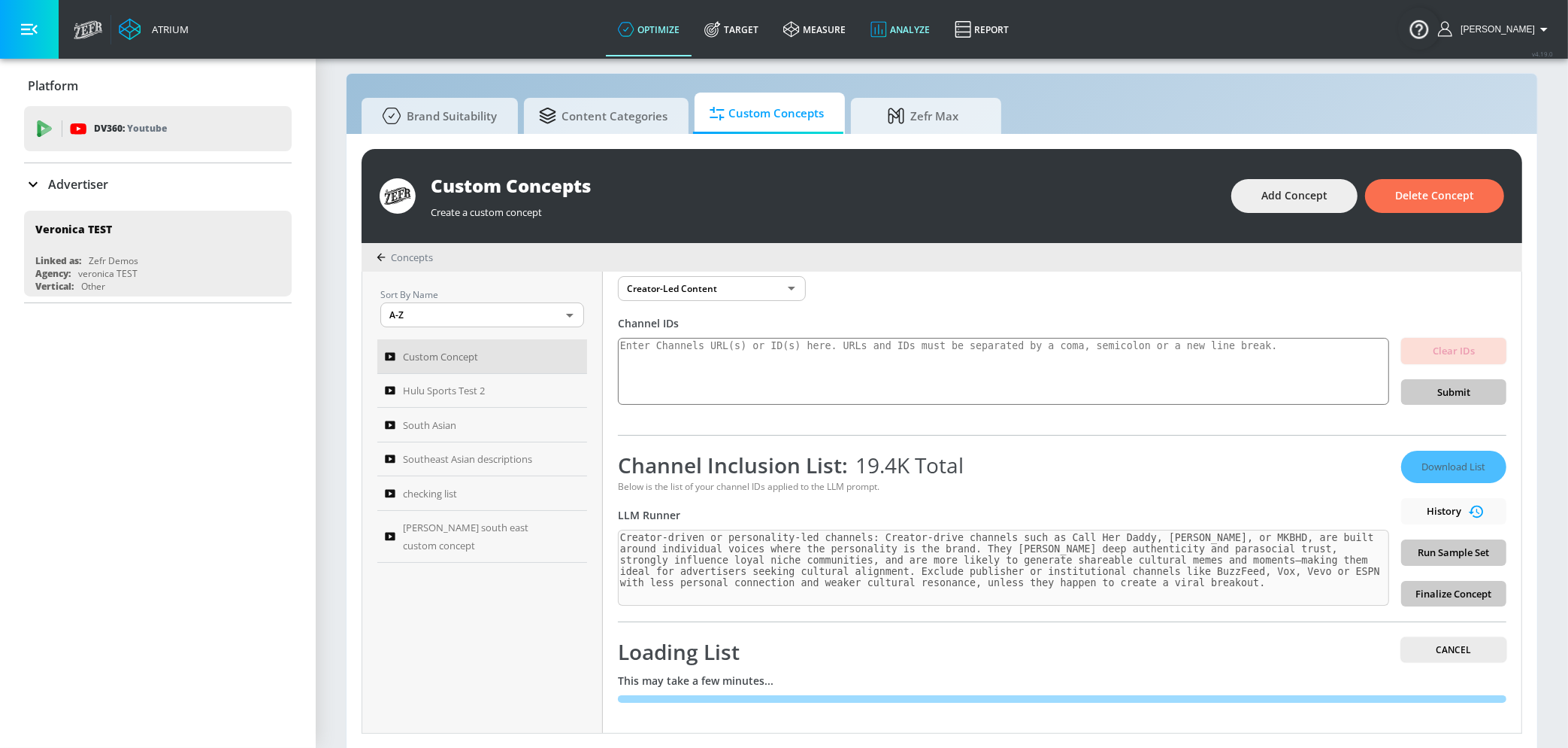
scroll to position [60, 0]
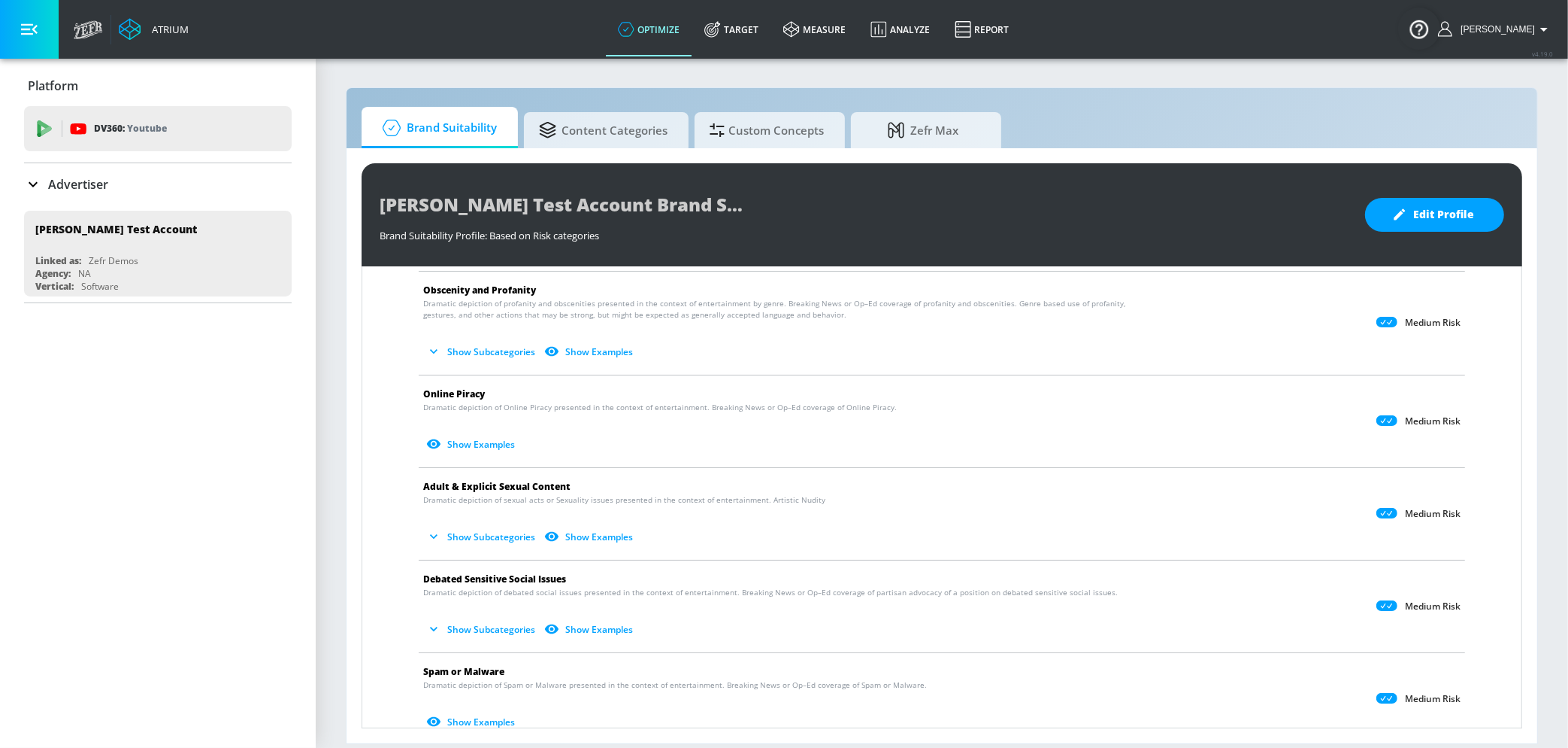
scroll to position [604, 0]
